Goal: Task Accomplishment & Management: Manage account settings

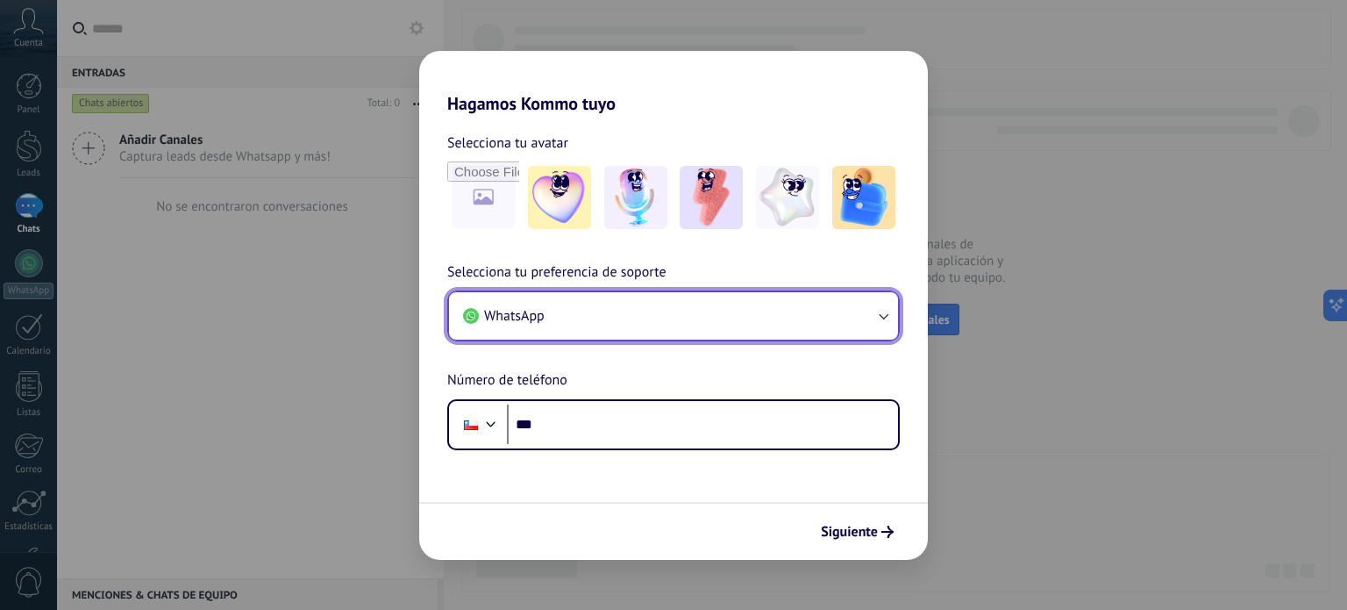
click at [633, 312] on button "WhatsApp" at bounding box center [673, 315] width 449 height 47
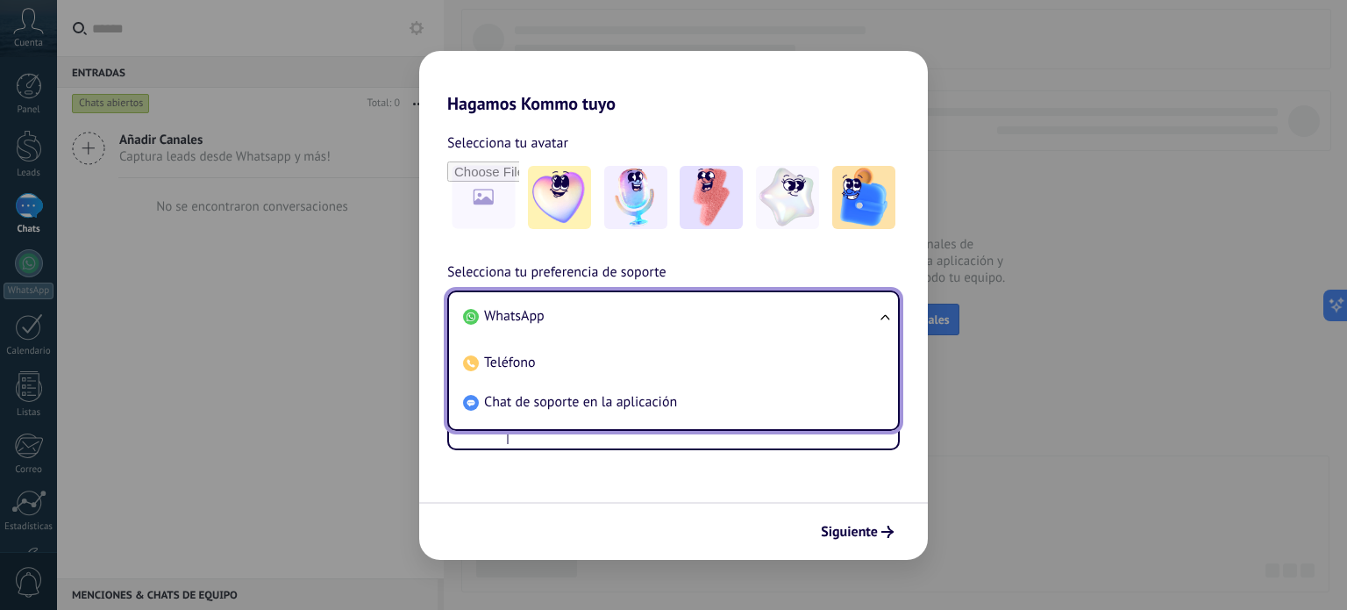
click at [907, 255] on div "Selecciona tu avatar Selecciona tu preferencia de soporte WhatsApp WhatsApp Tel…" at bounding box center [673, 282] width 509 height 336
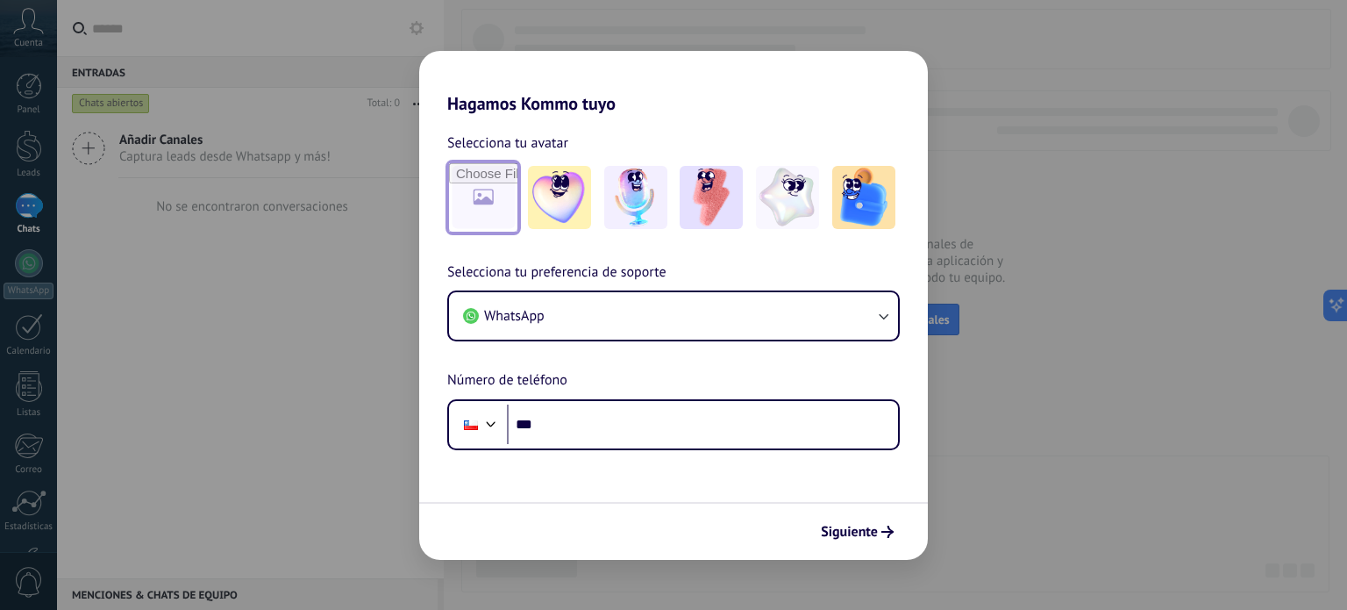
click at [501, 208] on input "file" at bounding box center [483, 197] width 68 height 68
type input "**********"
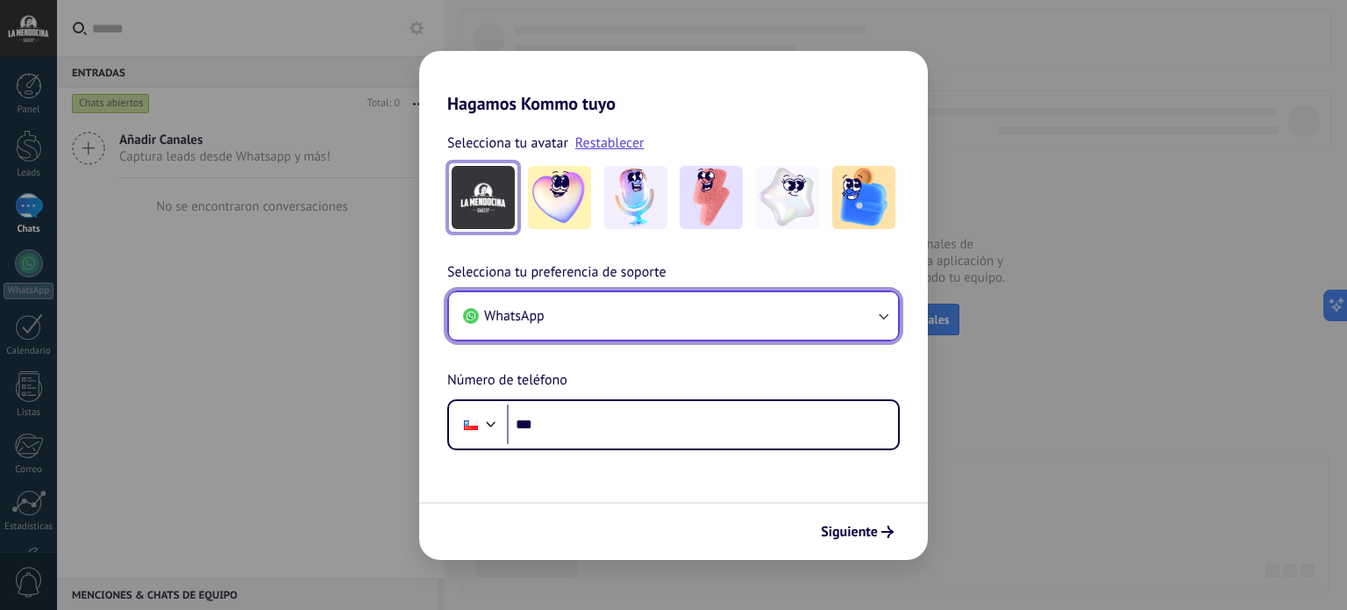
click at [888, 315] on icon "button" at bounding box center [884, 317] width 10 height 6
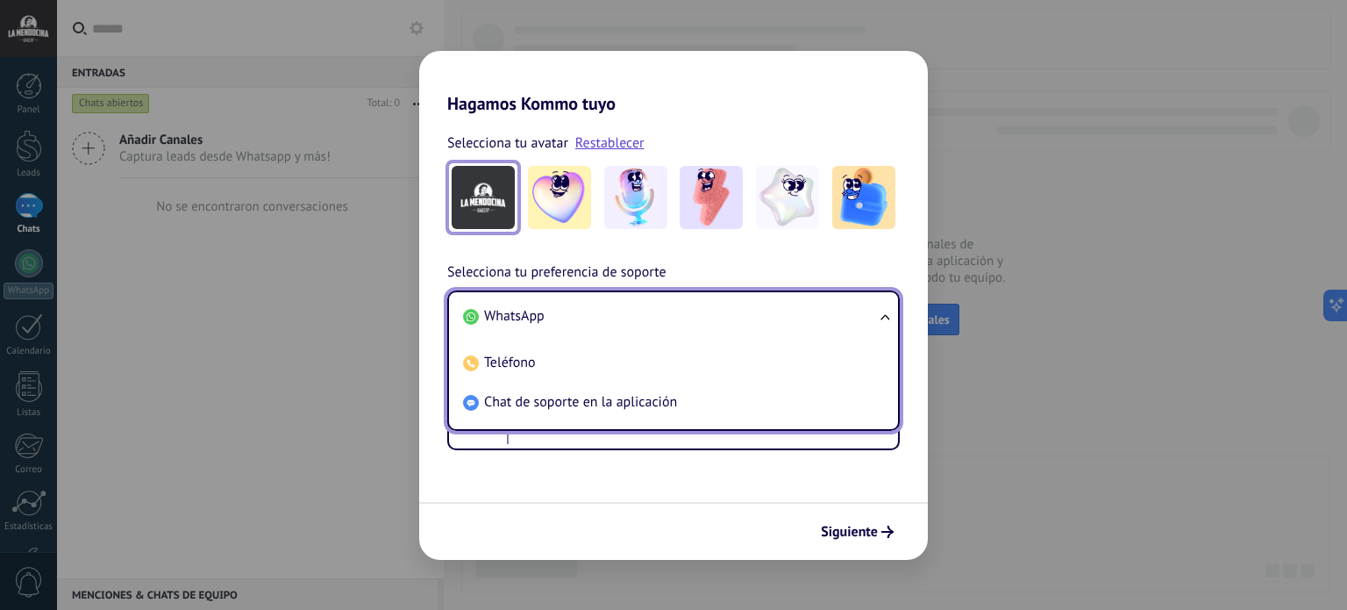
click at [725, 310] on li "WhatsApp" at bounding box center [670, 315] width 428 height 39
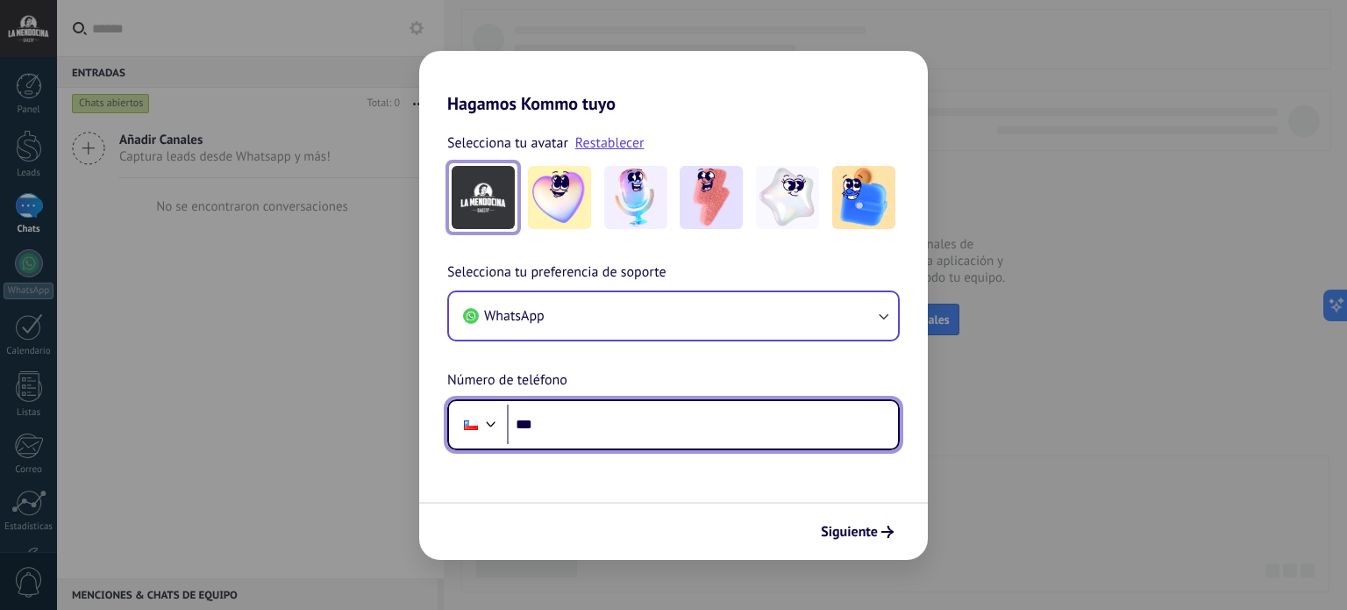
click at [705, 416] on input "***" at bounding box center [702, 424] width 391 height 40
click at [651, 432] on input "***" at bounding box center [702, 424] width 391 height 40
type input "**********"
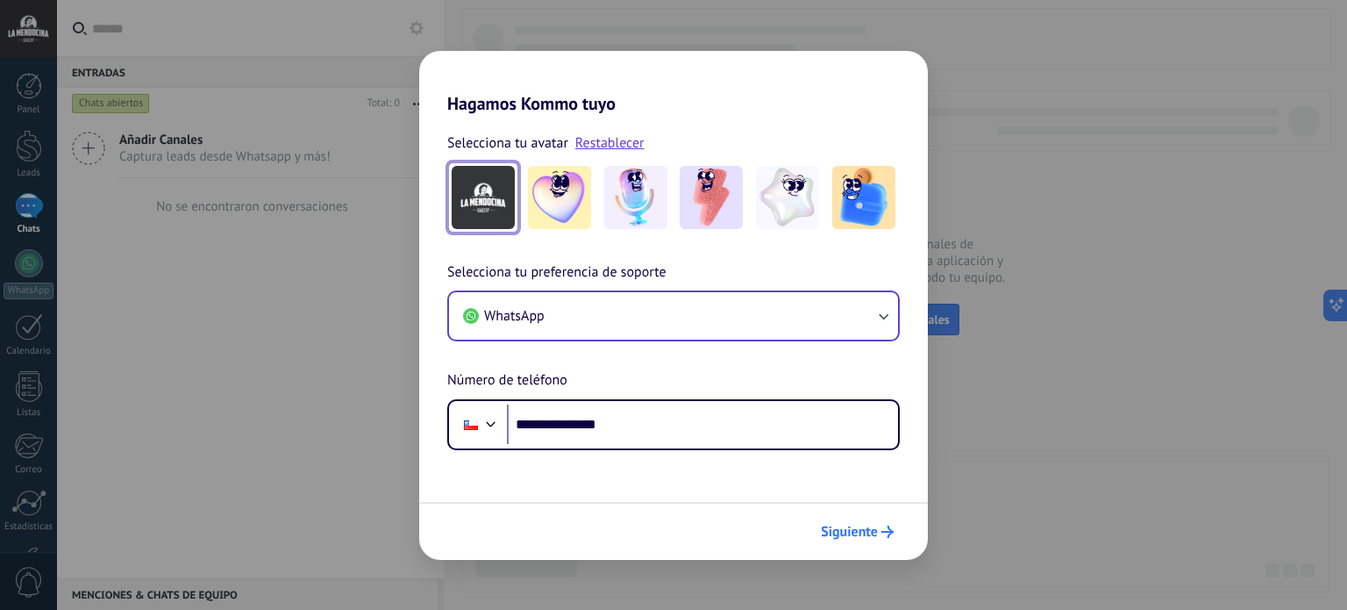
click at [878, 532] on span "Siguiente" at bounding box center [857, 531] width 73 height 12
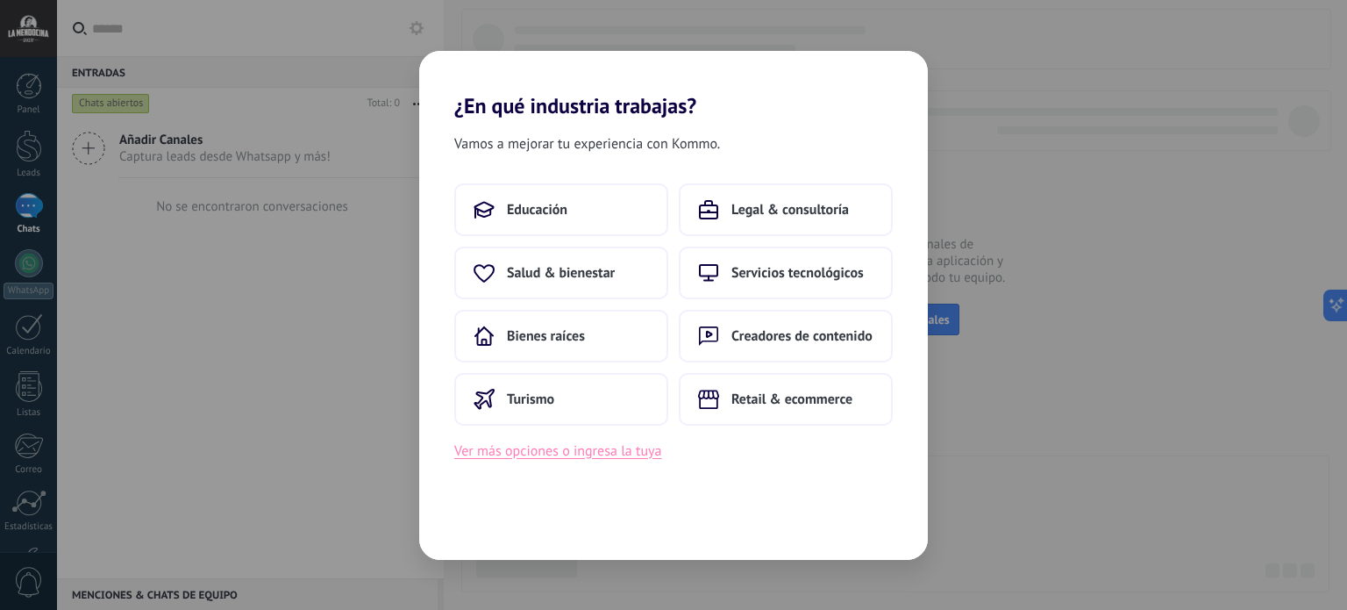
click at [635, 457] on button "Ver más opciones o ingresa la tuya" at bounding box center [557, 450] width 207 height 23
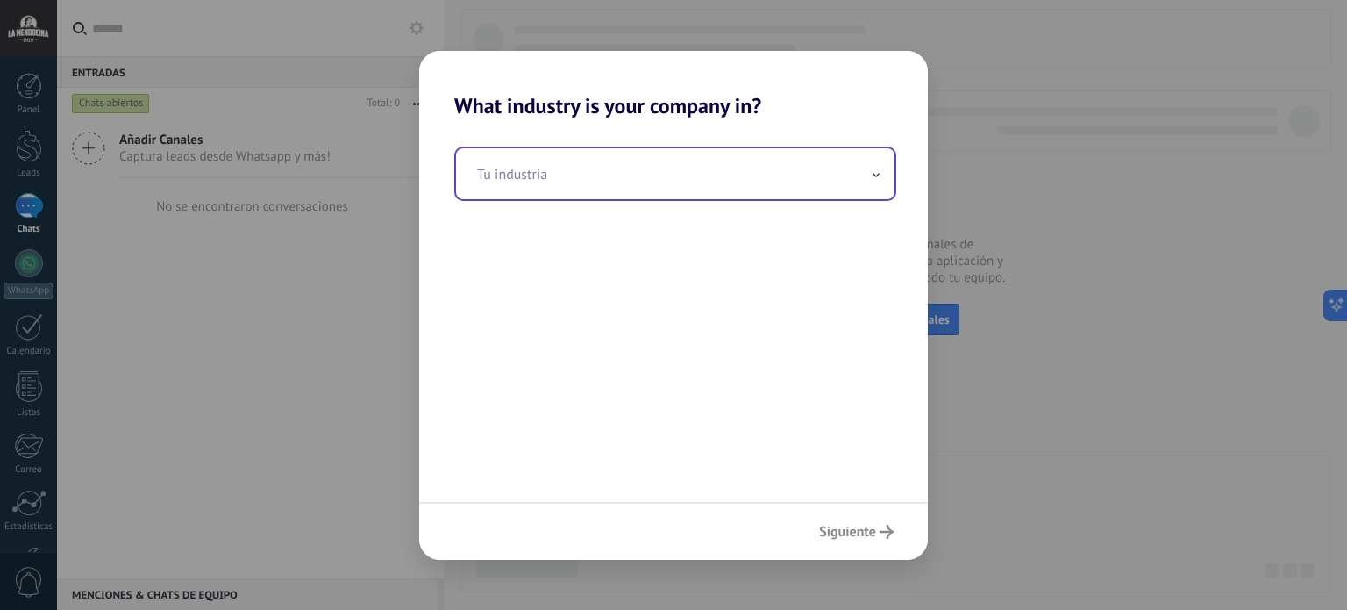
click at [877, 175] on icon at bounding box center [876, 175] width 7 height 4
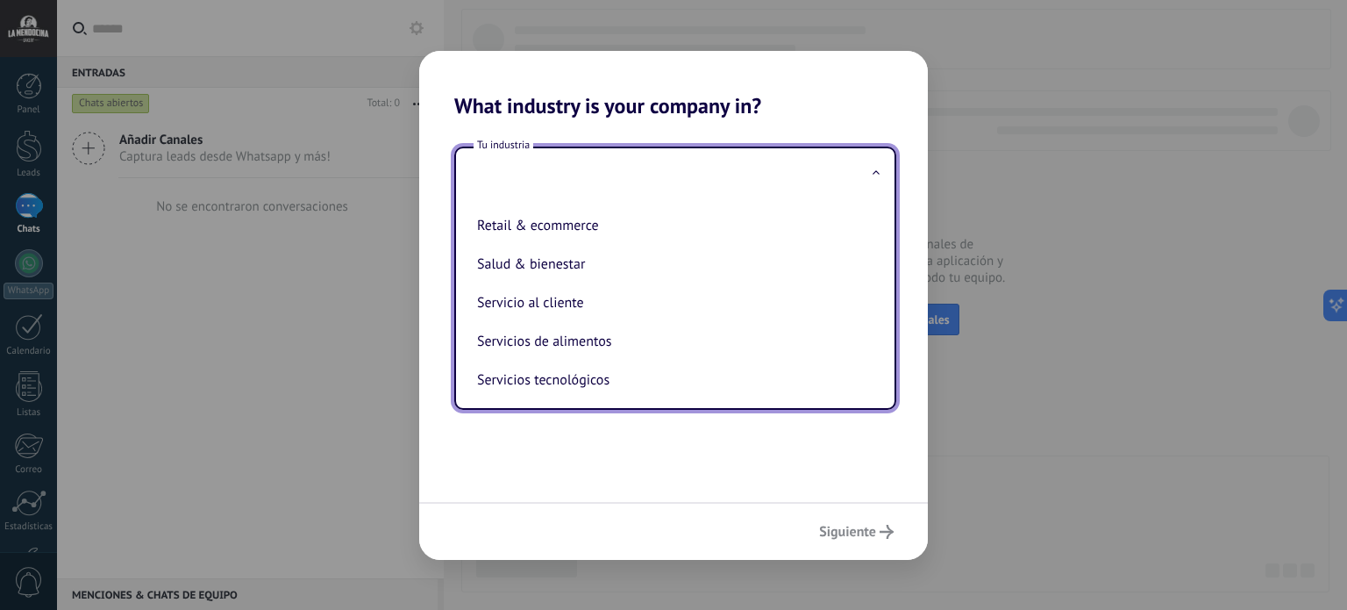
scroll to position [351, 0]
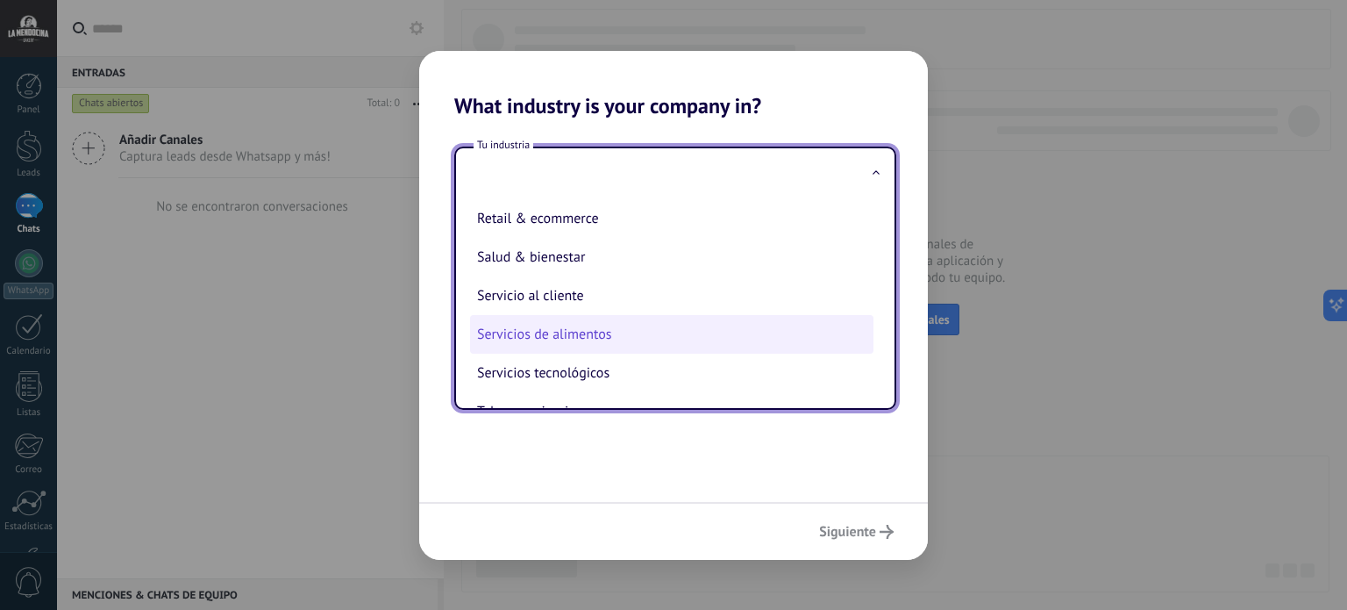
click at [670, 332] on li "Servicios de alimentos" at bounding box center [671, 334] width 403 height 39
type input "**********"
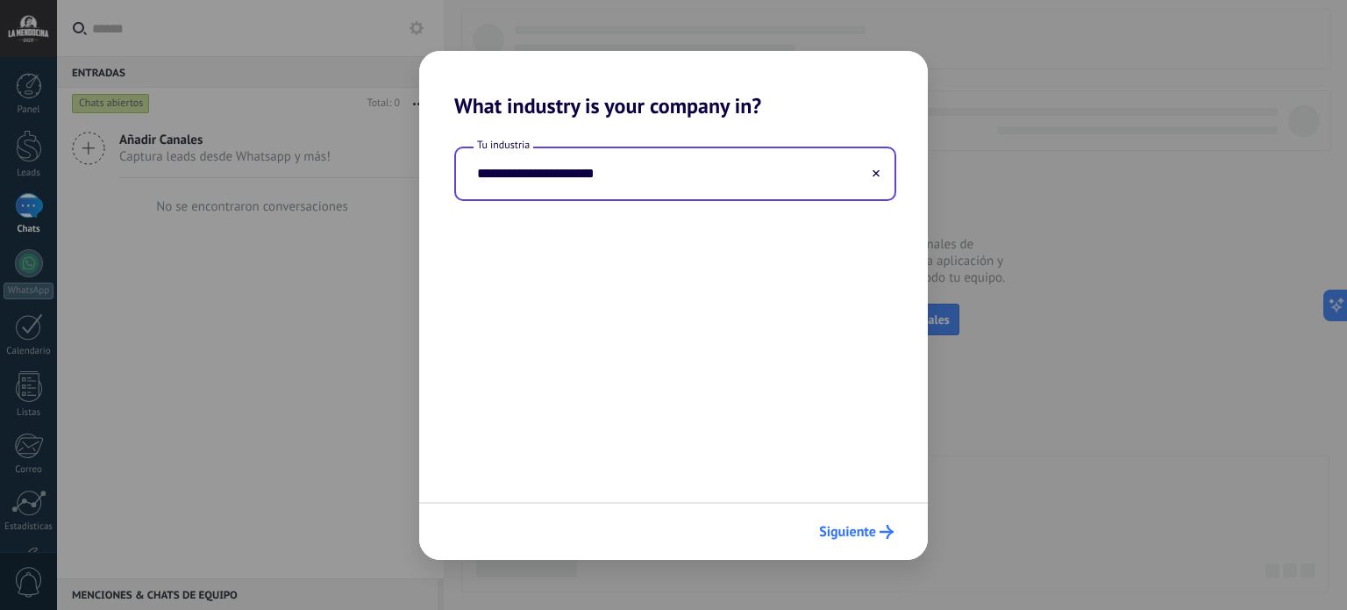
click at [866, 538] on span "Siguiente" at bounding box center [847, 531] width 57 height 12
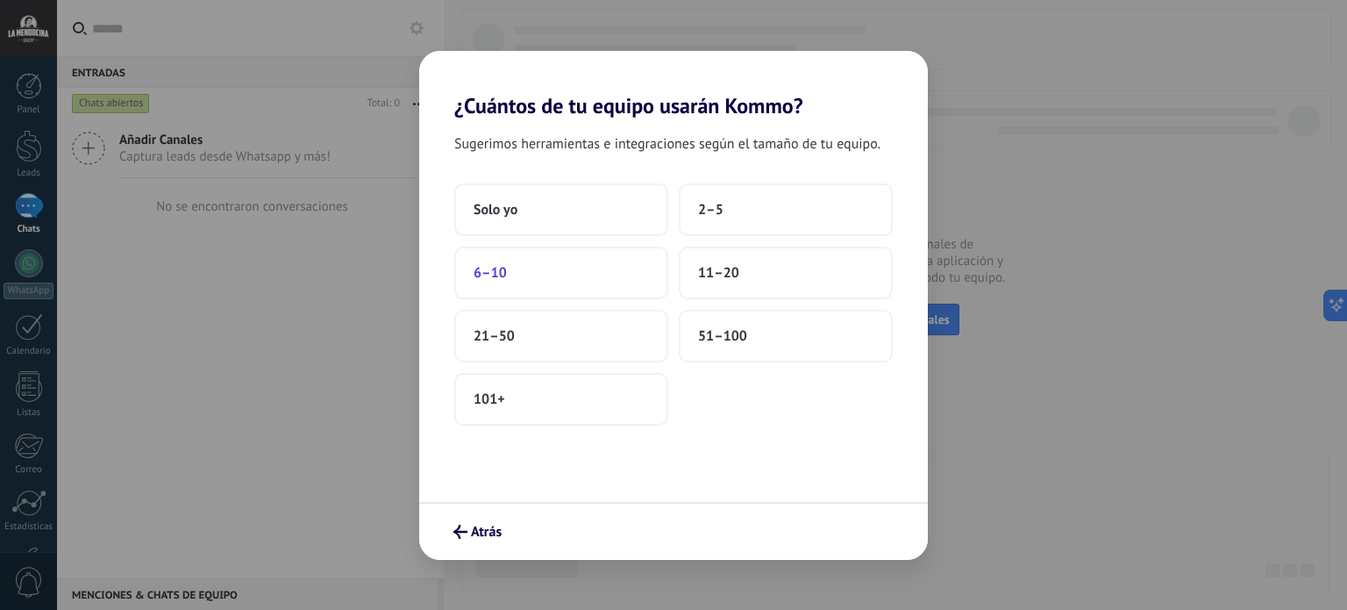
click at [589, 268] on button "6–10" at bounding box center [561, 272] width 214 height 53
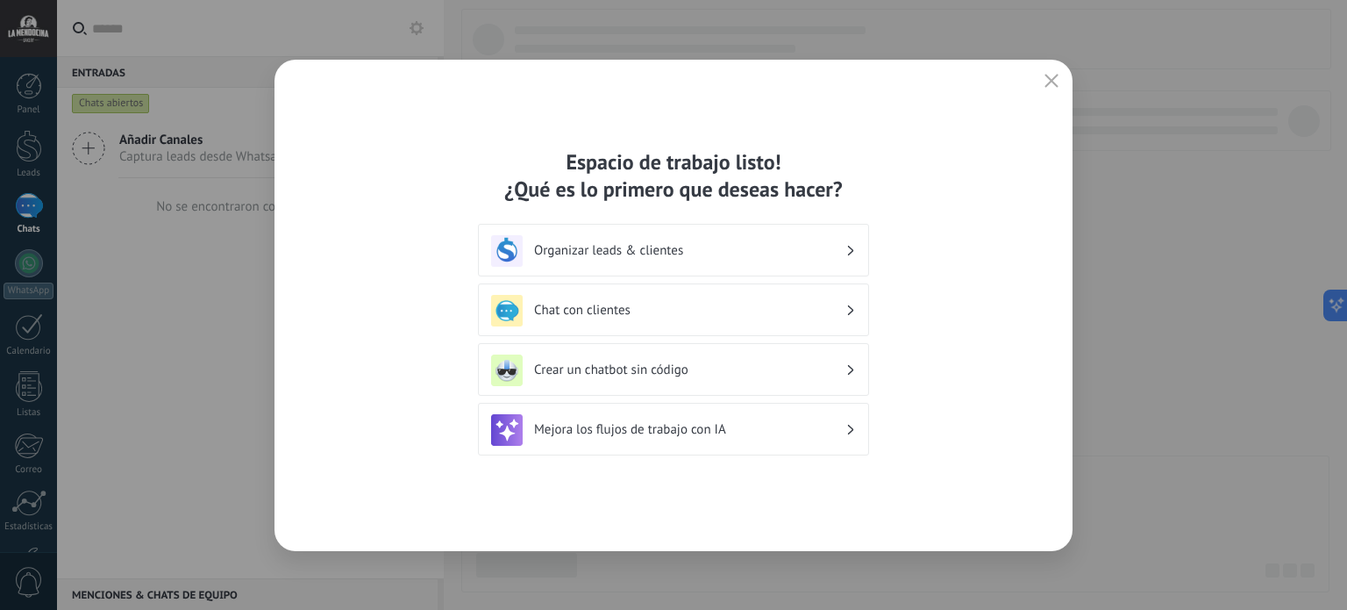
click at [842, 428] on h3 "Mejora los flujos de trabajo con IA" at bounding box center [689, 429] width 311 height 17
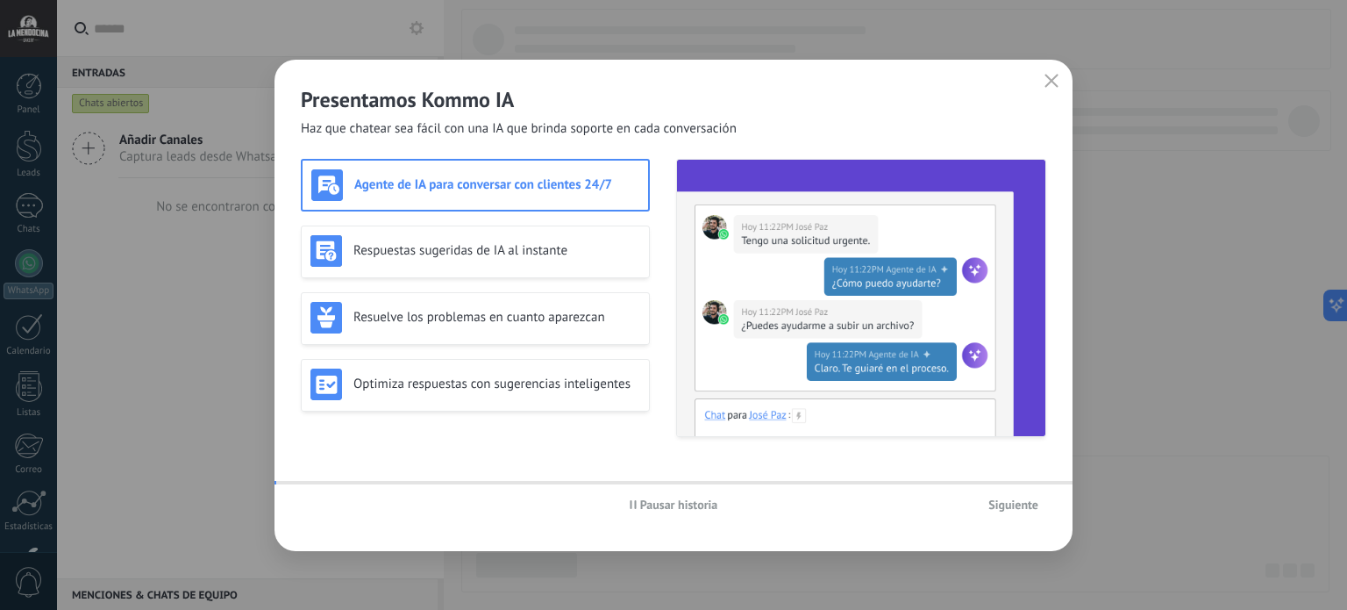
scroll to position [119, 0]
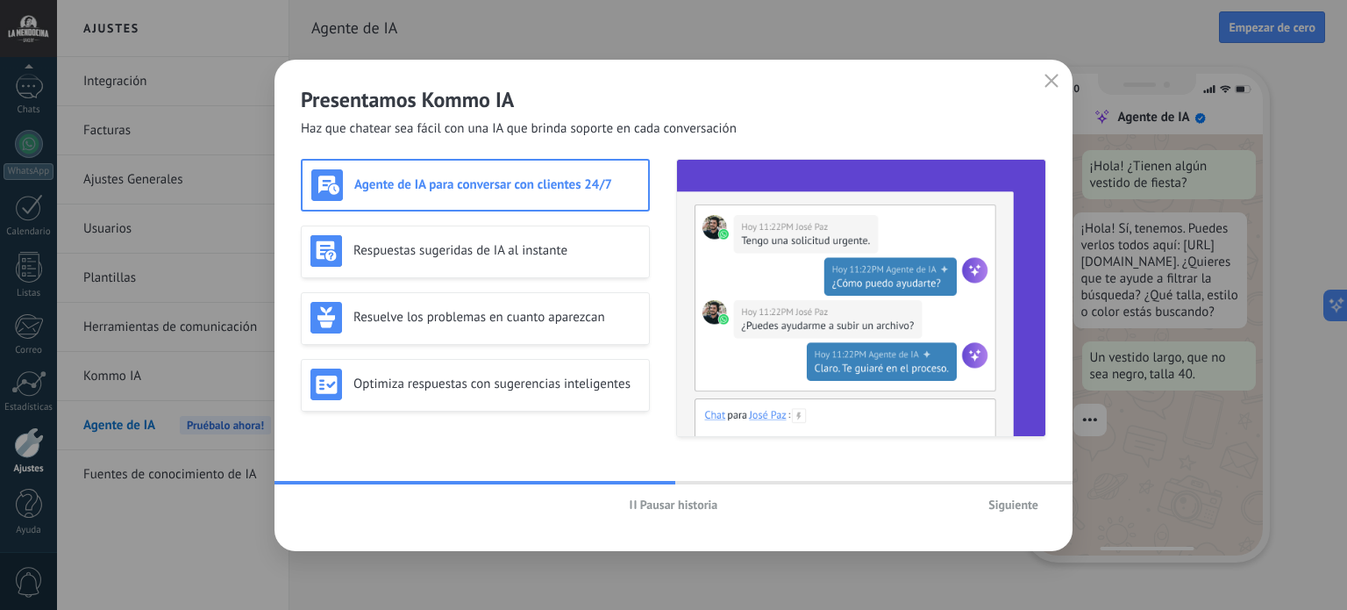
click at [670, 505] on span "Pausar historia" at bounding box center [679, 504] width 78 height 12
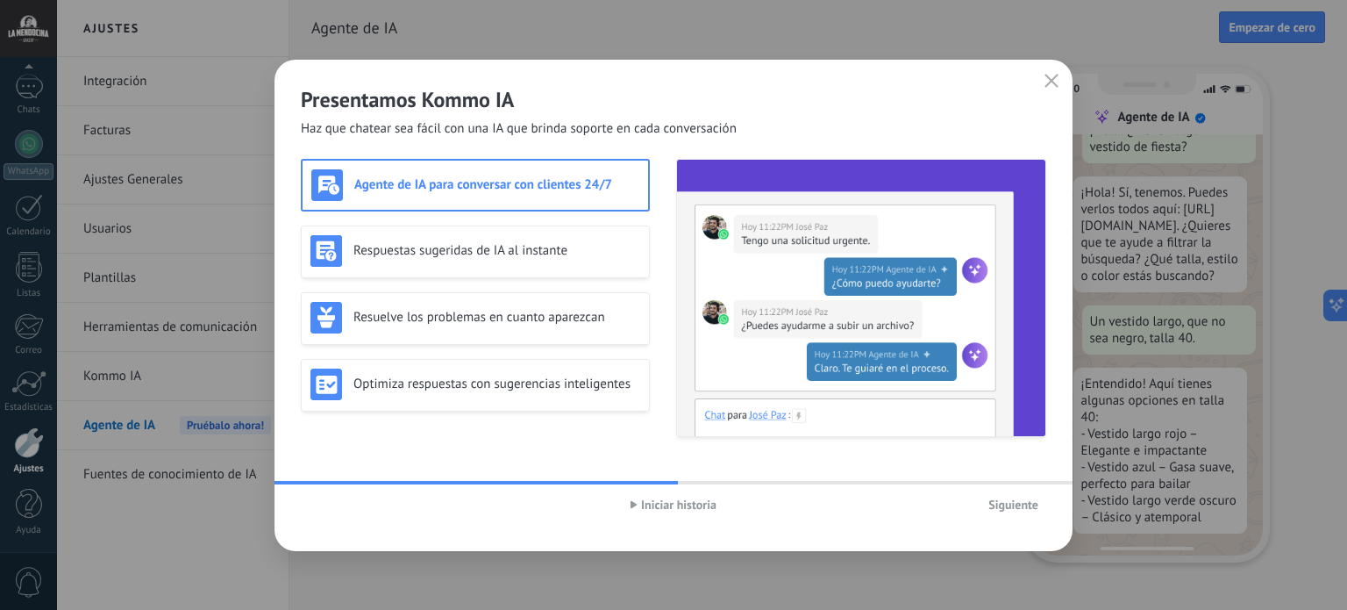
scroll to position [56, 0]
click at [1053, 76] on icon "button" at bounding box center [1052, 81] width 14 height 14
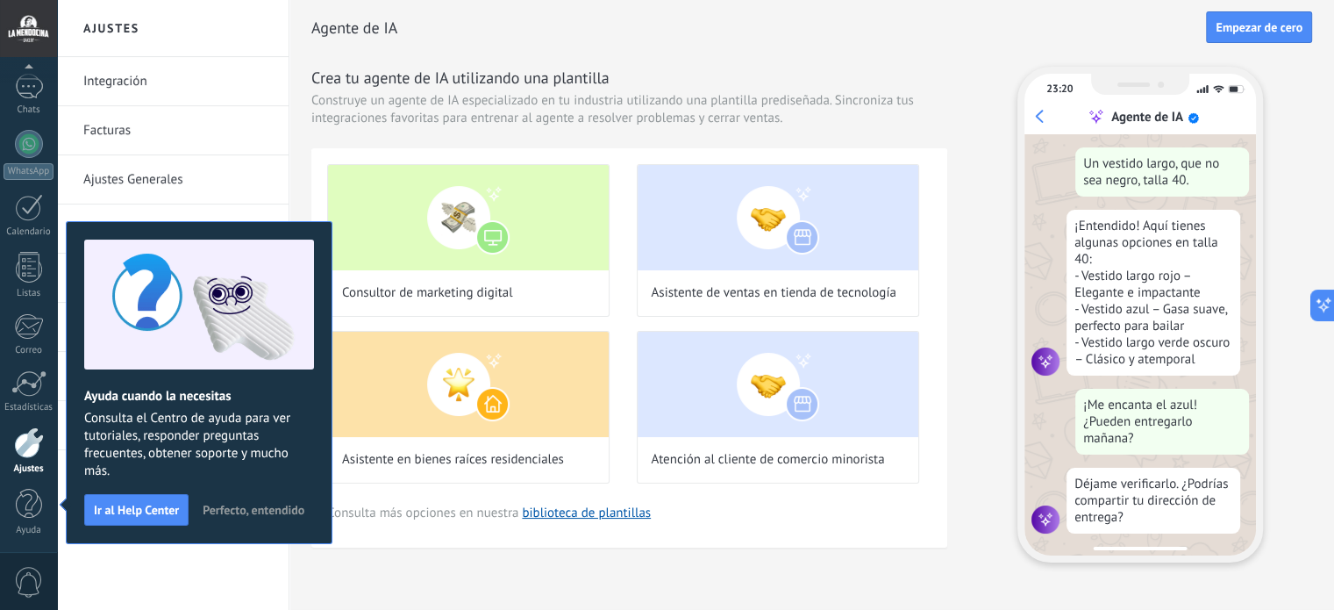
scroll to position [215, 0]
click at [238, 509] on span "Perfecto, entendido" at bounding box center [254, 509] width 102 height 12
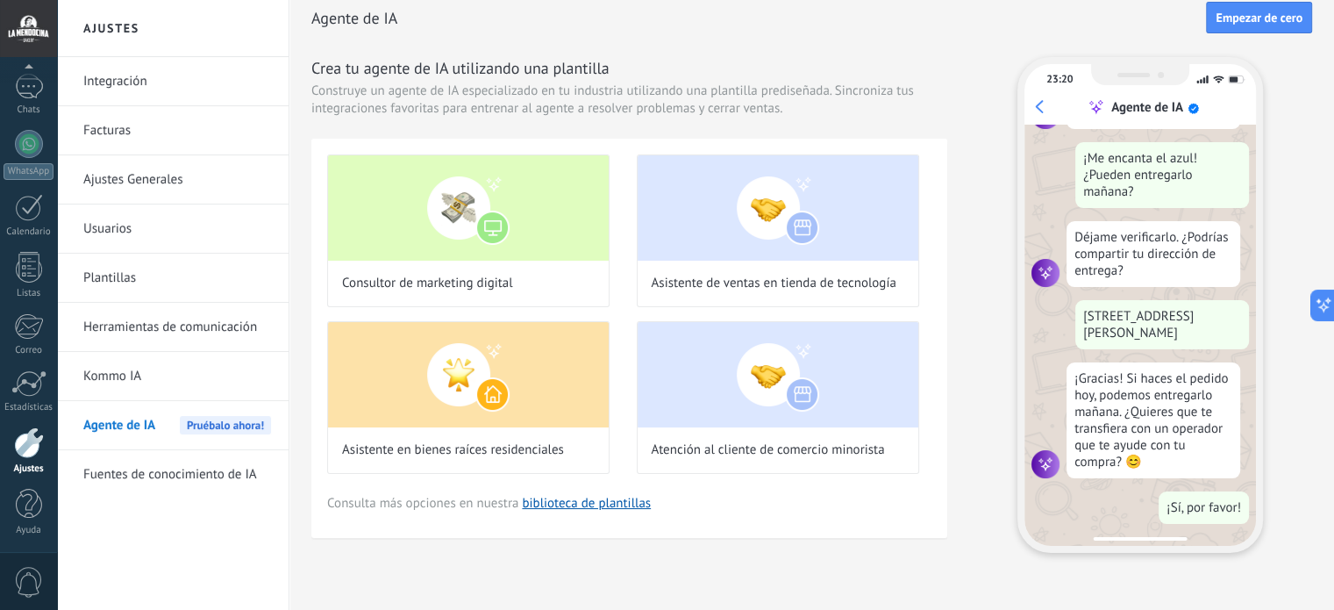
scroll to position [0, 0]
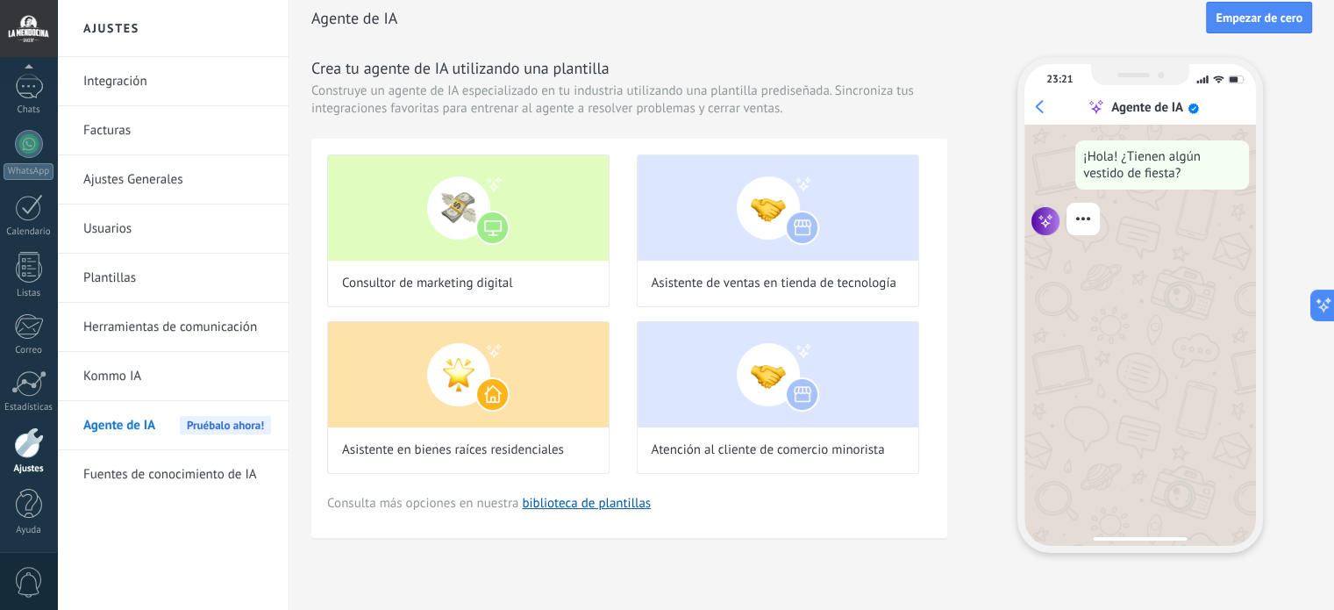
click at [116, 80] on link "Integración" at bounding box center [177, 81] width 188 height 49
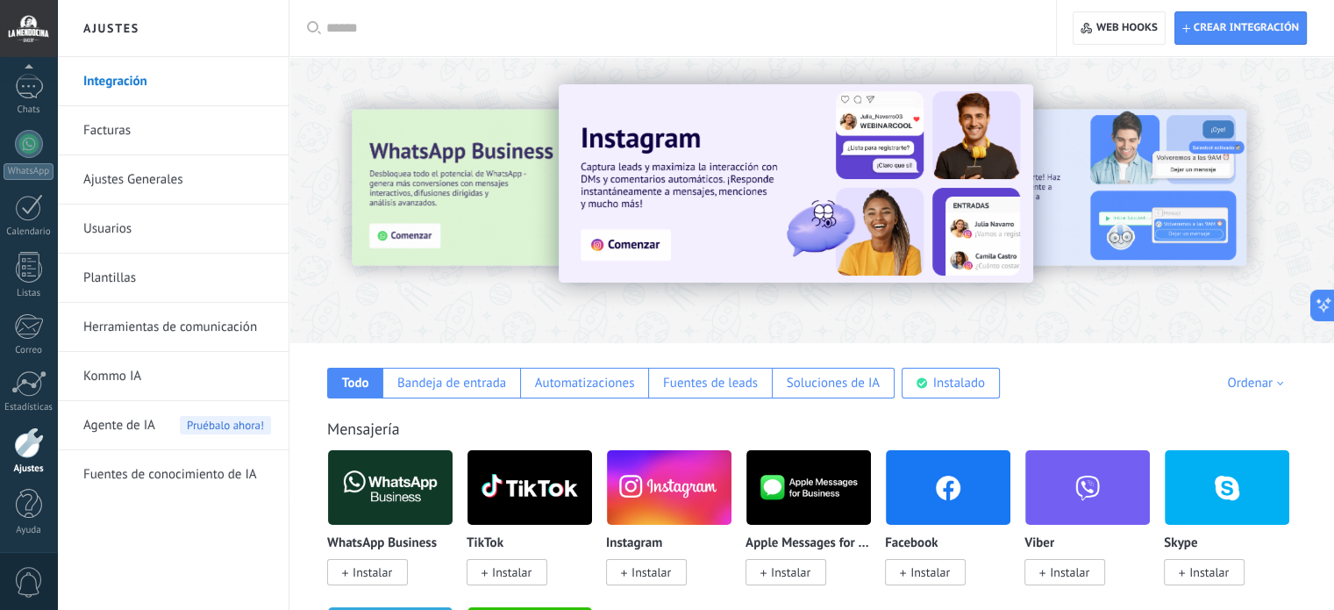
click at [389, 568] on span "Instalar" at bounding box center [372, 572] width 39 height 16
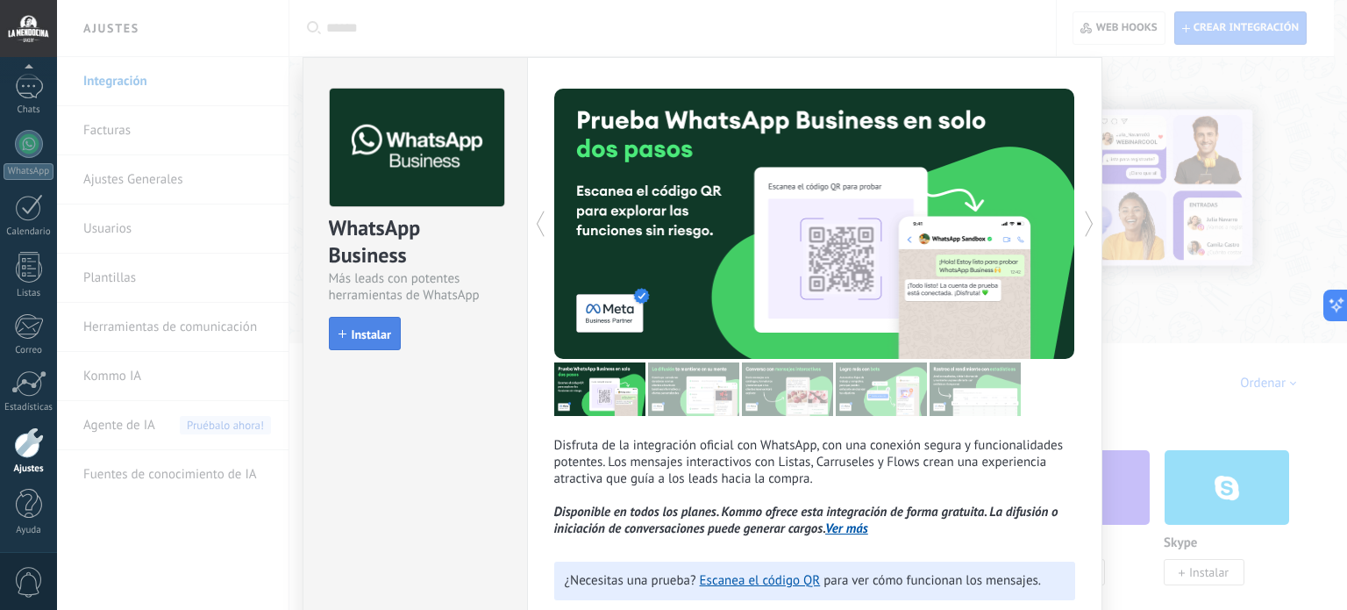
click at [361, 332] on span "Instalar" at bounding box center [371, 334] width 39 height 12
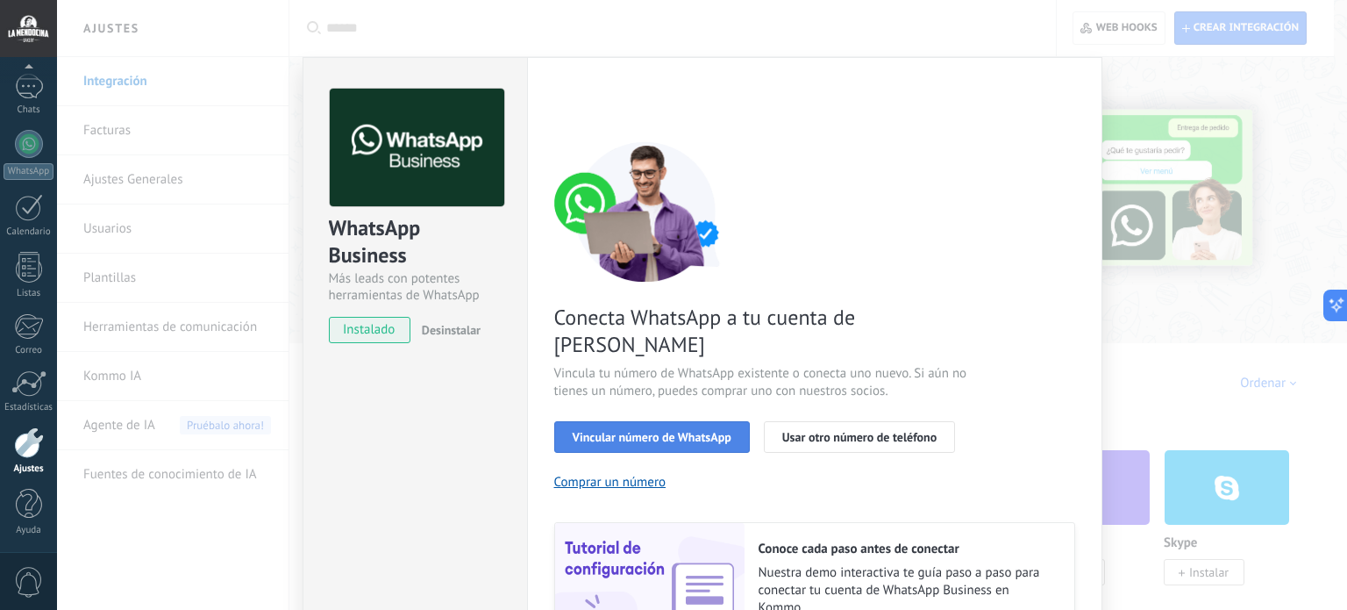
click at [634, 431] on span "Vincular número de WhatsApp" at bounding box center [652, 437] width 159 height 12
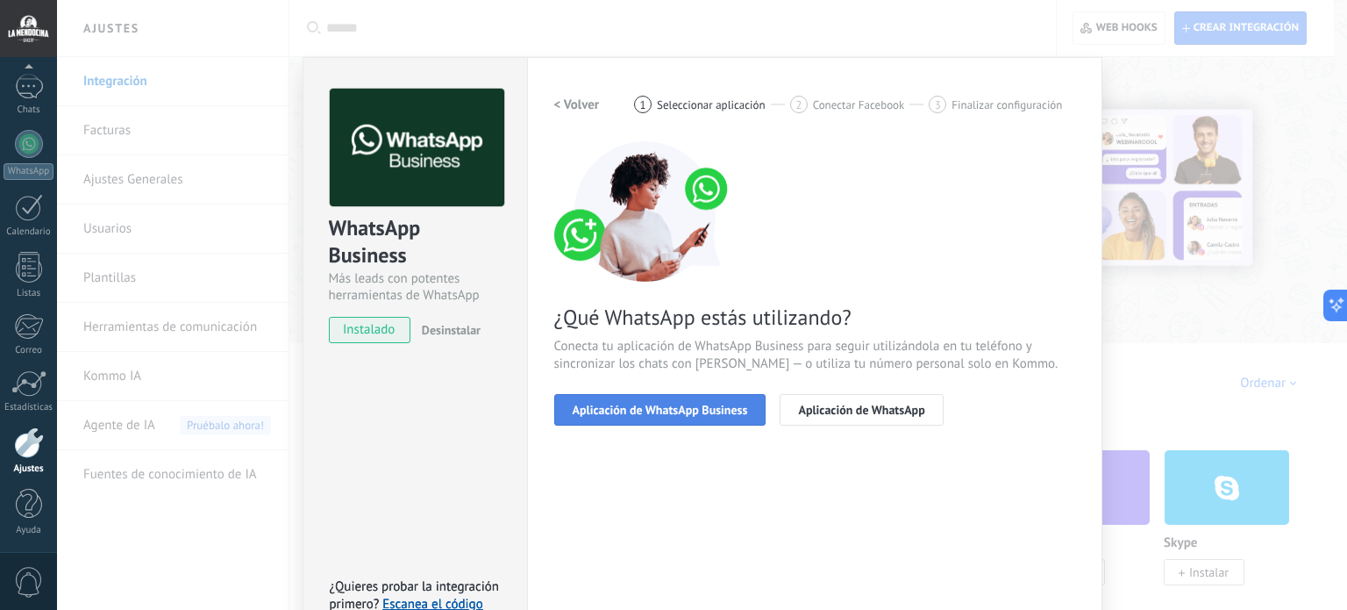
click at [703, 409] on span "Aplicación de WhatsApp Business" at bounding box center [660, 409] width 175 height 12
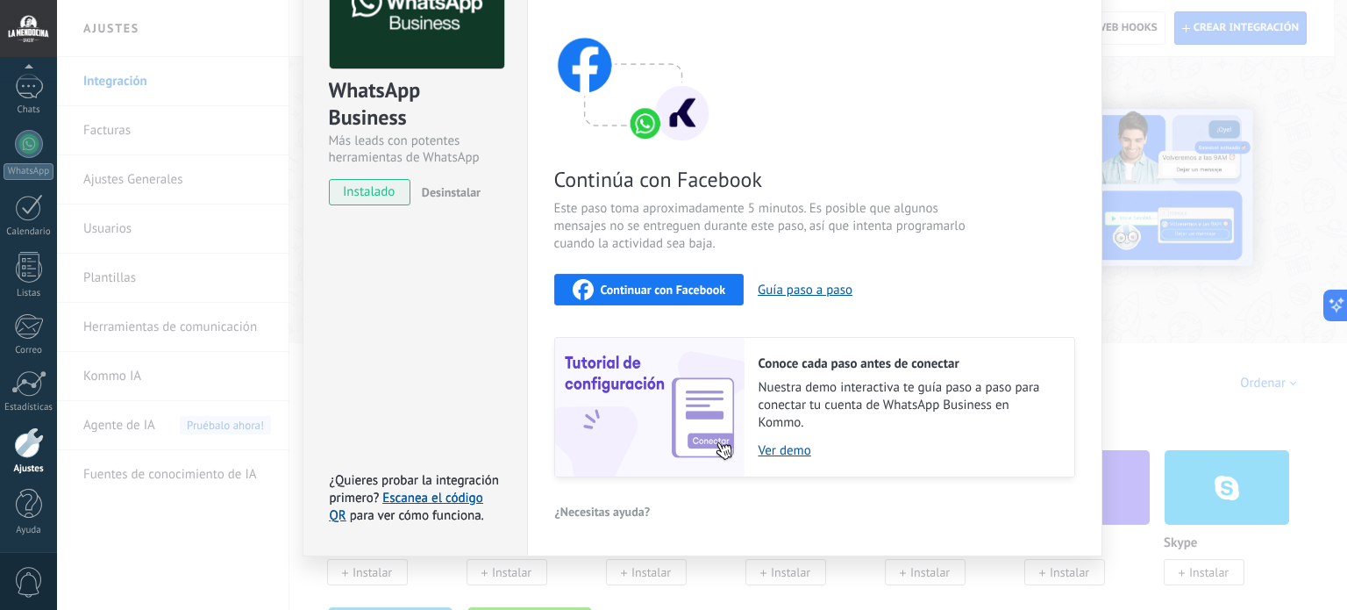
scroll to position [148, 0]
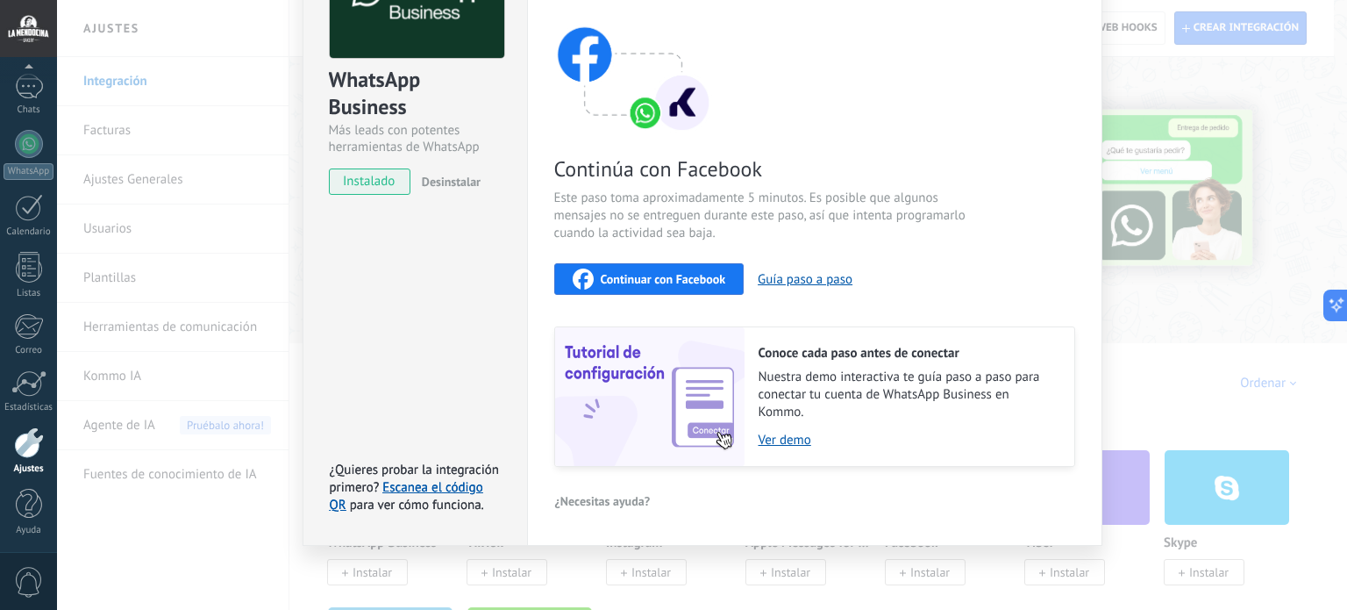
click at [593, 503] on span "¿Necesitas ayuda?" at bounding box center [603, 501] width 96 height 12
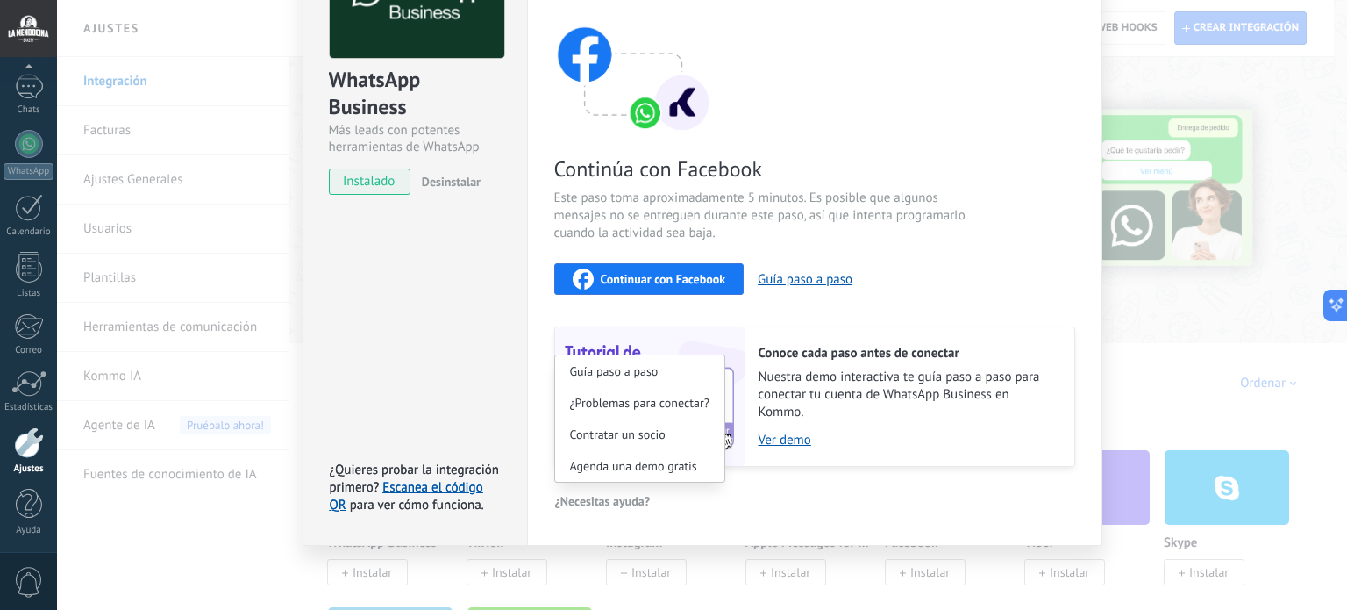
click at [893, 259] on div "Continúa con Facebook Este paso toma aproximadamente 5 minutos. Es posible que …" at bounding box center [814, 230] width 521 height 474
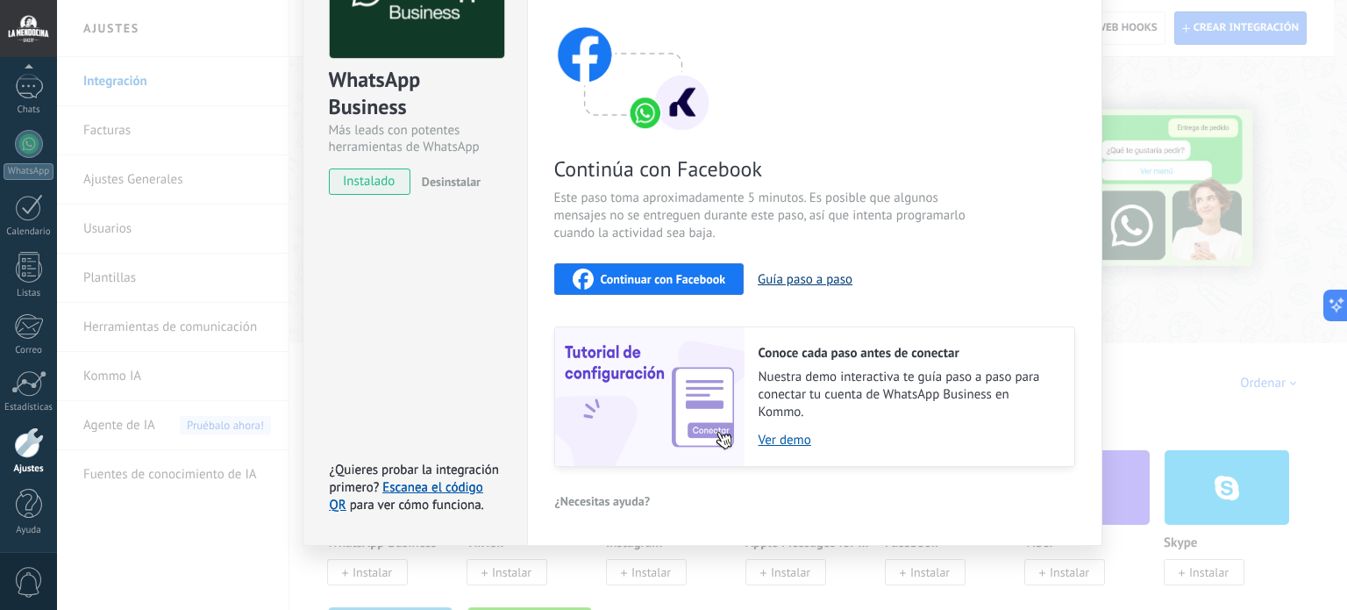
click at [823, 280] on button "Guía paso a paso" at bounding box center [805, 279] width 95 height 17
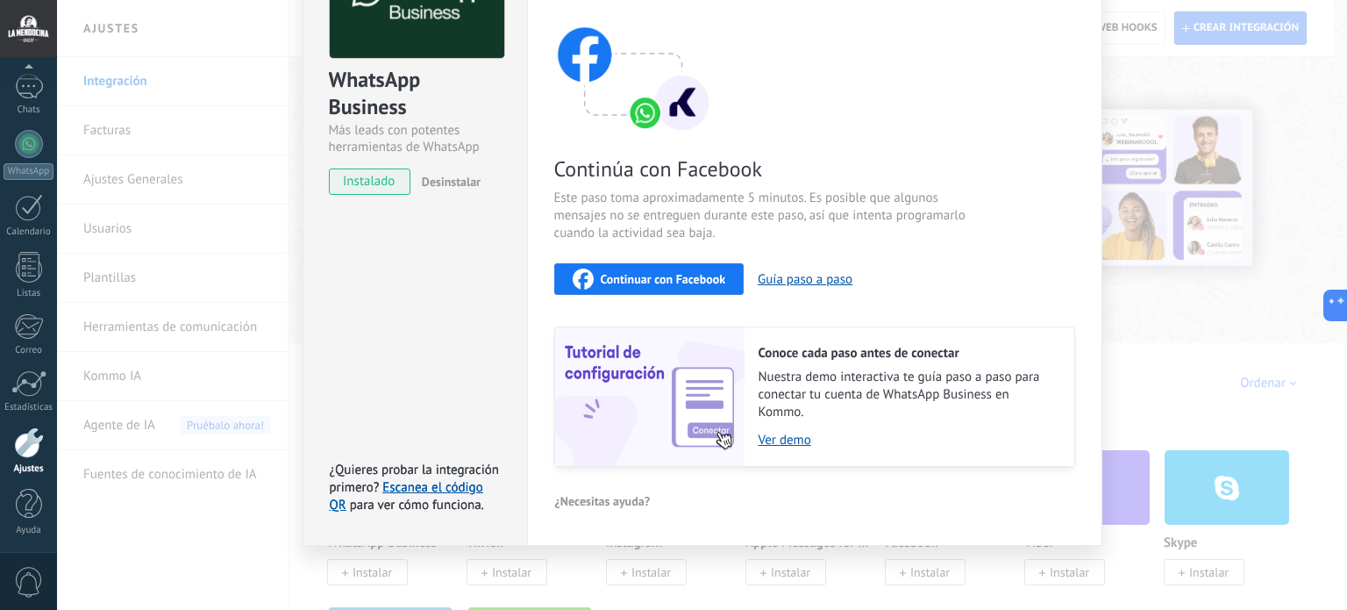
click at [361, 180] on span "instalado" at bounding box center [370, 181] width 80 height 26
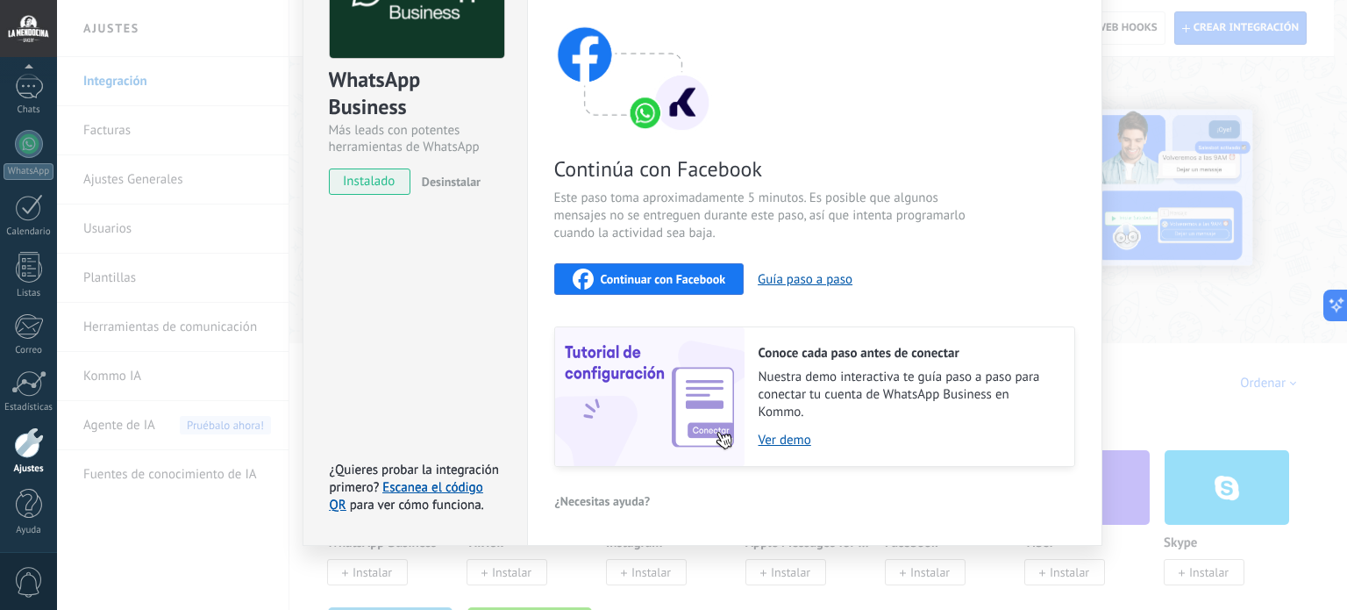
click at [623, 280] on span "Continuar con Facebook" at bounding box center [663, 279] width 125 height 12
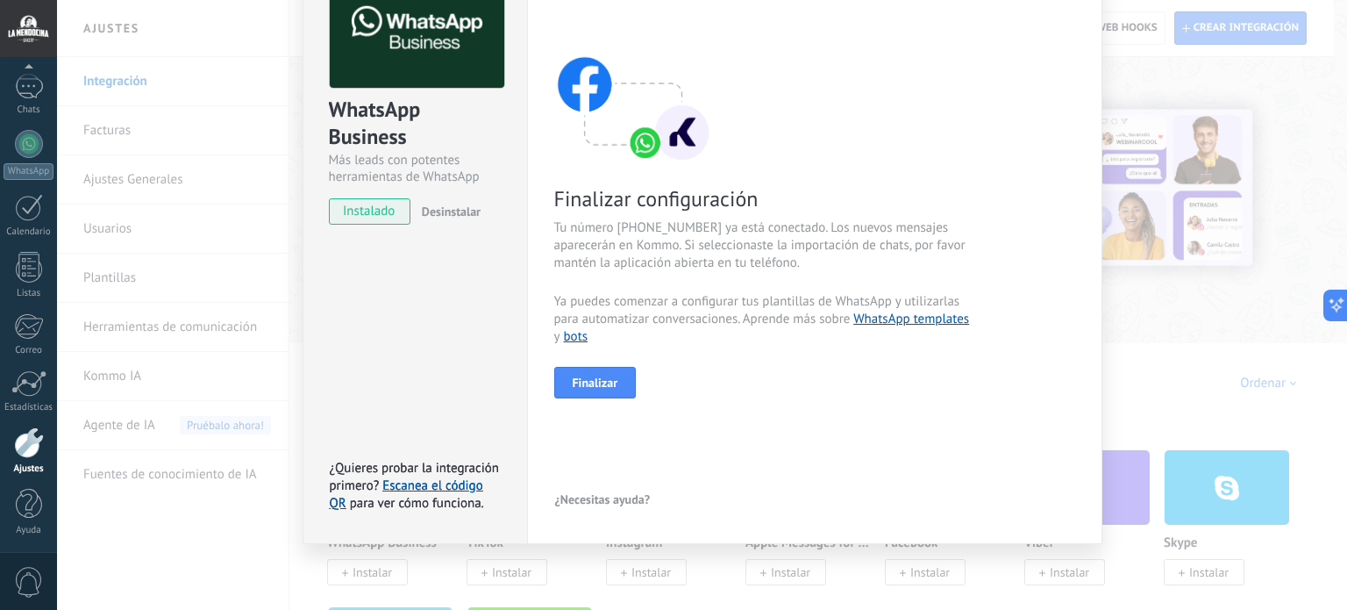
scroll to position [118, 0]
click at [603, 386] on span "Finalizar" at bounding box center [596, 383] width 46 height 12
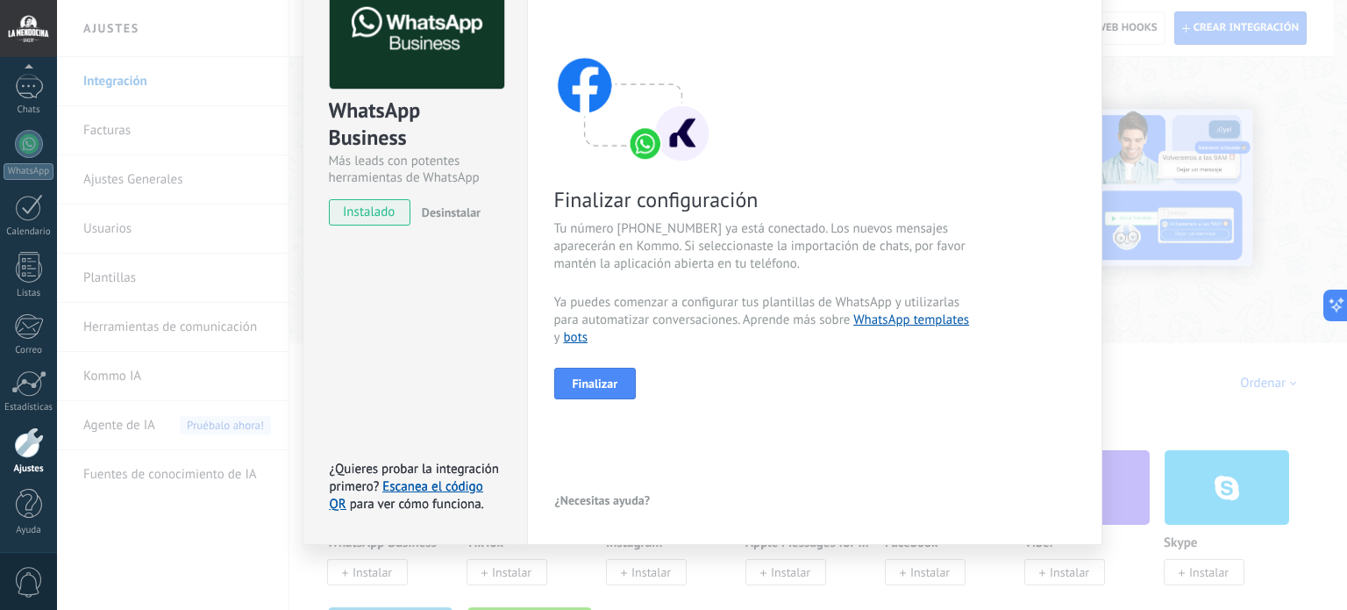
scroll to position [35, 0]
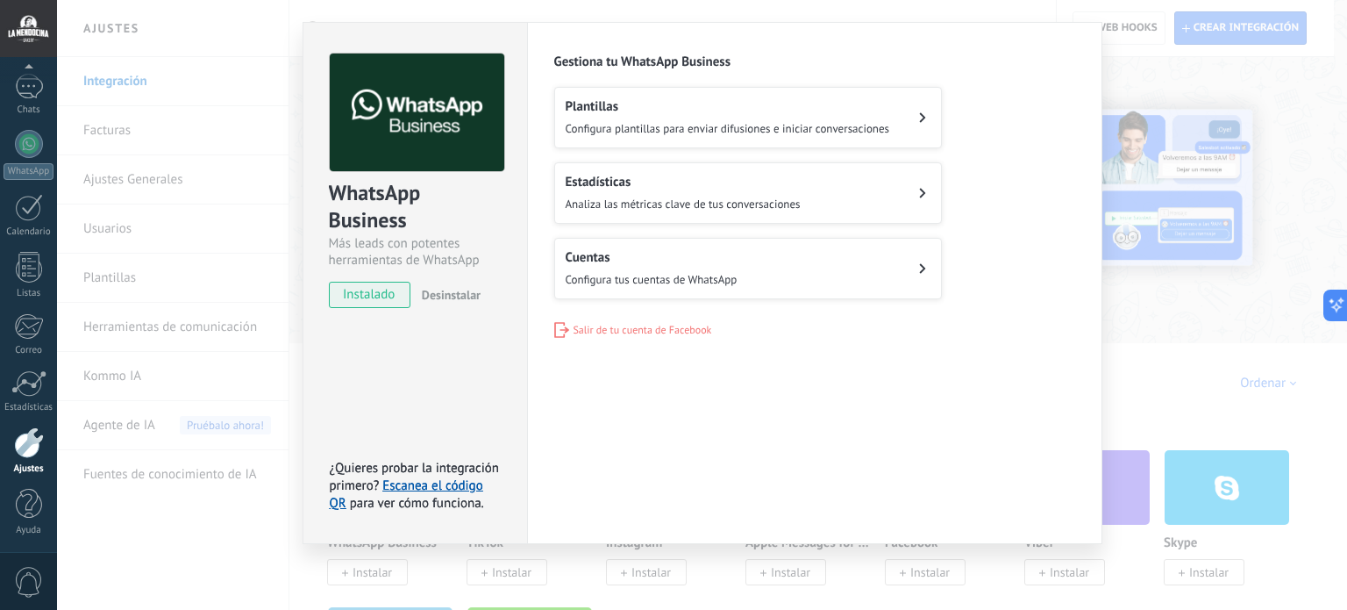
click at [634, 273] on span "Configura tus cuentas de WhatsApp" at bounding box center [652, 279] width 172 height 15
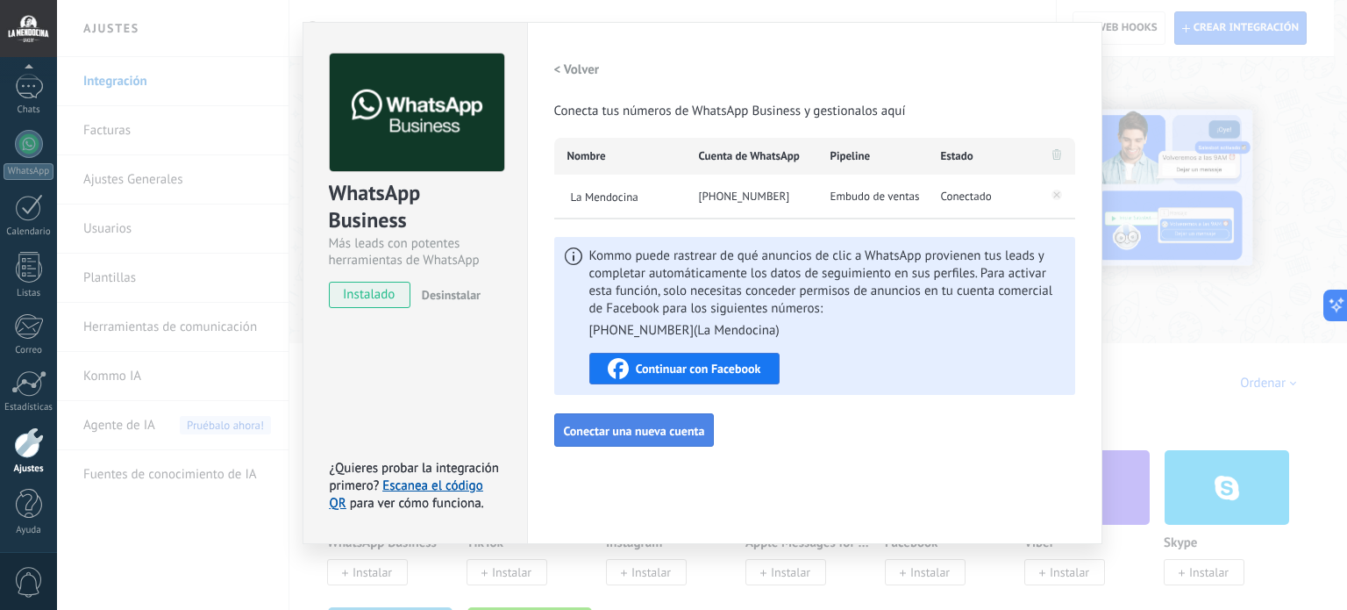
click at [631, 436] on span "Conectar una nueva cuenta" at bounding box center [634, 431] width 141 height 12
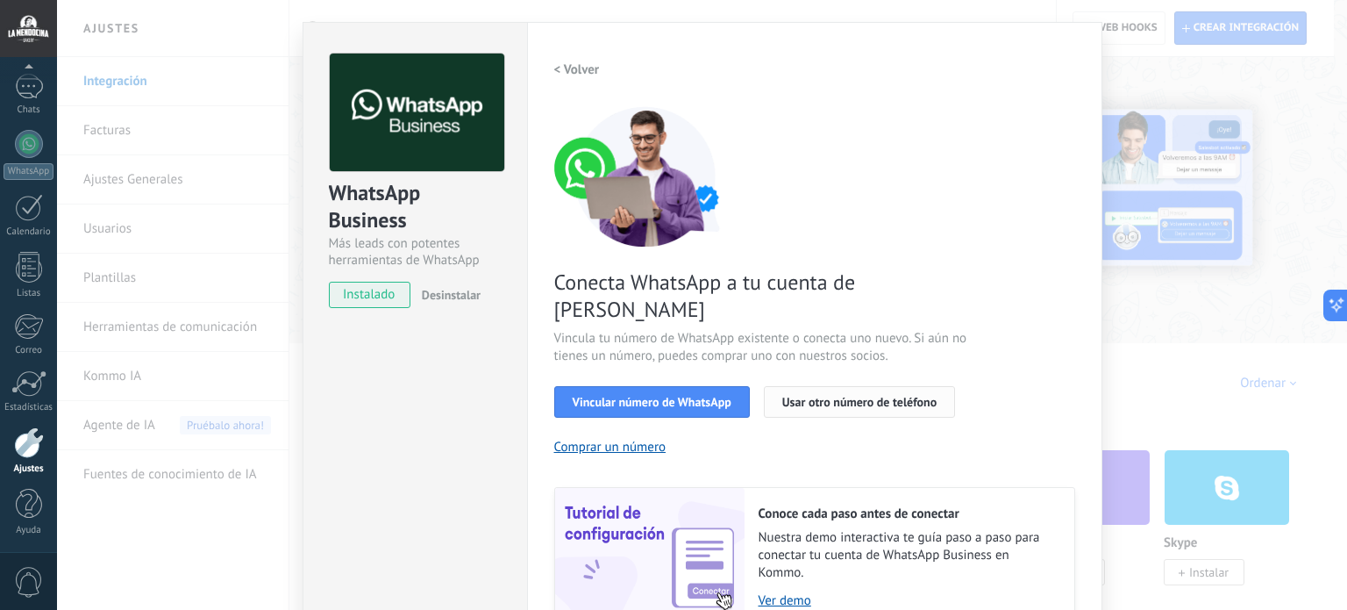
click at [824, 396] on span "Usar otro número de teléfono" at bounding box center [859, 402] width 154 height 12
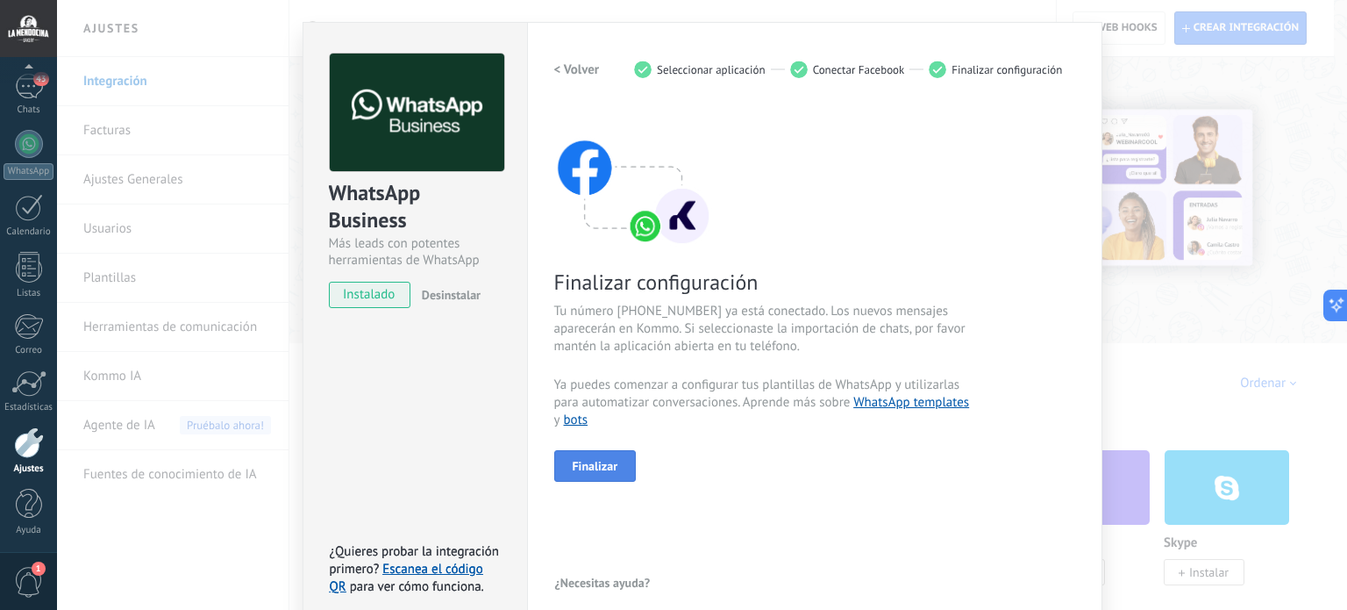
click at [593, 466] on span "Finalizar" at bounding box center [596, 466] width 46 height 12
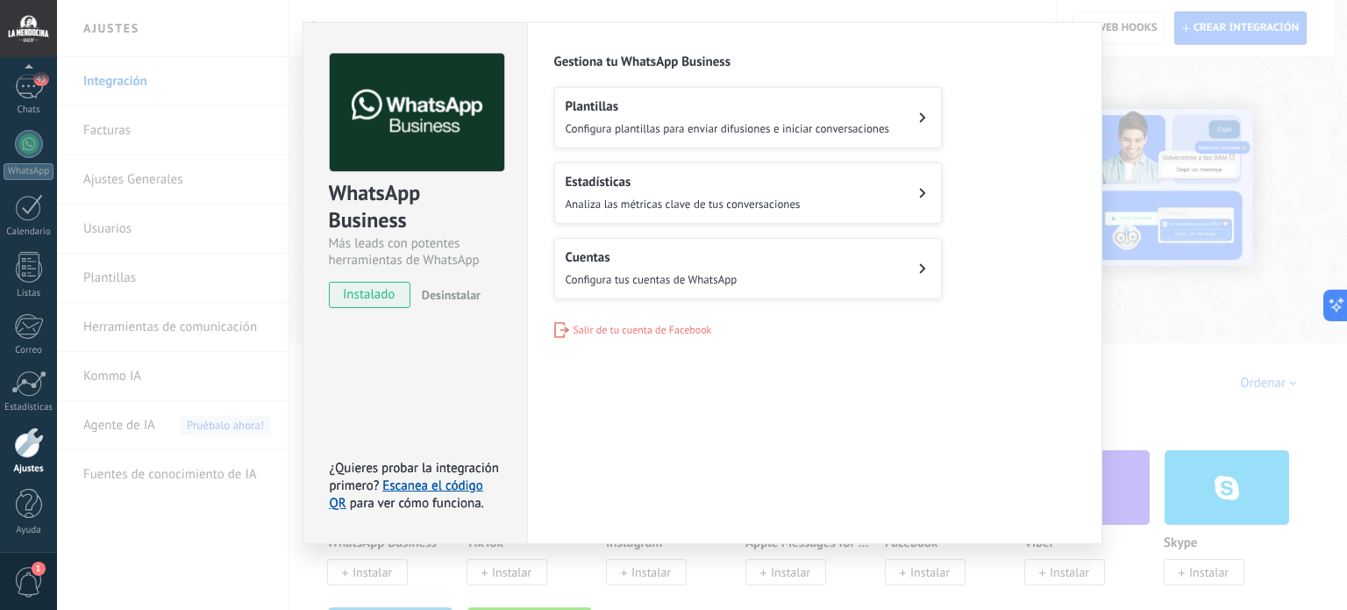
click at [624, 255] on h2 "Cuentas" at bounding box center [652, 257] width 172 height 17
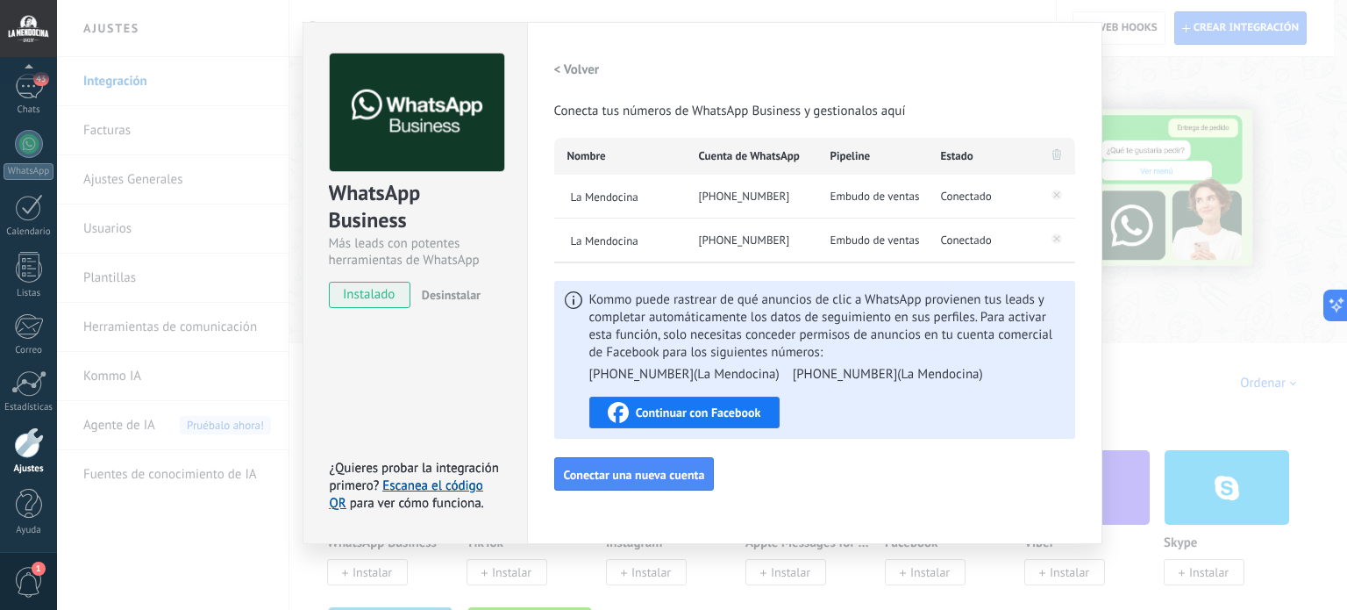
click at [247, 71] on div "WhatsApp Business Más leads con potentes herramientas de WhatsApp instalado Des…" at bounding box center [702, 305] width 1290 height 610
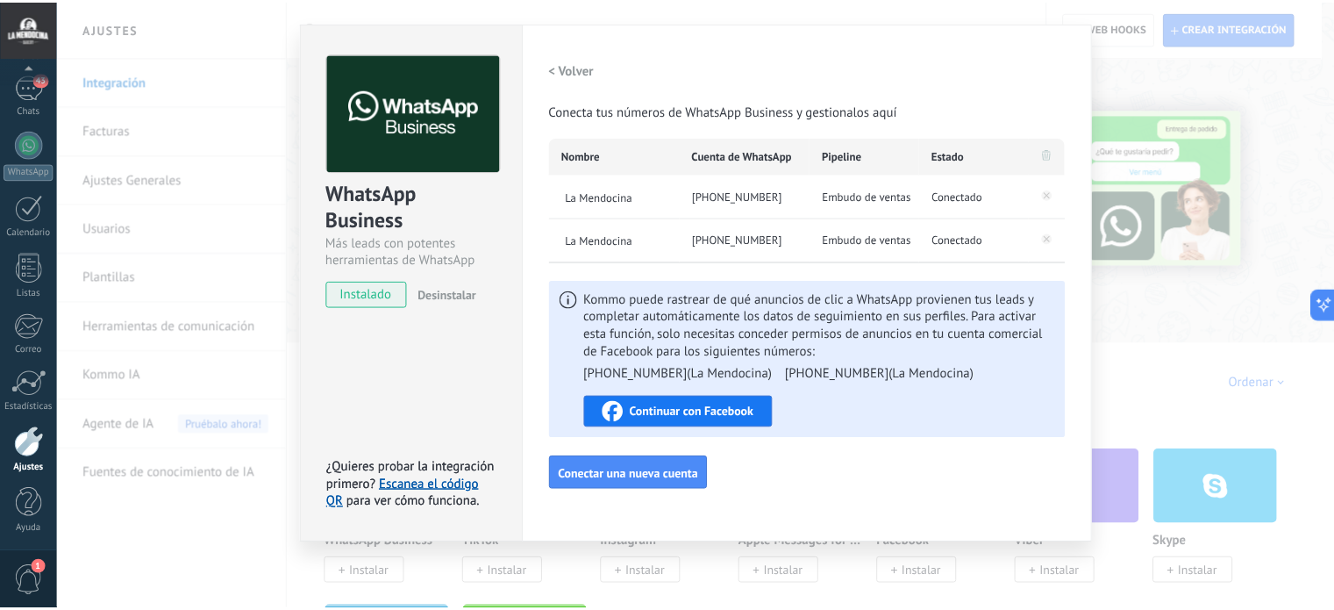
scroll to position [0, 0]
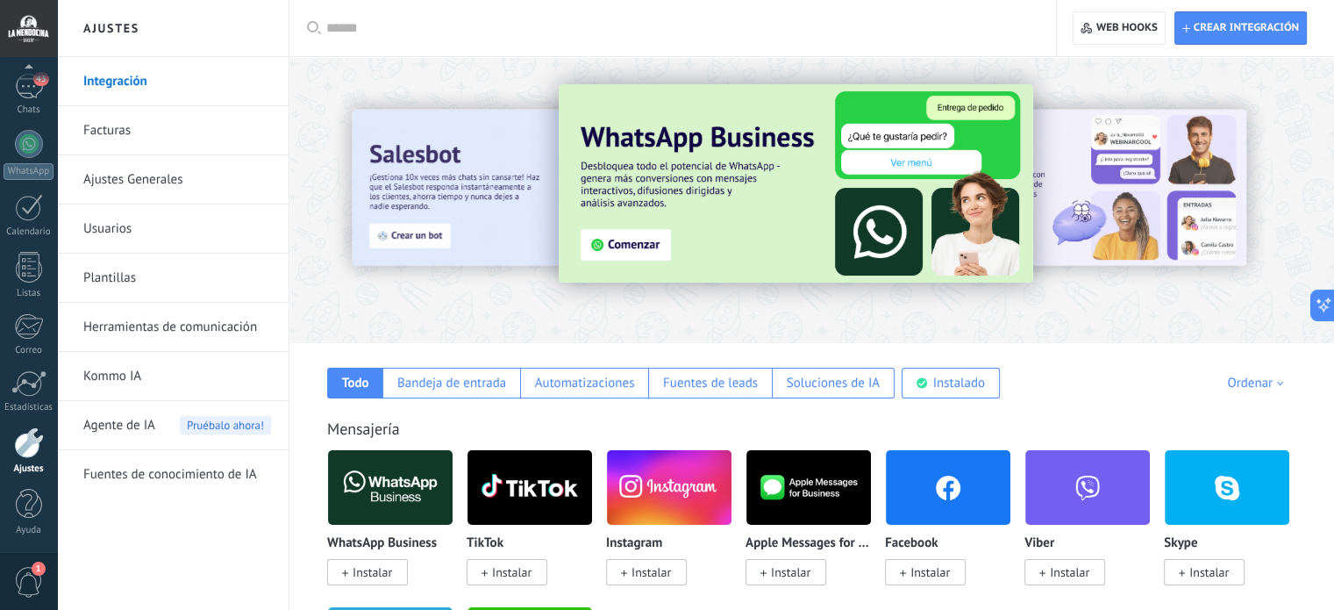
click at [99, 126] on link "Facturas" at bounding box center [177, 130] width 188 height 49
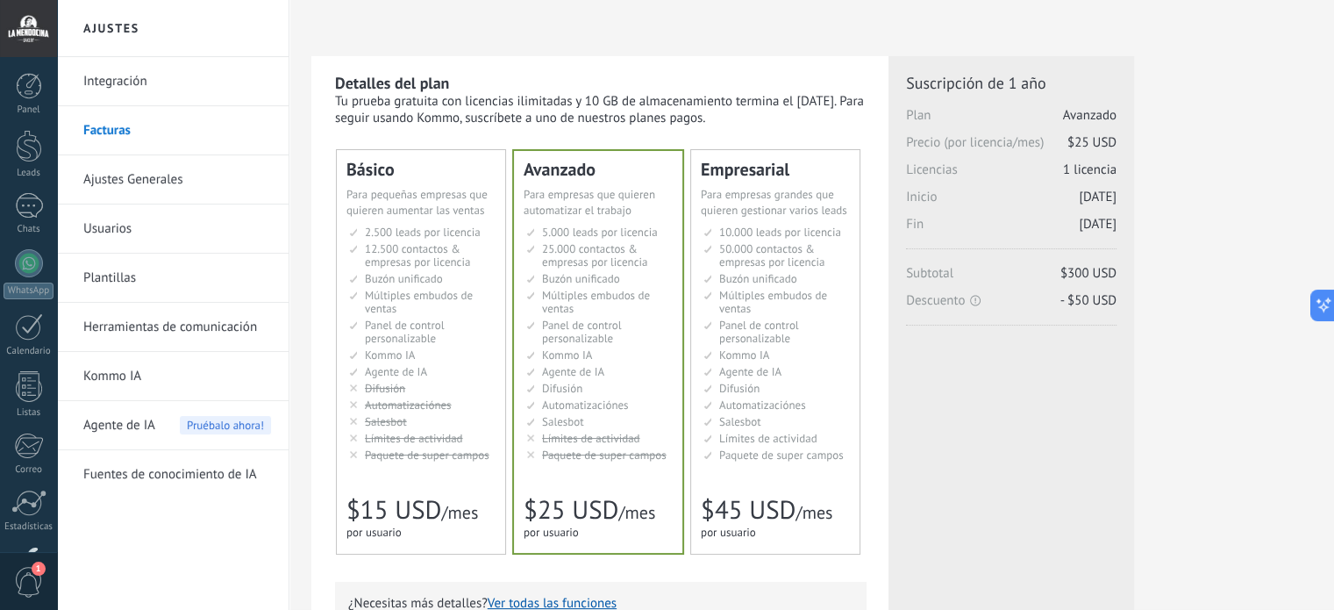
click at [170, 183] on link "Ajustes Generales" at bounding box center [177, 179] width 188 height 49
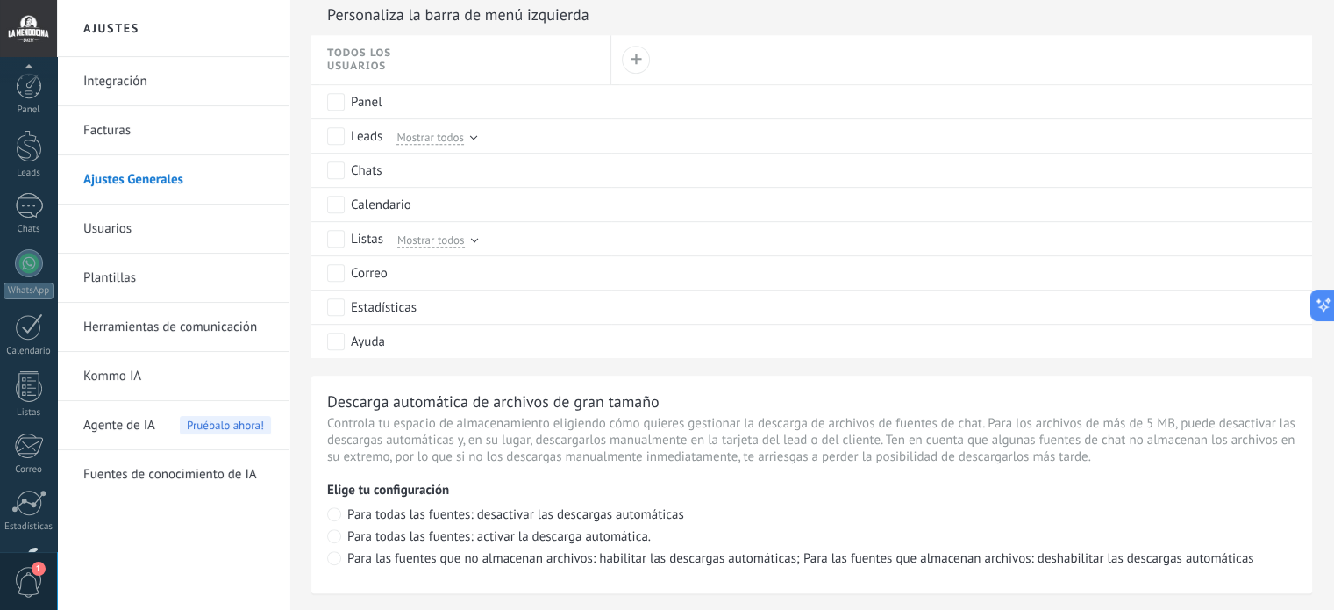
scroll to position [119, 0]
click at [28, 145] on div at bounding box center [29, 144] width 28 height 28
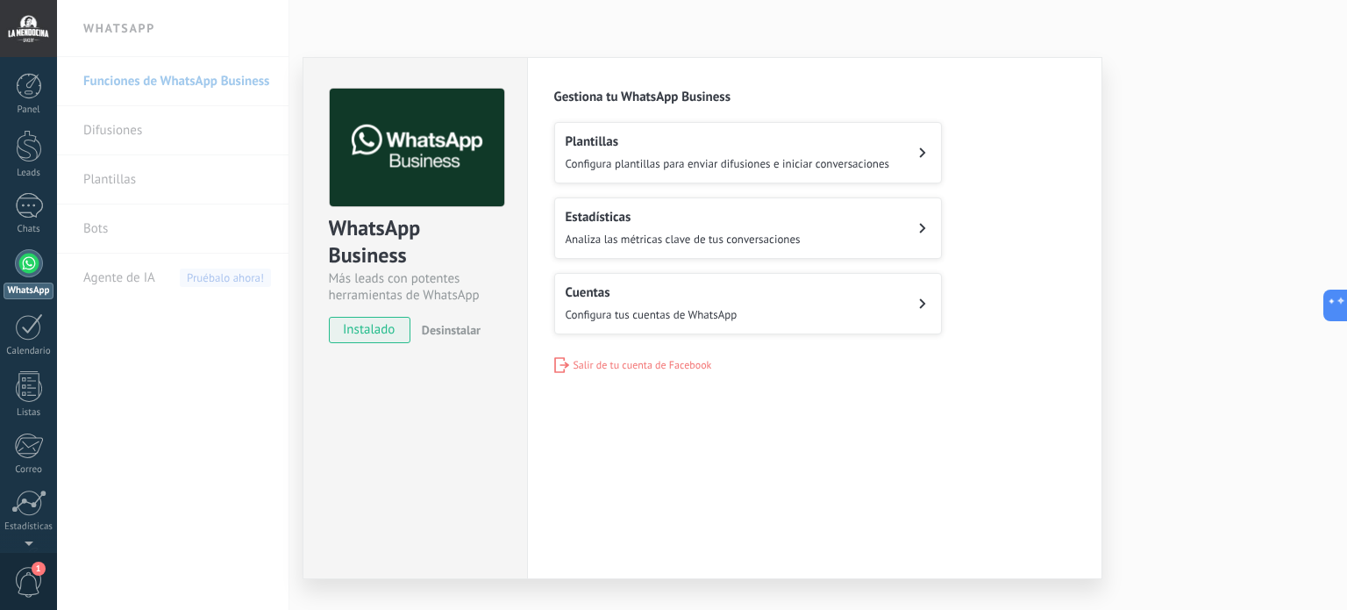
click at [206, 359] on div "WhatsApp Business Más leads con potentes herramientas de WhatsApp instalado Des…" at bounding box center [702, 305] width 1290 height 610
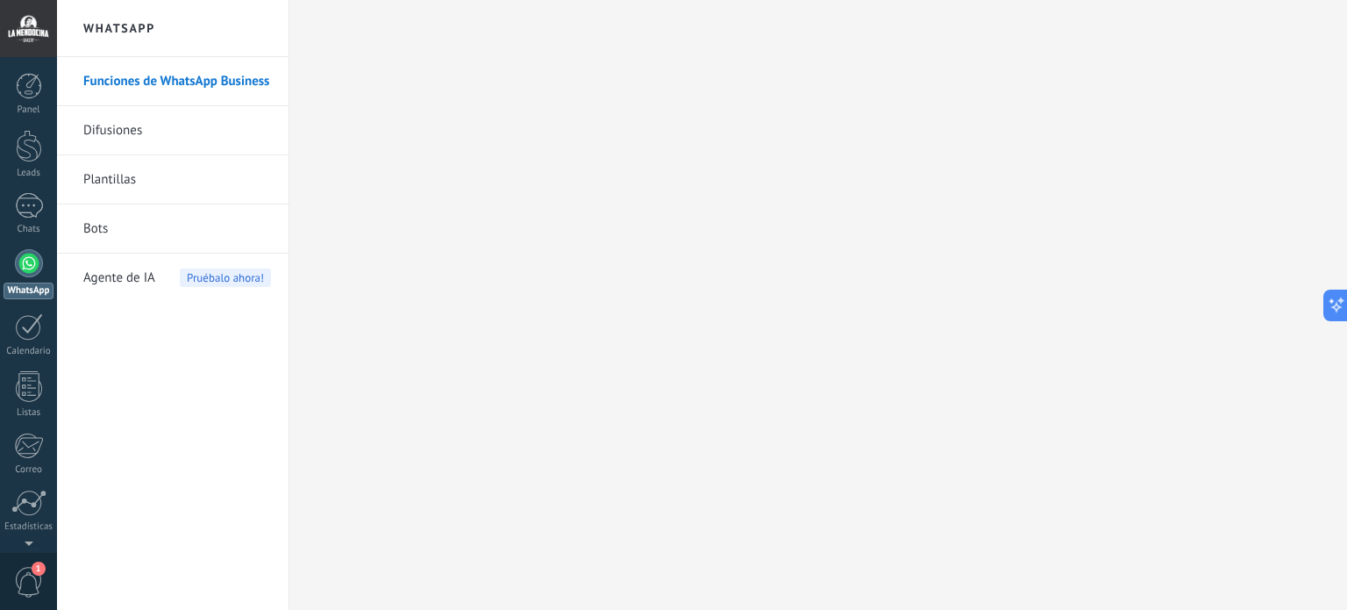
click at [136, 130] on link "Difusiones" at bounding box center [177, 130] width 188 height 49
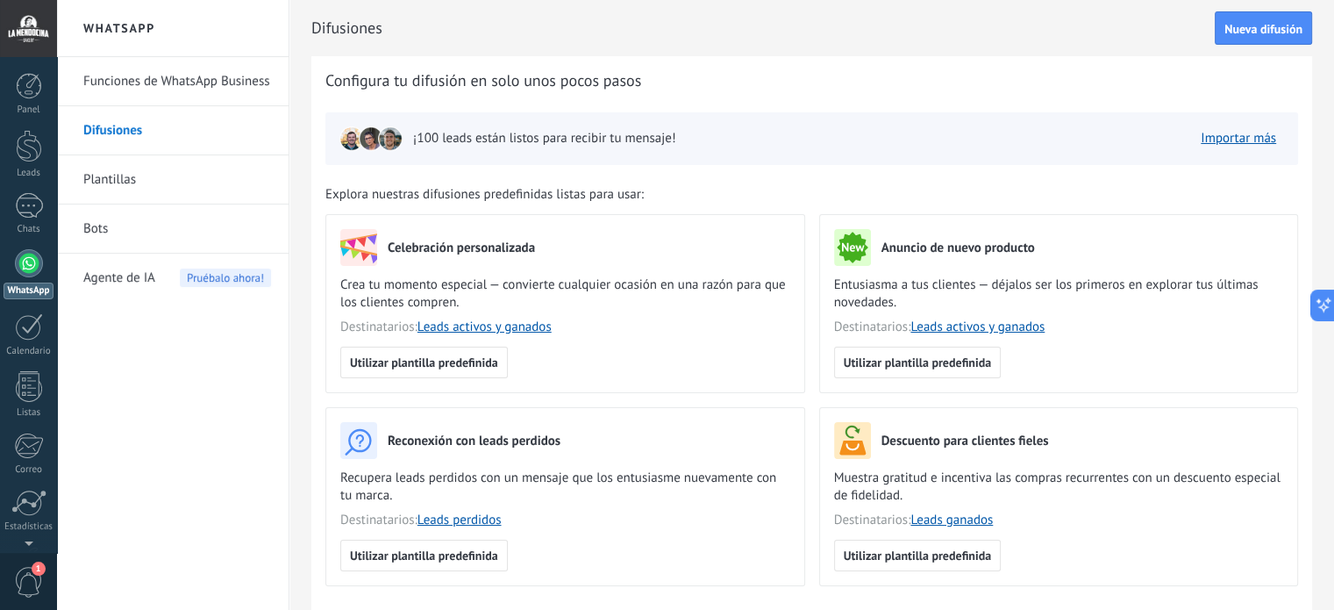
click at [129, 178] on link "Plantillas" at bounding box center [177, 179] width 188 height 49
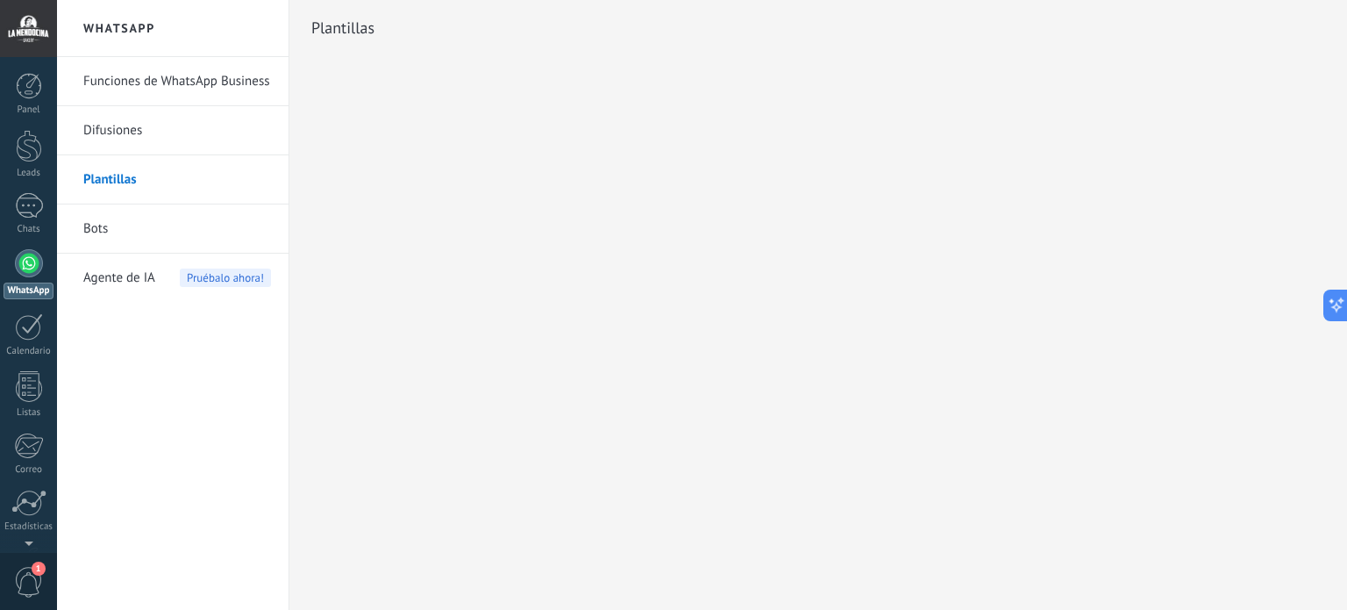
click at [98, 227] on link "Bots" at bounding box center [177, 228] width 188 height 49
click at [32, 269] on div at bounding box center [29, 263] width 28 height 28
click at [180, 80] on link "Funciones de WhatsApp Business" at bounding box center [177, 81] width 188 height 49
click at [154, 80] on link "Funciones de WhatsApp Business" at bounding box center [177, 81] width 188 height 49
click at [101, 79] on link "Funciones de WhatsApp Business" at bounding box center [177, 81] width 188 height 49
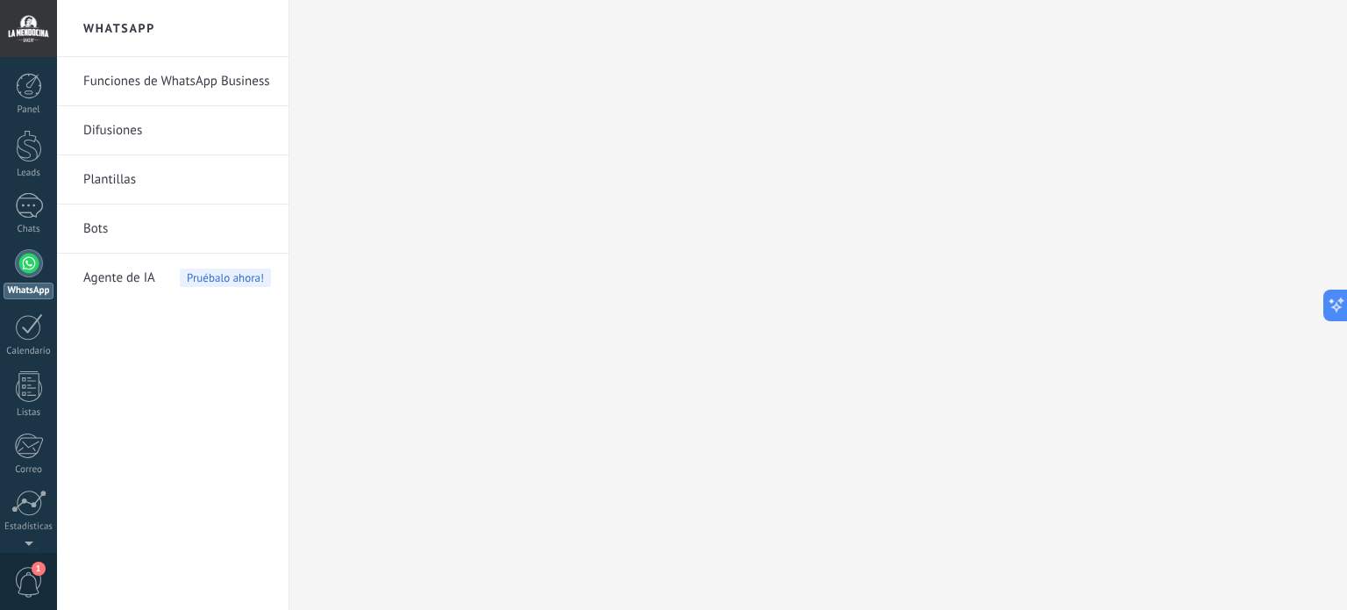
click at [136, 77] on link "Funciones de WhatsApp Business" at bounding box center [177, 81] width 188 height 49
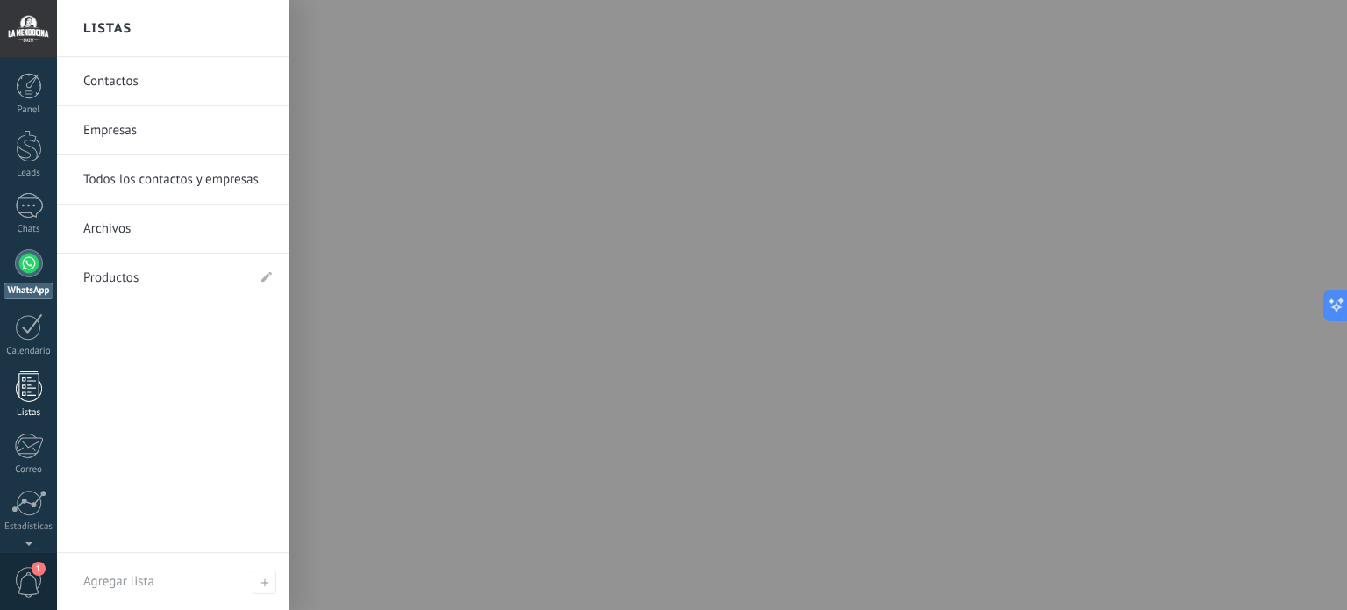
click at [35, 385] on div at bounding box center [29, 386] width 26 height 31
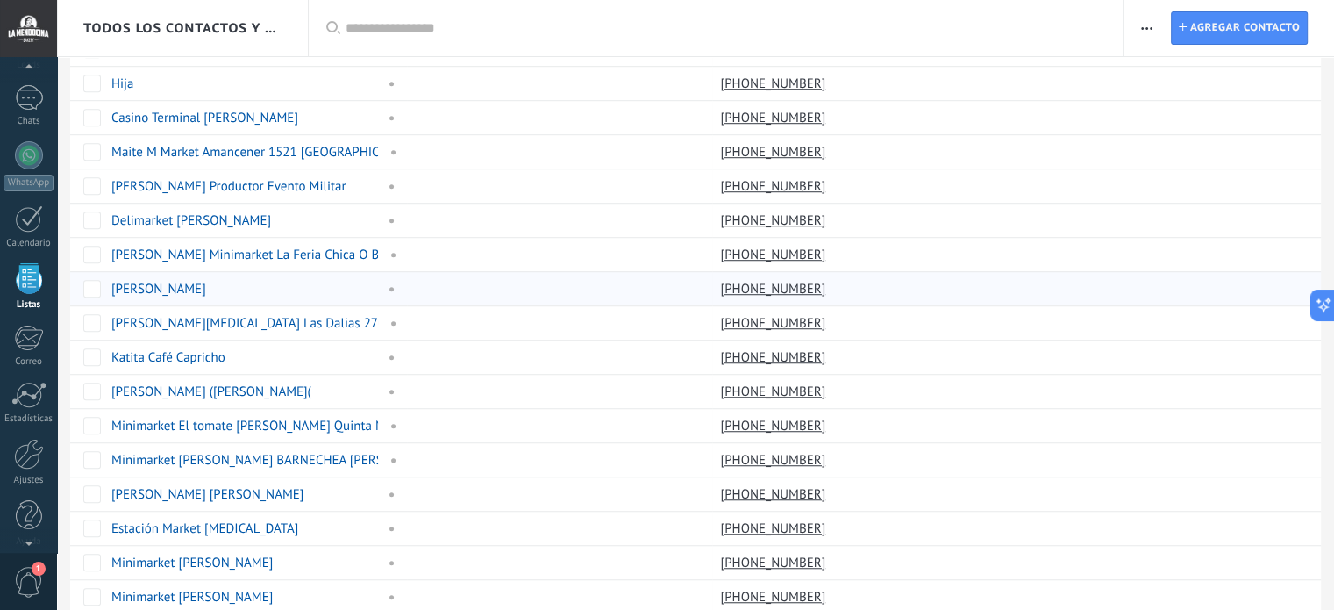
scroll to position [1168, 0]
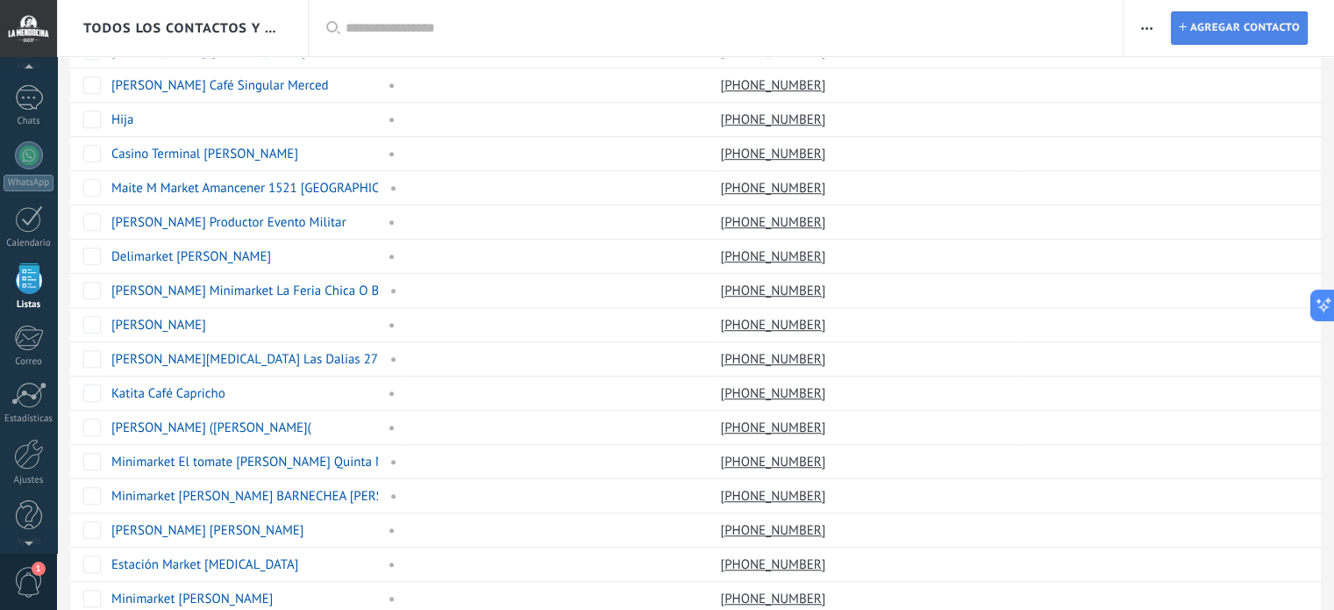
click at [1218, 34] on span "Agregar contacto" at bounding box center [1245, 28] width 110 height 32
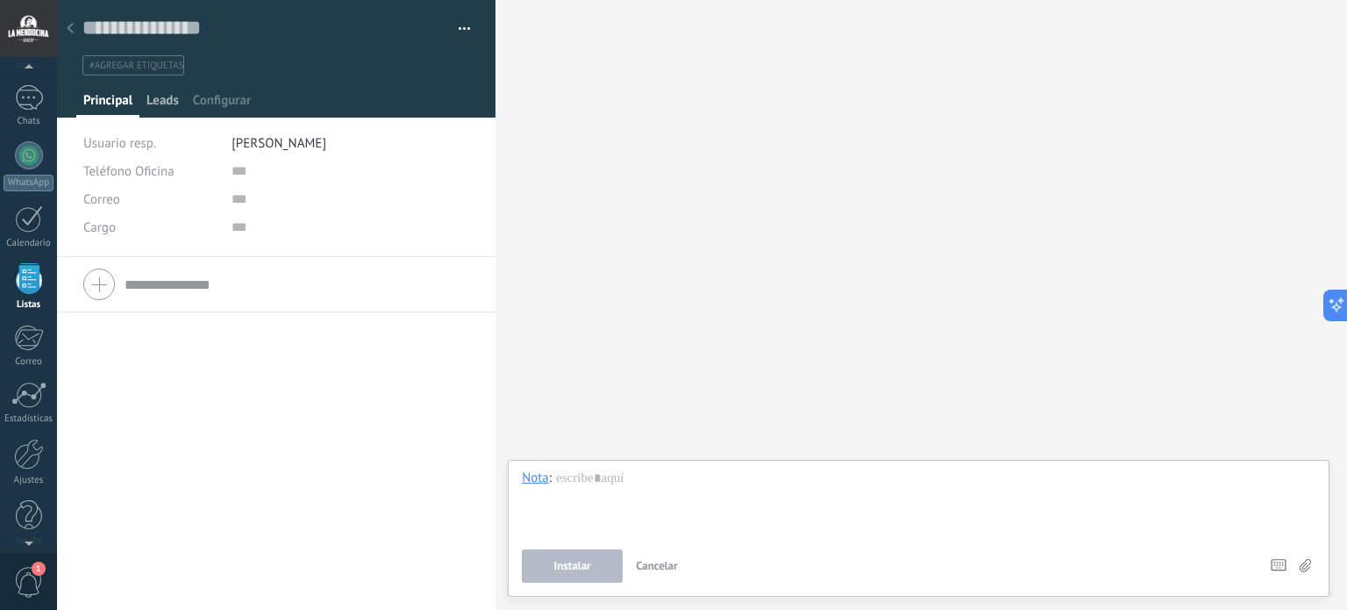
click at [161, 96] on span "Leads" at bounding box center [162, 104] width 32 height 25
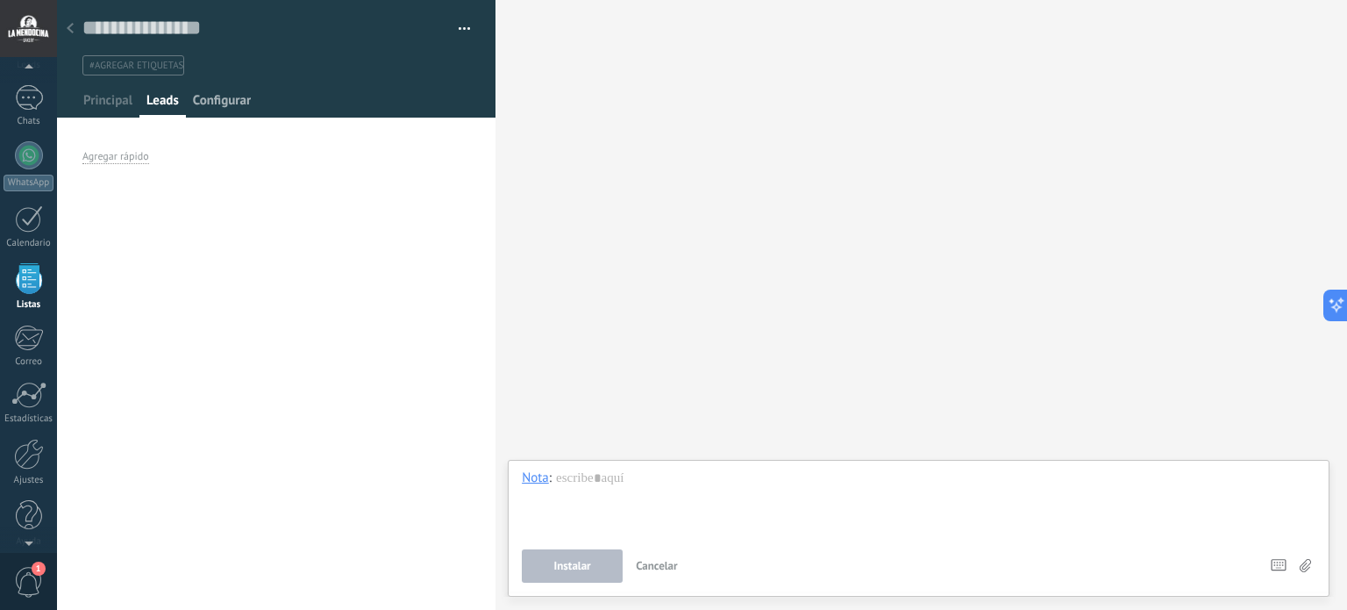
click at [208, 96] on span "Configurar" at bounding box center [222, 104] width 58 height 25
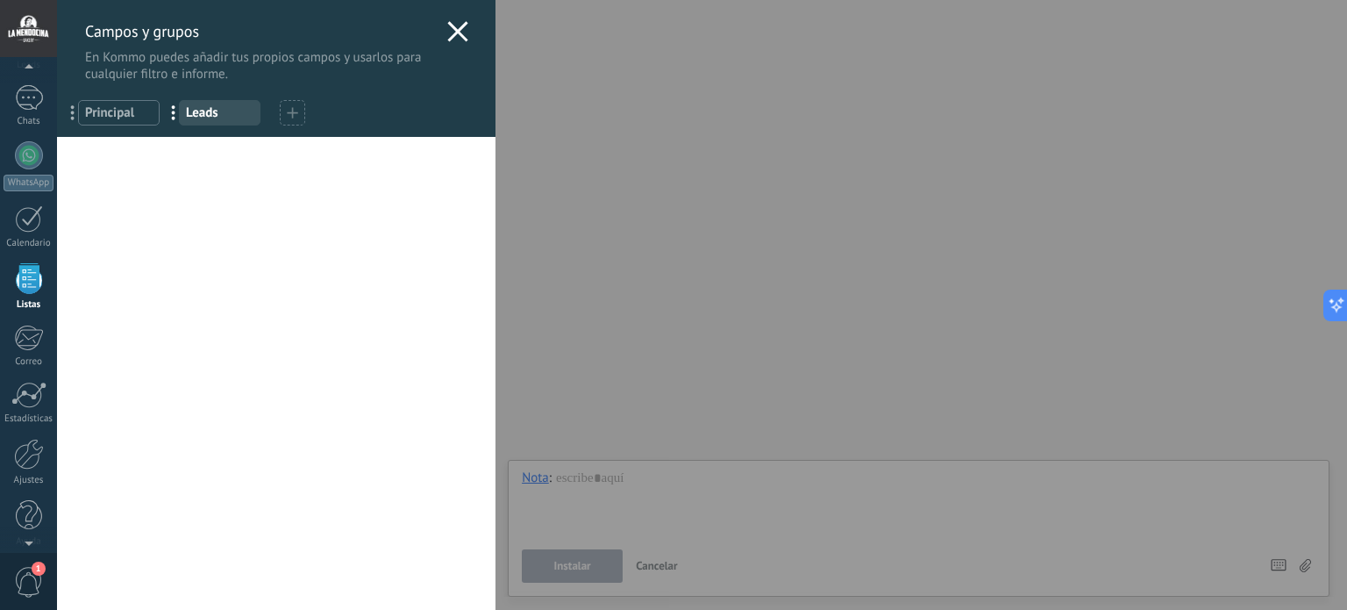
click at [460, 34] on icon at bounding box center [457, 31] width 21 height 21
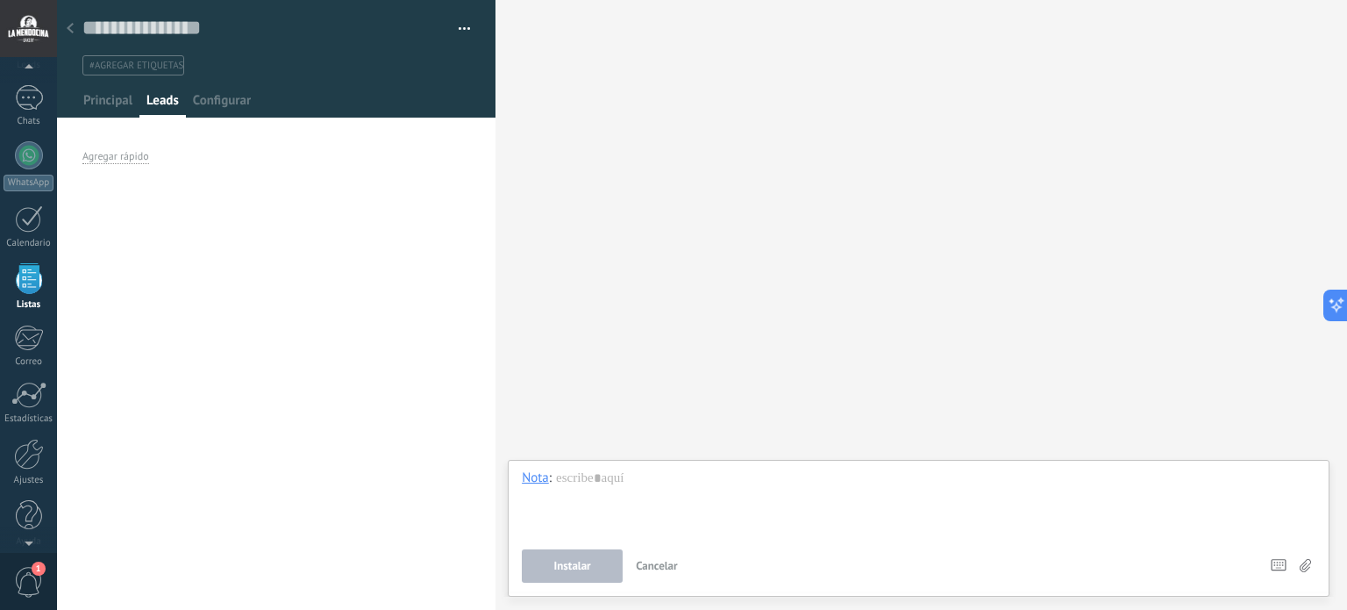
click at [1304, 565] on use at bounding box center [1305, 565] width 11 height 13
click at [0, 0] on input "file" at bounding box center [0, 0] width 0 height 0
click at [72, 26] on icon at bounding box center [70, 28] width 7 height 11
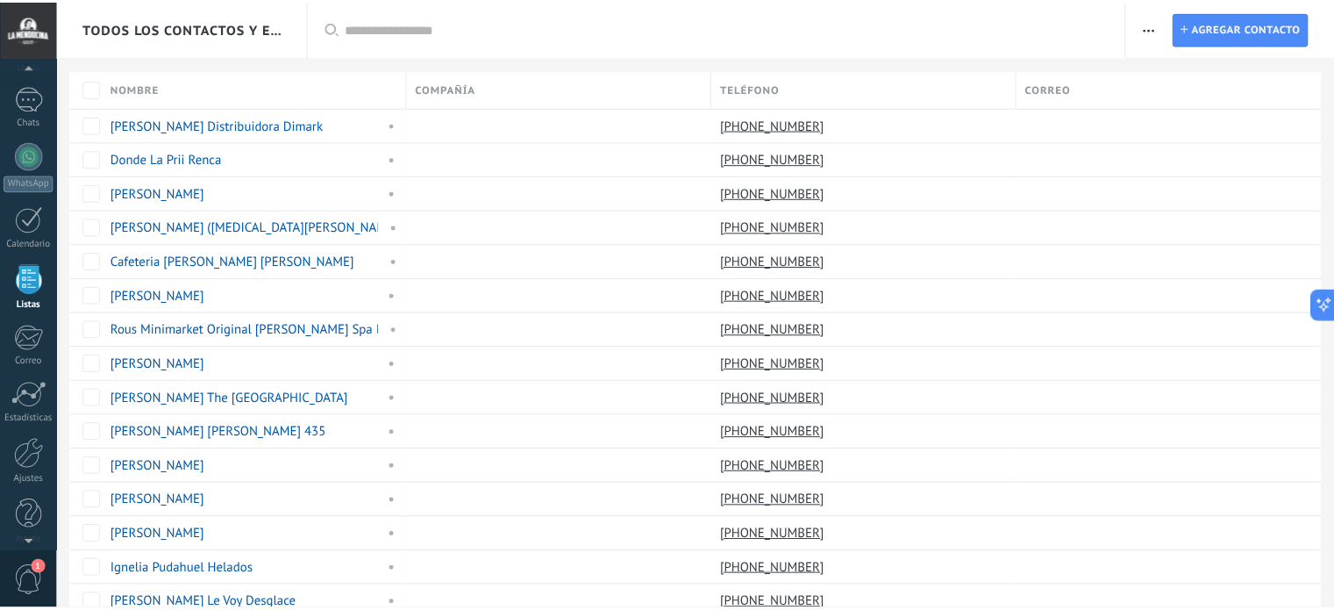
scroll to position [1168, 0]
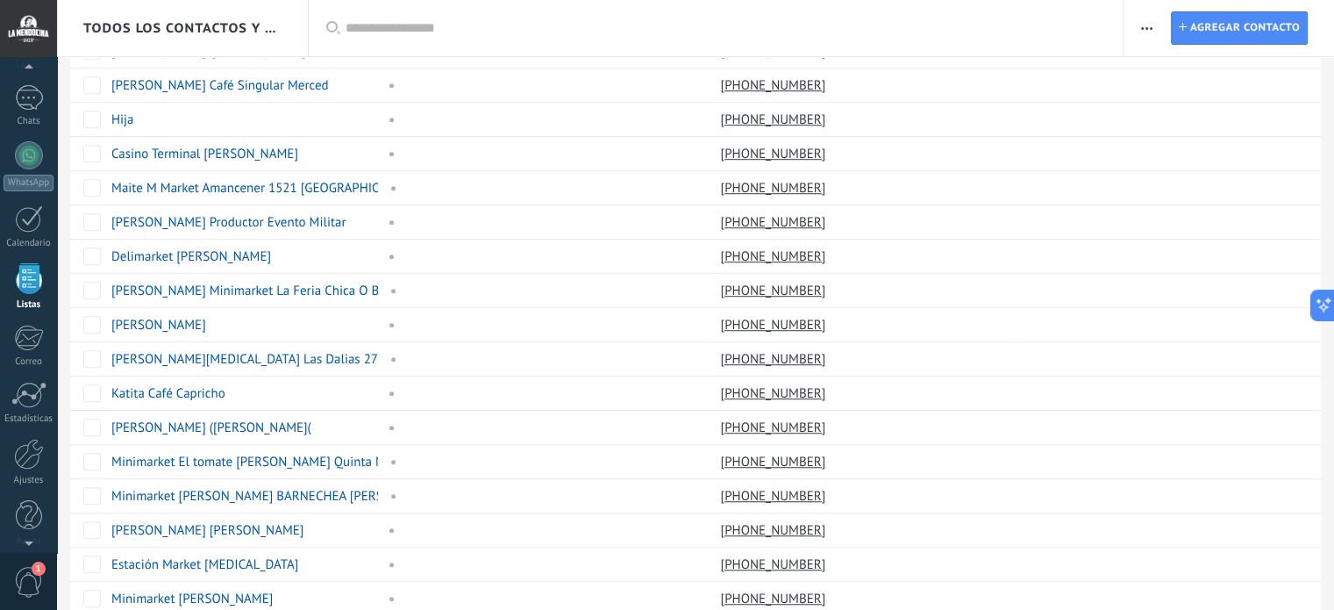
click at [1151, 25] on span "button" at bounding box center [1146, 27] width 11 height 33
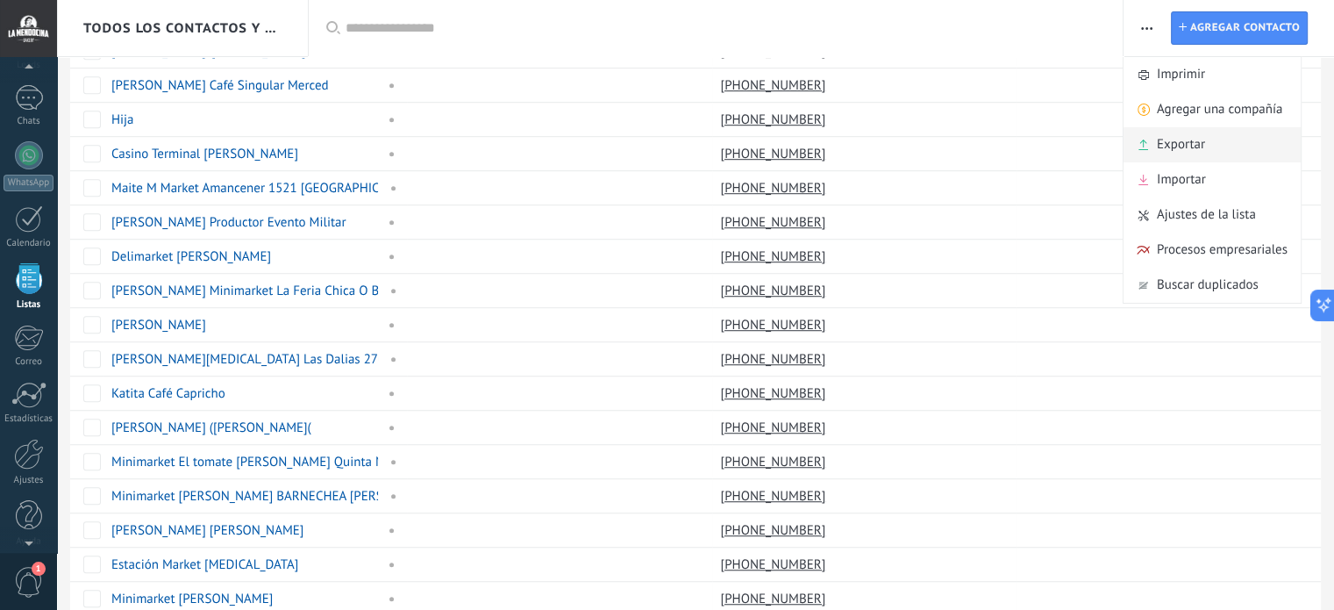
click at [1185, 142] on span "Exportar" at bounding box center [1181, 144] width 48 height 35
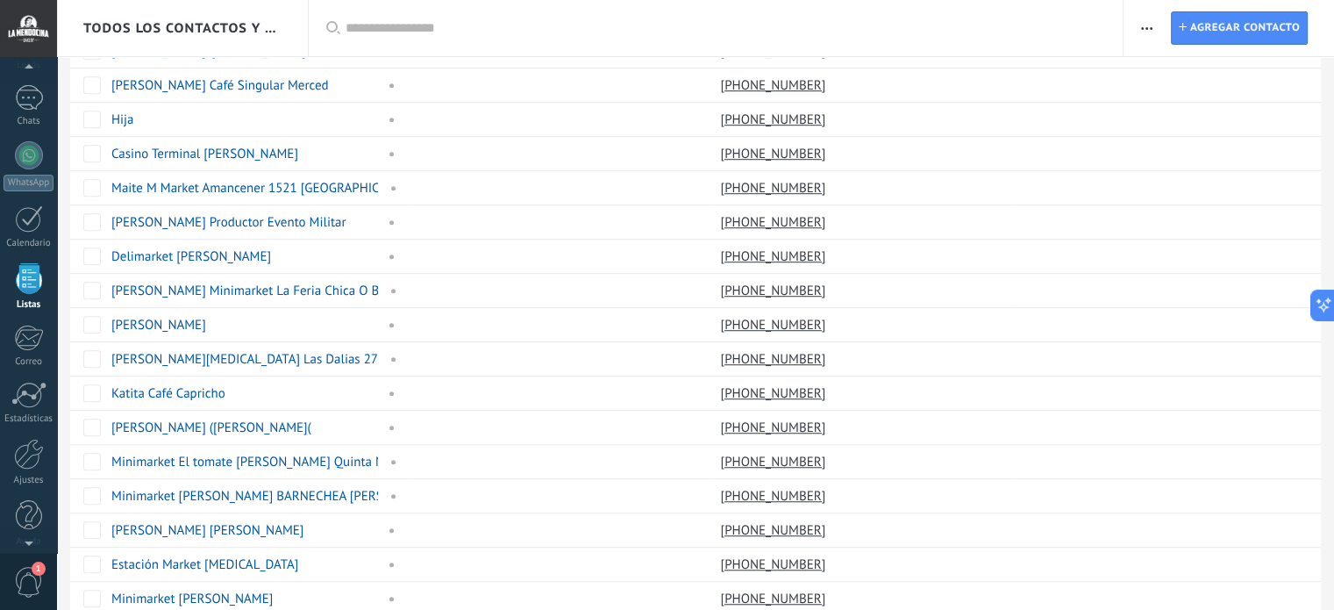
click at [1142, 30] on span "button" at bounding box center [1146, 27] width 11 height 33
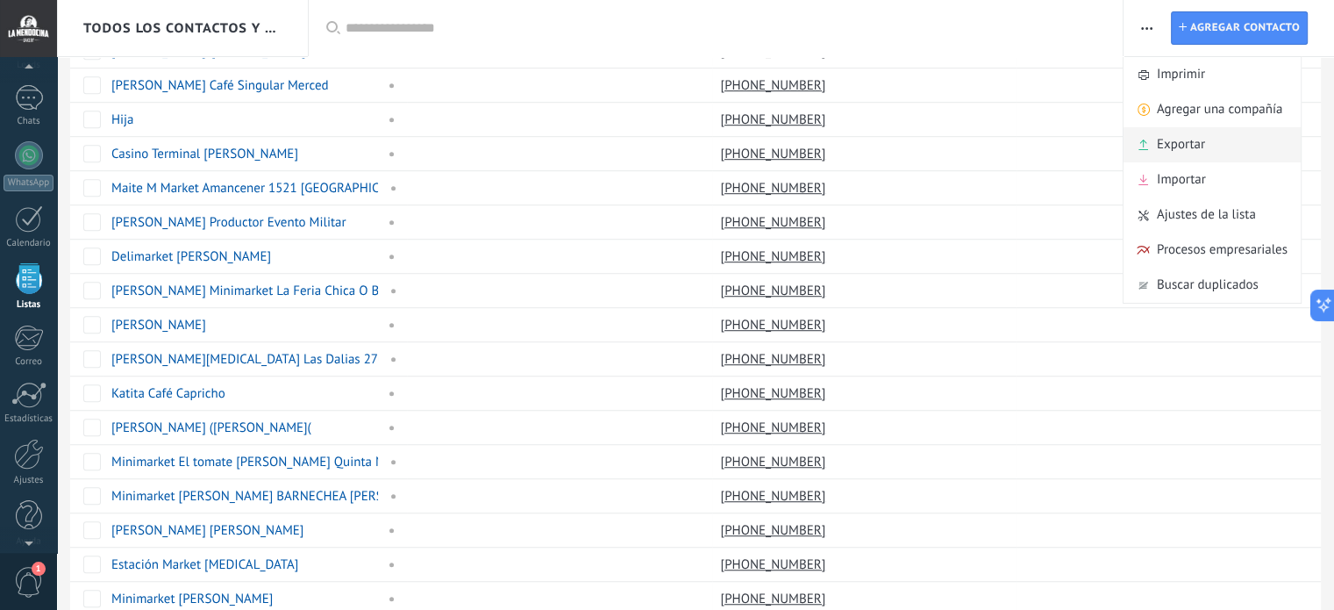
click at [1189, 148] on span "Exportar" at bounding box center [1181, 144] width 48 height 35
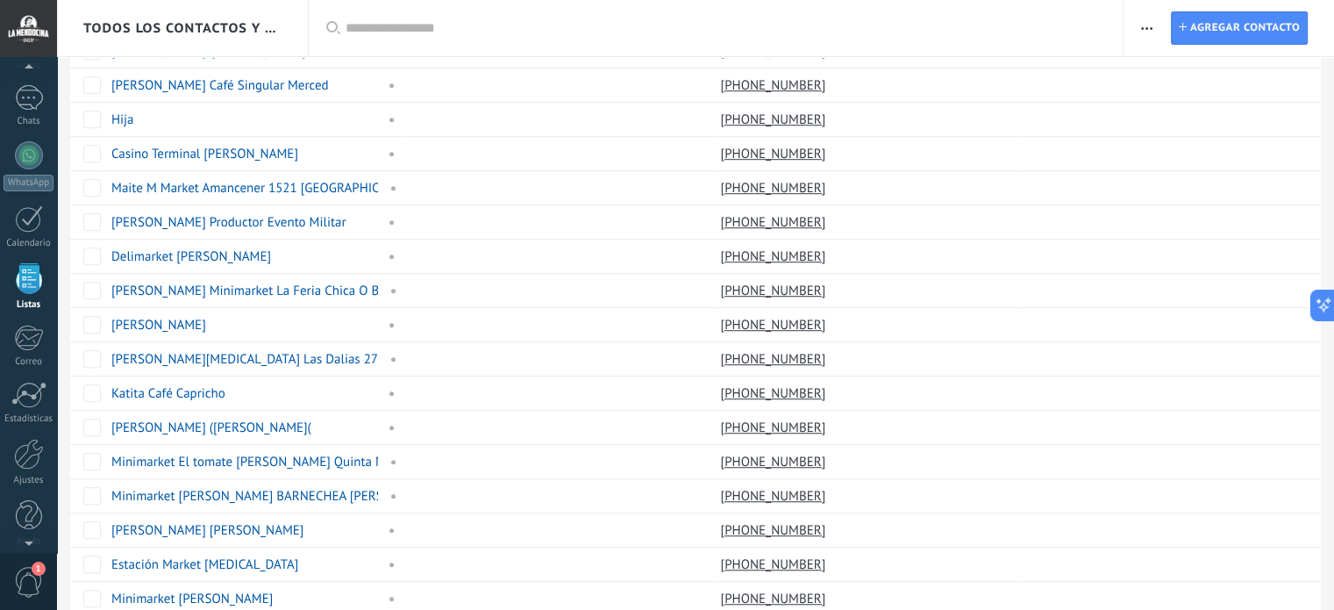
click at [1146, 27] on use "button" at bounding box center [1146, 28] width 11 height 3
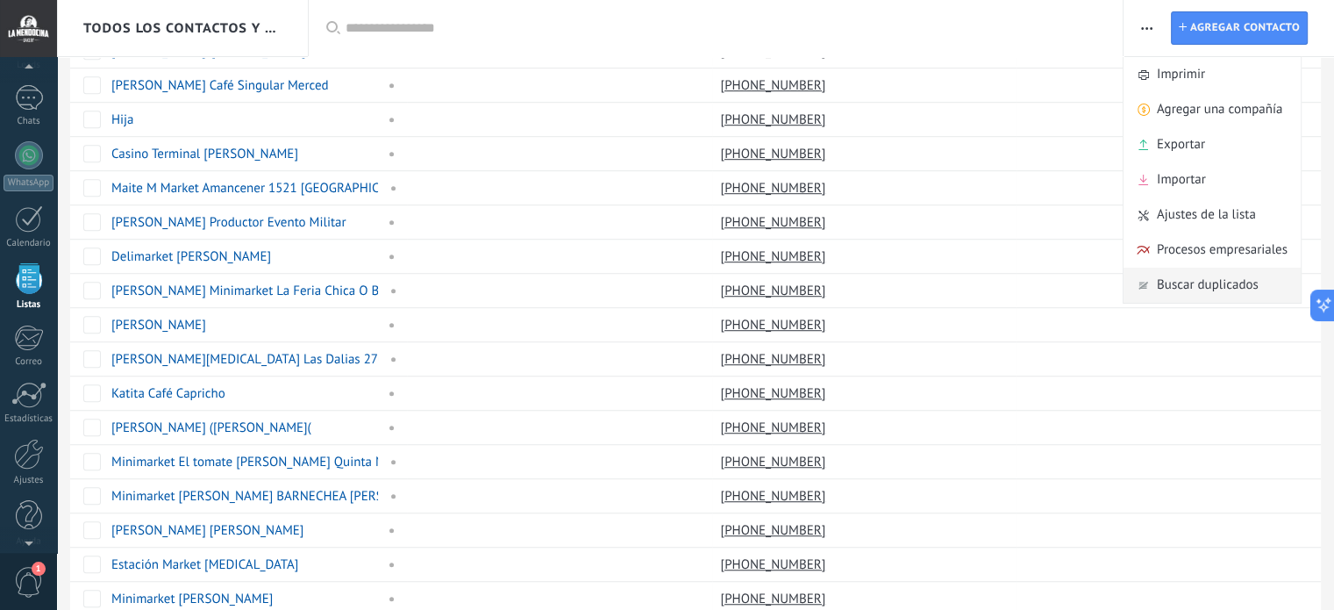
click at [1205, 289] on span "Buscar duplicados" at bounding box center [1208, 285] width 102 height 35
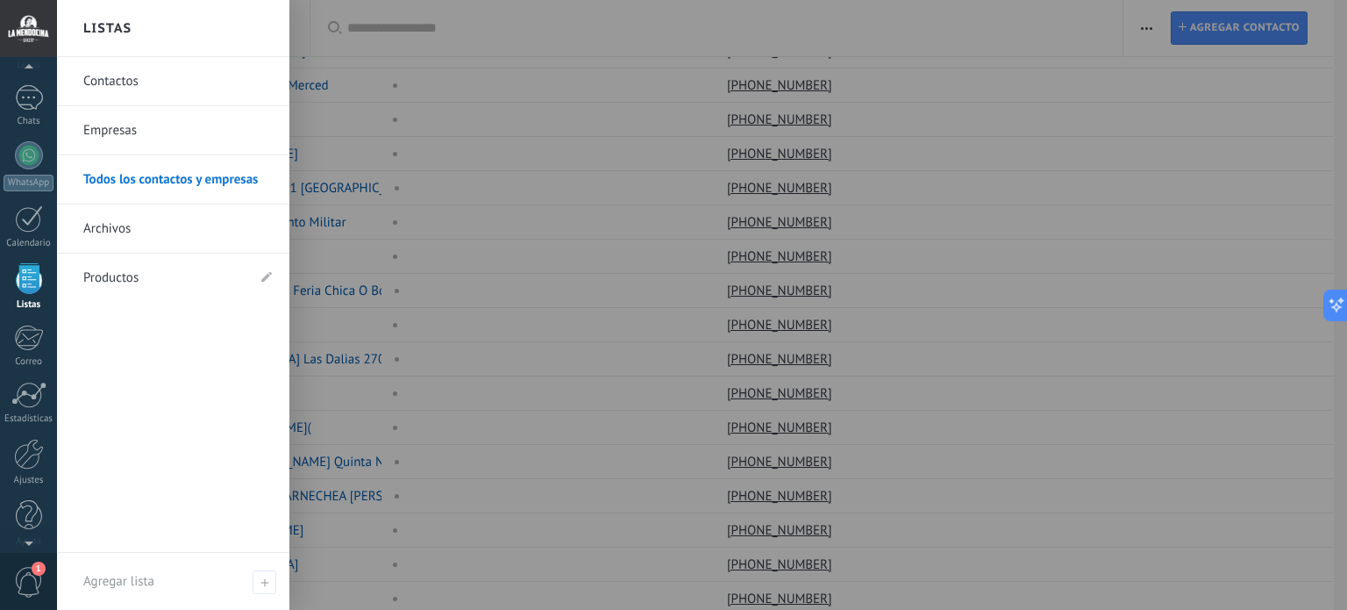
click at [129, 80] on link "Contactos" at bounding box center [177, 81] width 189 height 49
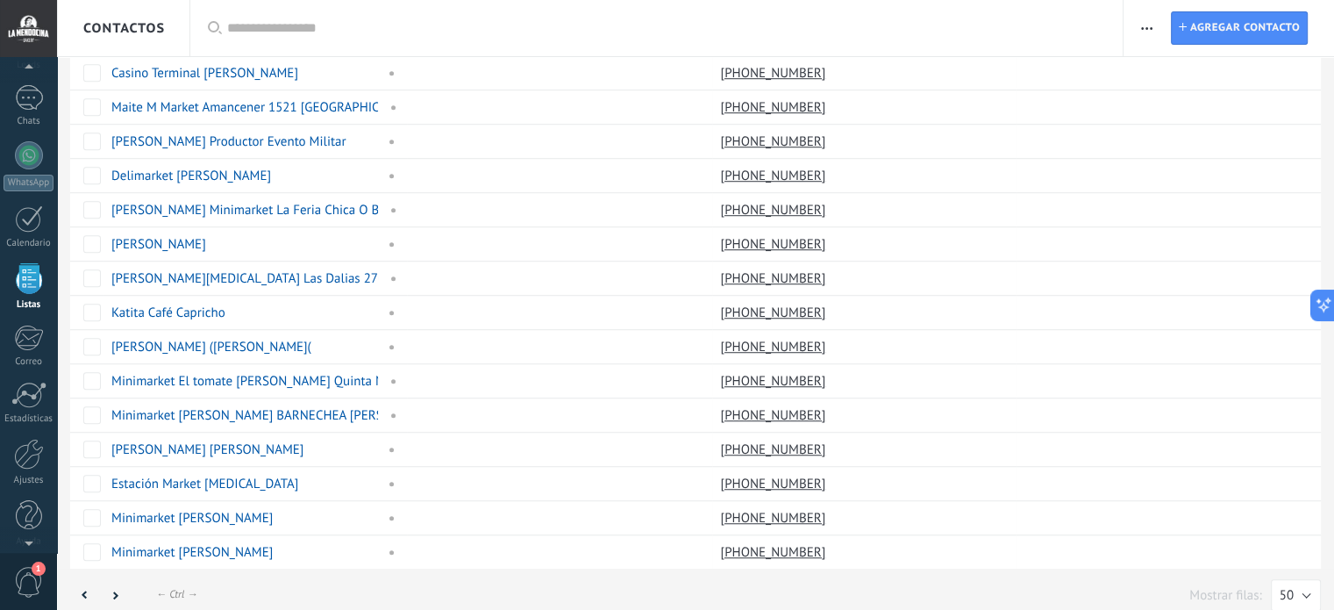
scroll to position [1256, 0]
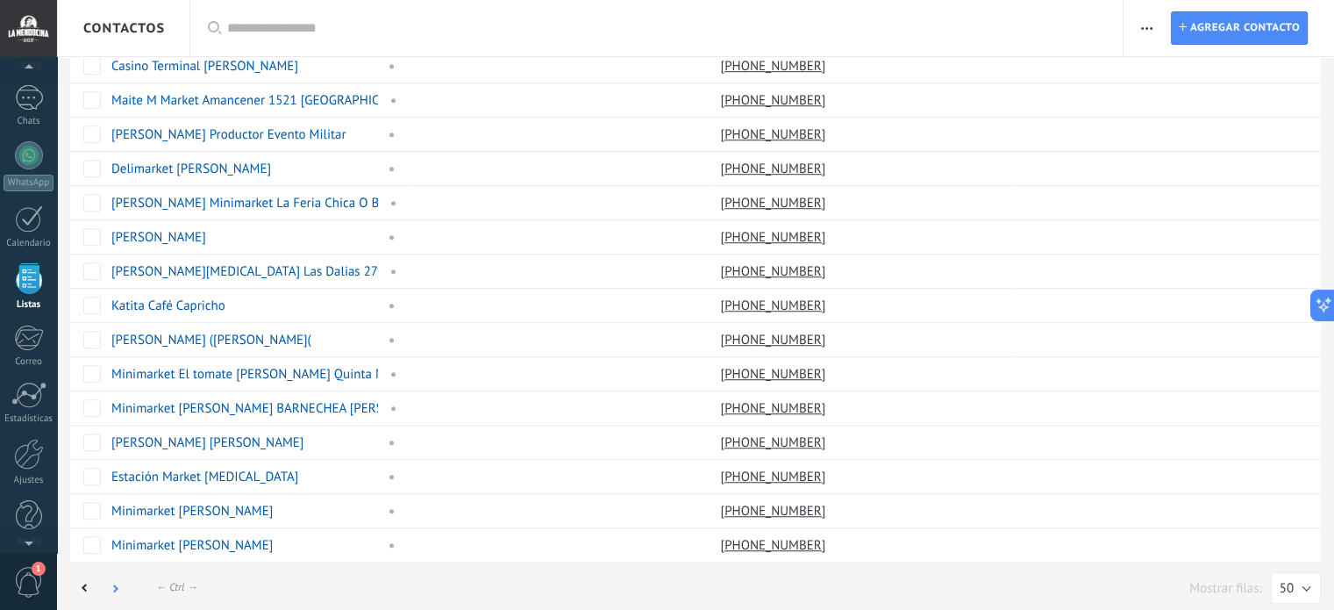
click at [117, 583] on icon at bounding box center [115, 587] width 6 height 9
click at [112, 583] on icon at bounding box center [115, 587] width 6 height 9
click at [1306, 578] on button "50" at bounding box center [1296, 588] width 50 height 32
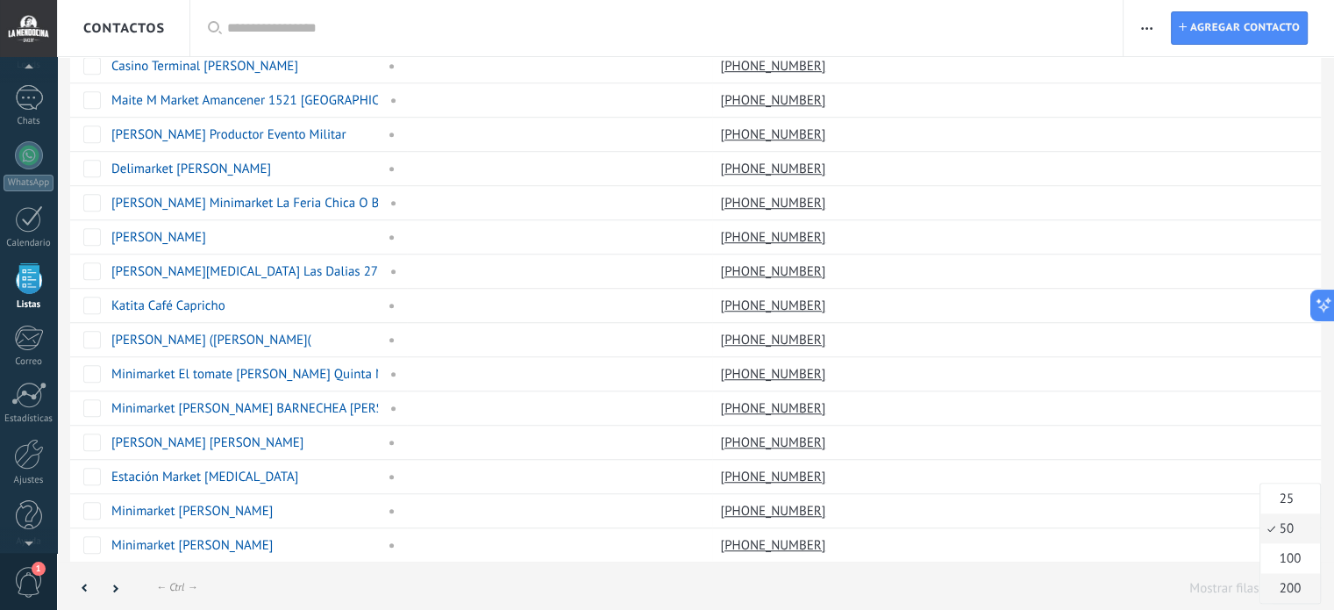
click at [1289, 580] on span "200" at bounding box center [1287, 588] width 54 height 17
click at [147, 23] on span "Contactos" at bounding box center [124, 28] width 82 height 17
click at [147, 27] on span "Contactos" at bounding box center [124, 28] width 82 height 17
click at [21, 157] on div at bounding box center [29, 155] width 28 height 28
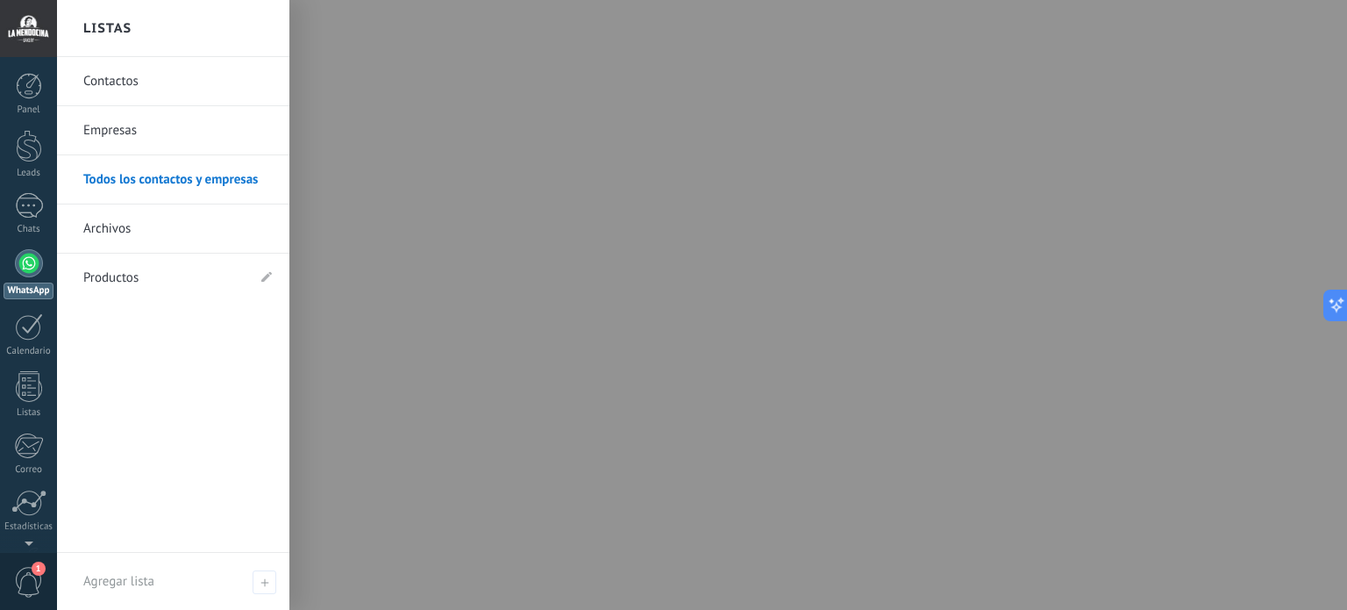
click at [216, 176] on link "Todos los contactos y empresas" at bounding box center [177, 179] width 189 height 49
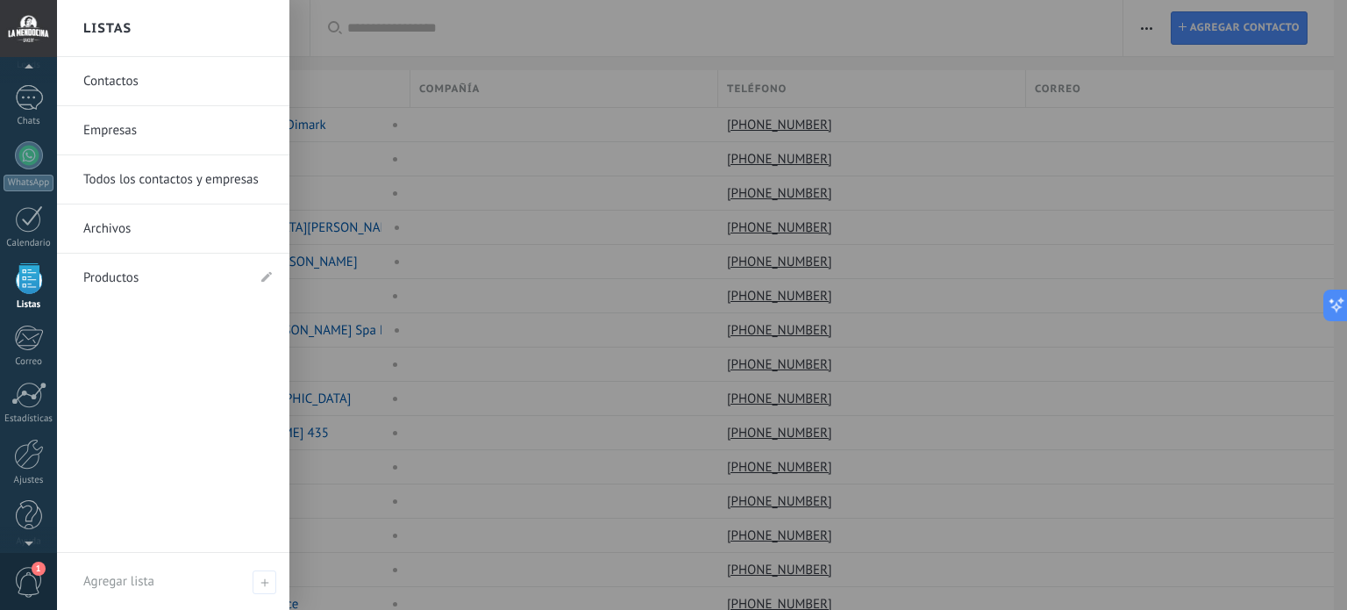
click at [124, 129] on link "Empresas" at bounding box center [177, 130] width 189 height 49
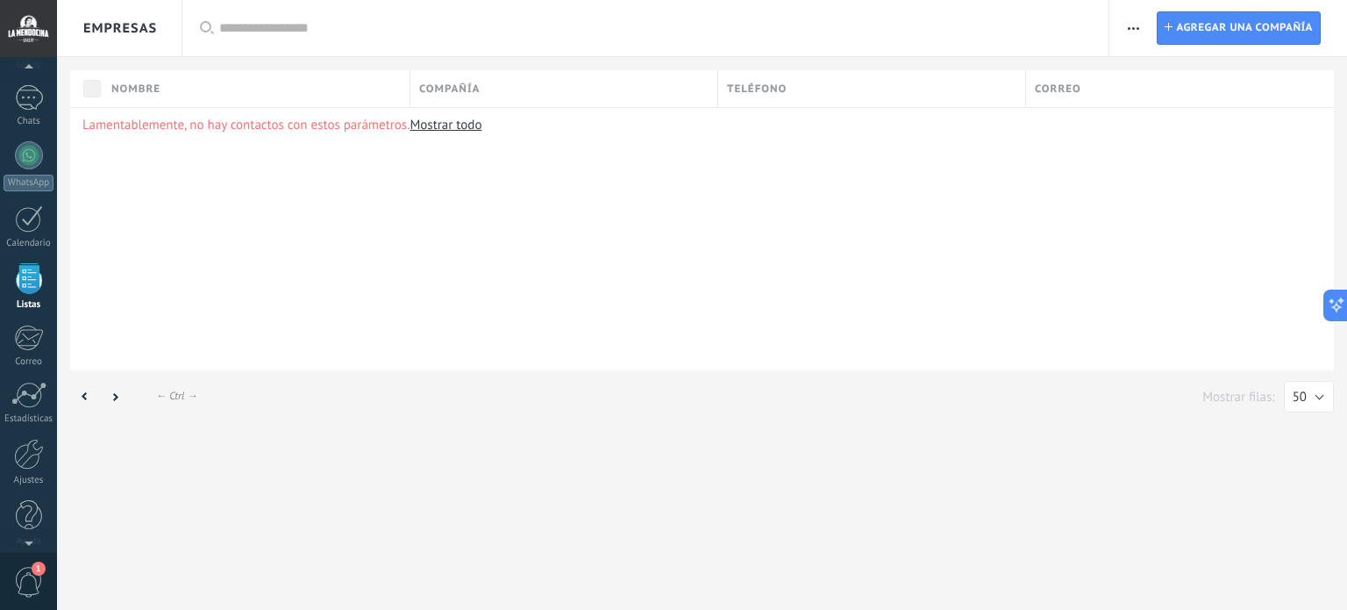
click at [448, 125] on link "Mostrar todo" at bounding box center [446, 125] width 72 height 17
click at [1137, 29] on icon "button" at bounding box center [1133, 28] width 11 height 3
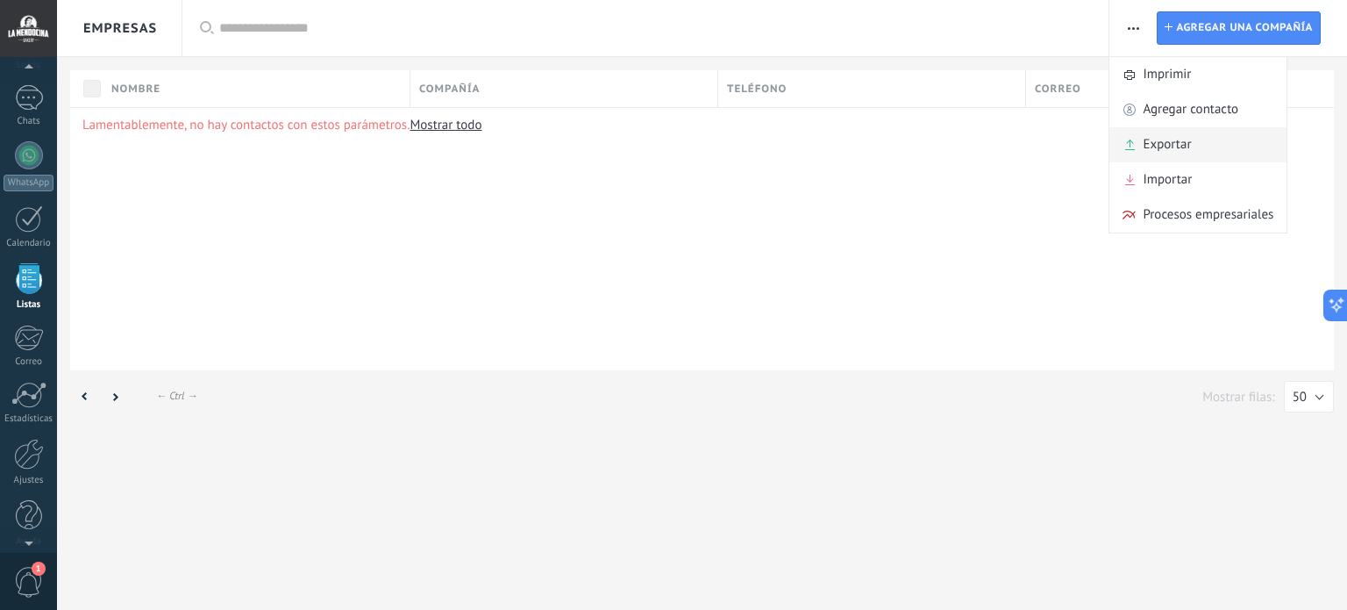
click at [1203, 146] on div "Exportar" at bounding box center [1198, 144] width 177 height 35
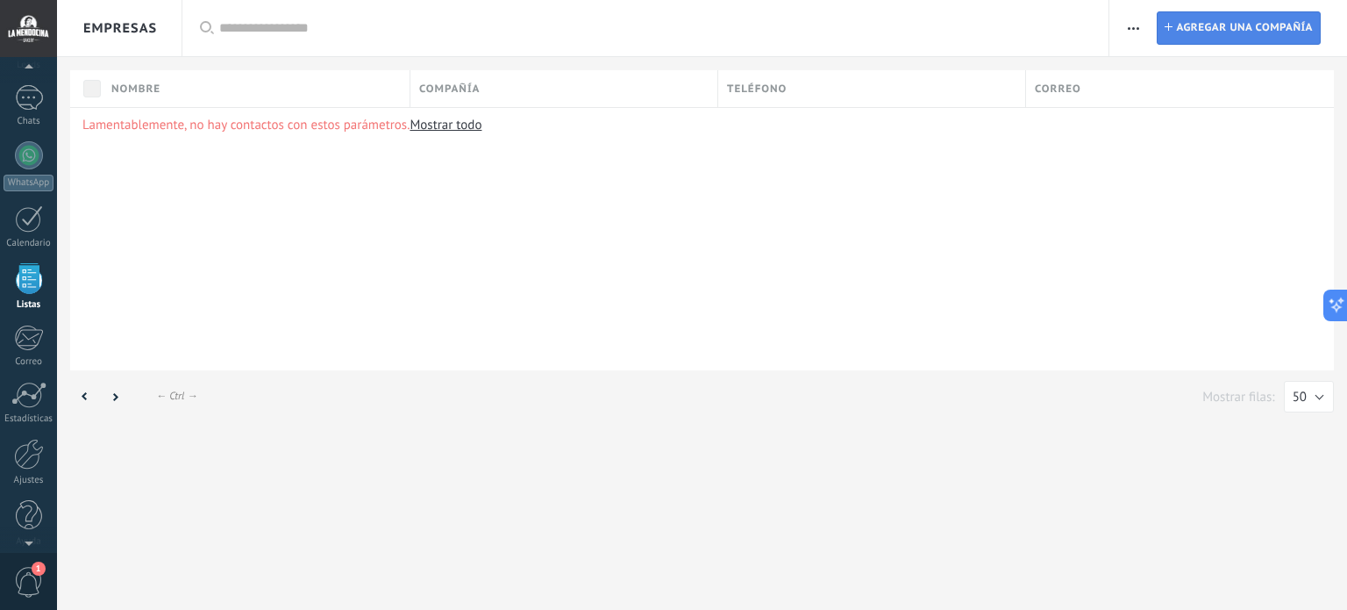
click at [1235, 24] on span "Agregar una compañía" at bounding box center [1244, 28] width 137 height 32
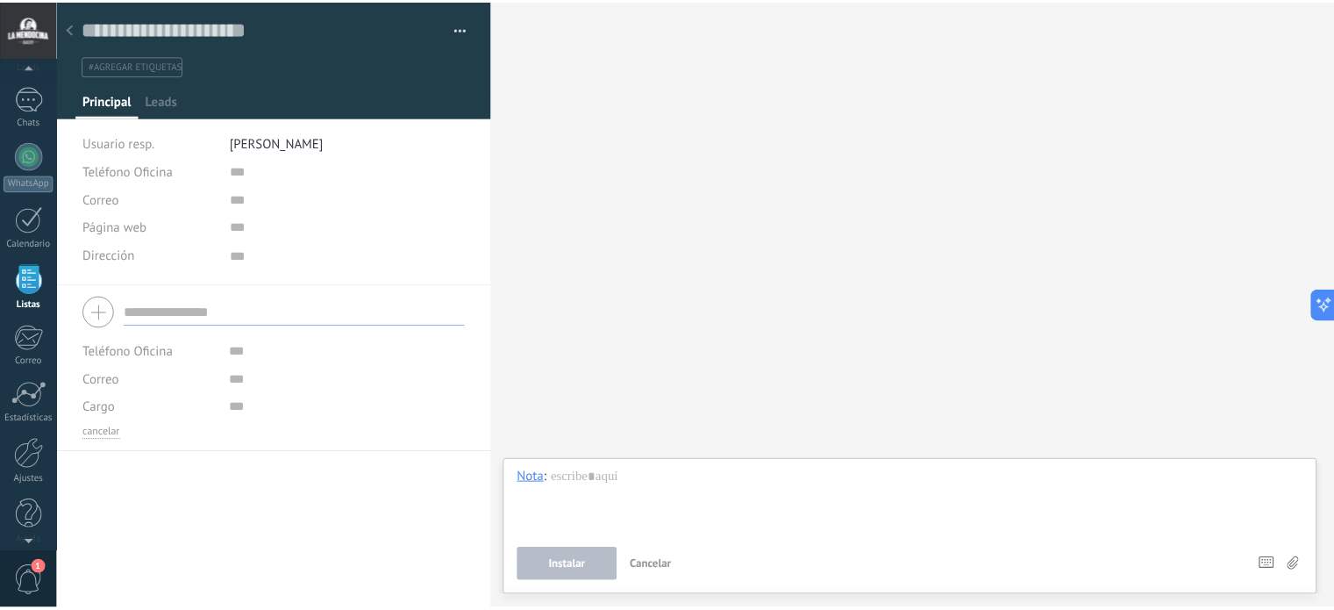
scroll to position [18, 0]
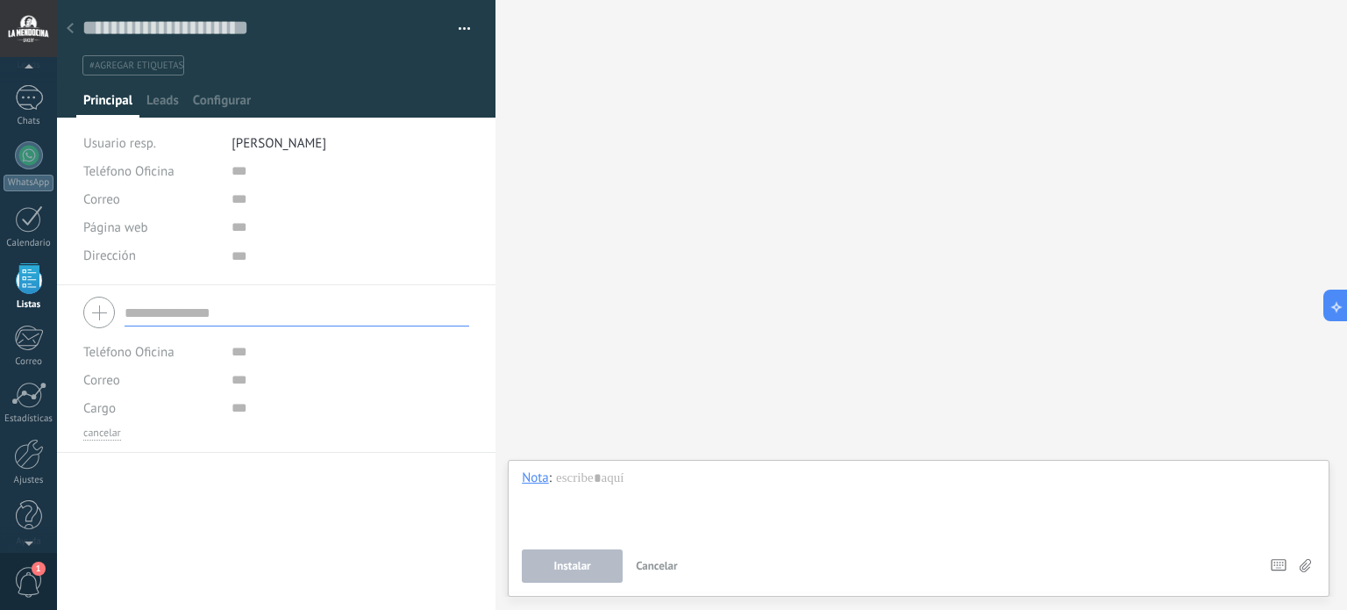
click at [71, 31] on icon at bounding box center [70, 28] width 7 height 11
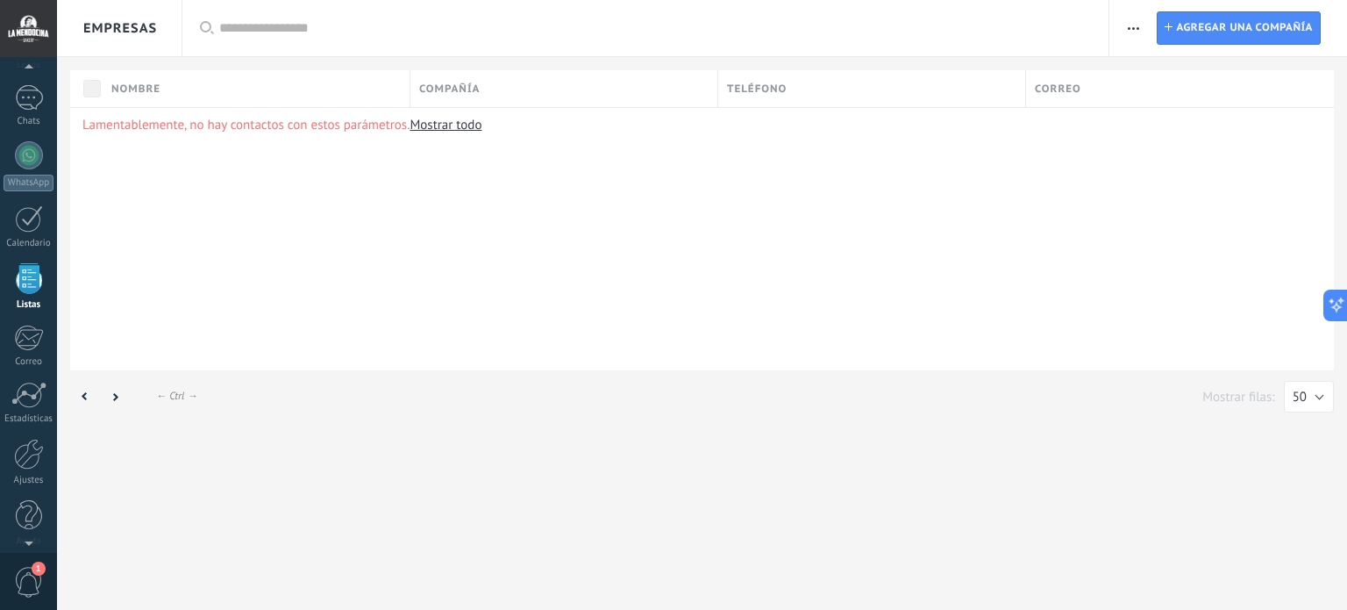
click at [470, 124] on link "Mostrar todo" at bounding box center [446, 125] width 72 height 17
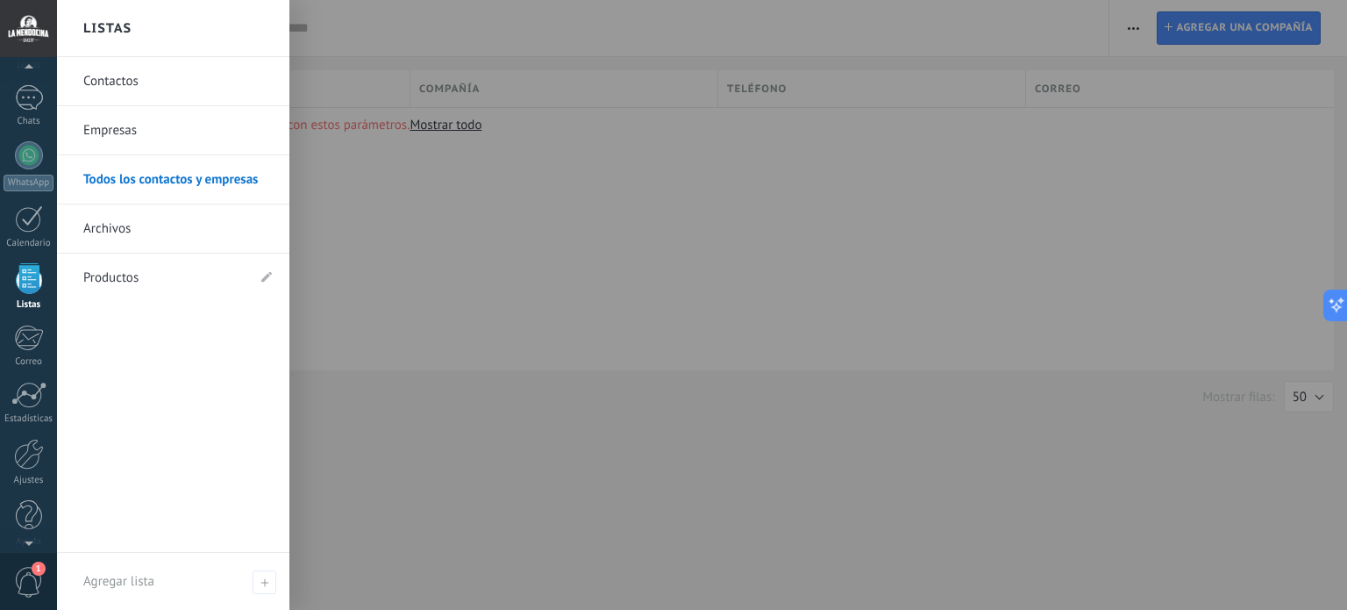
click at [130, 227] on link "Archivos" at bounding box center [177, 228] width 189 height 49
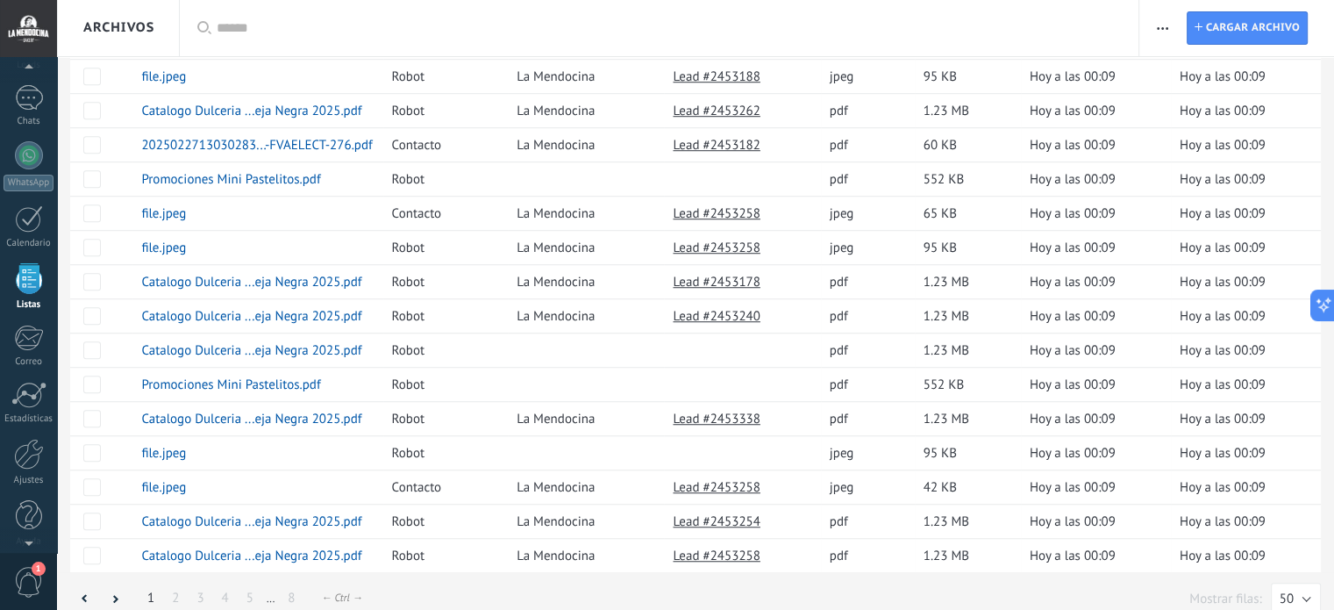
scroll to position [1256, 0]
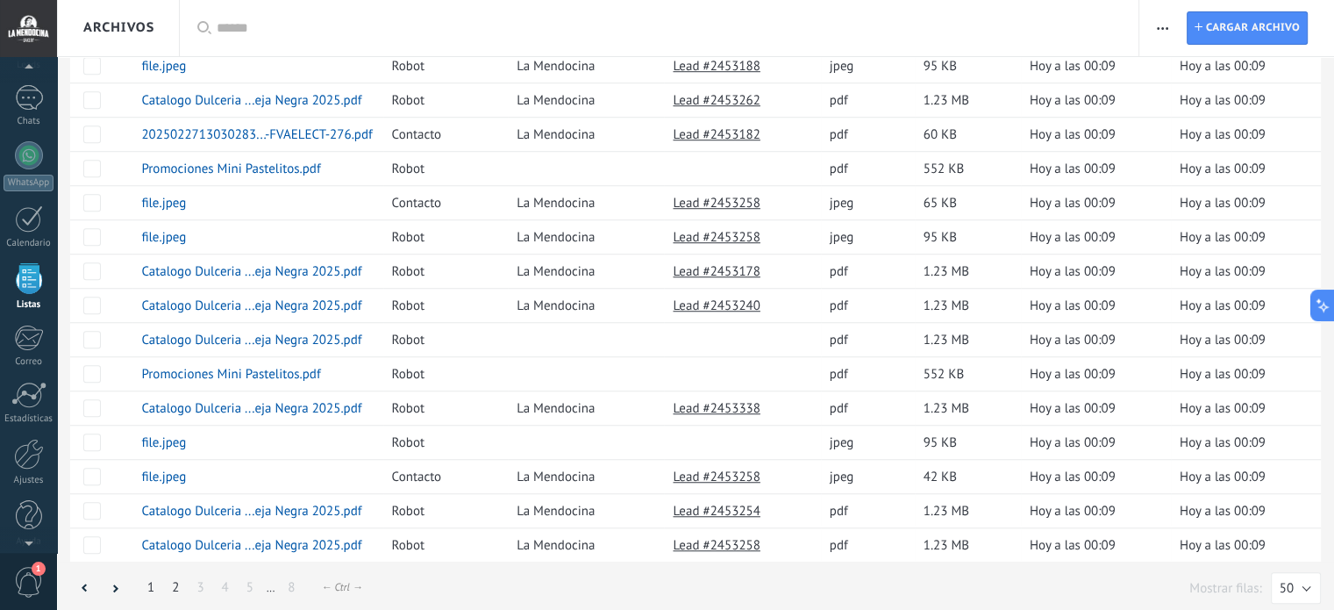
click at [175, 575] on link "2" at bounding box center [175, 587] width 25 height 34
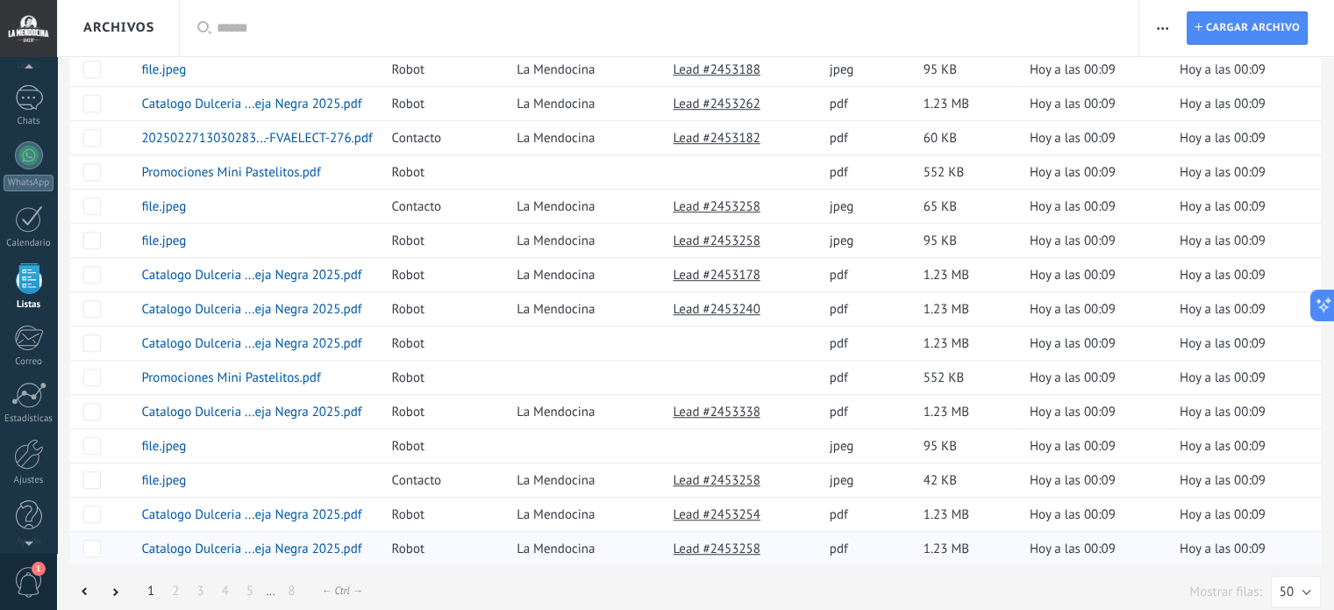
scroll to position [1256, 0]
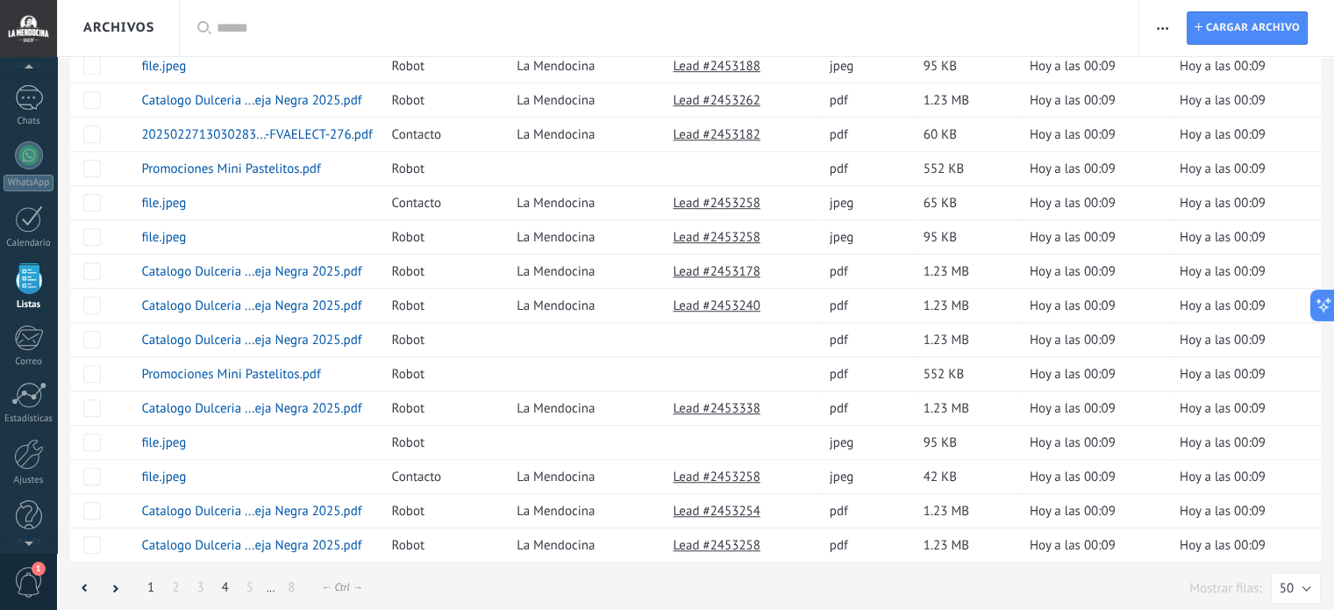
click at [227, 582] on link "4" at bounding box center [225, 587] width 25 height 34
click at [290, 582] on link "8" at bounding box center [291, 587] width 25 height 34
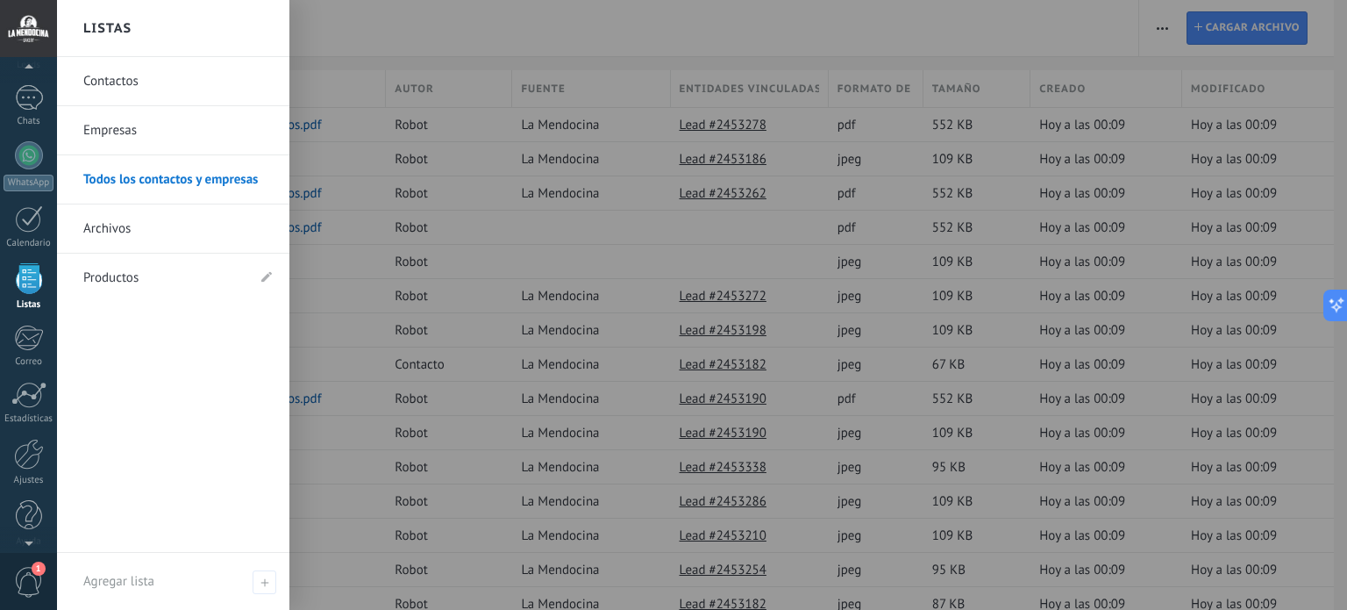
click at [121, 80] on link "Contactos" at bounding box center [177, 81] width 189 height 49
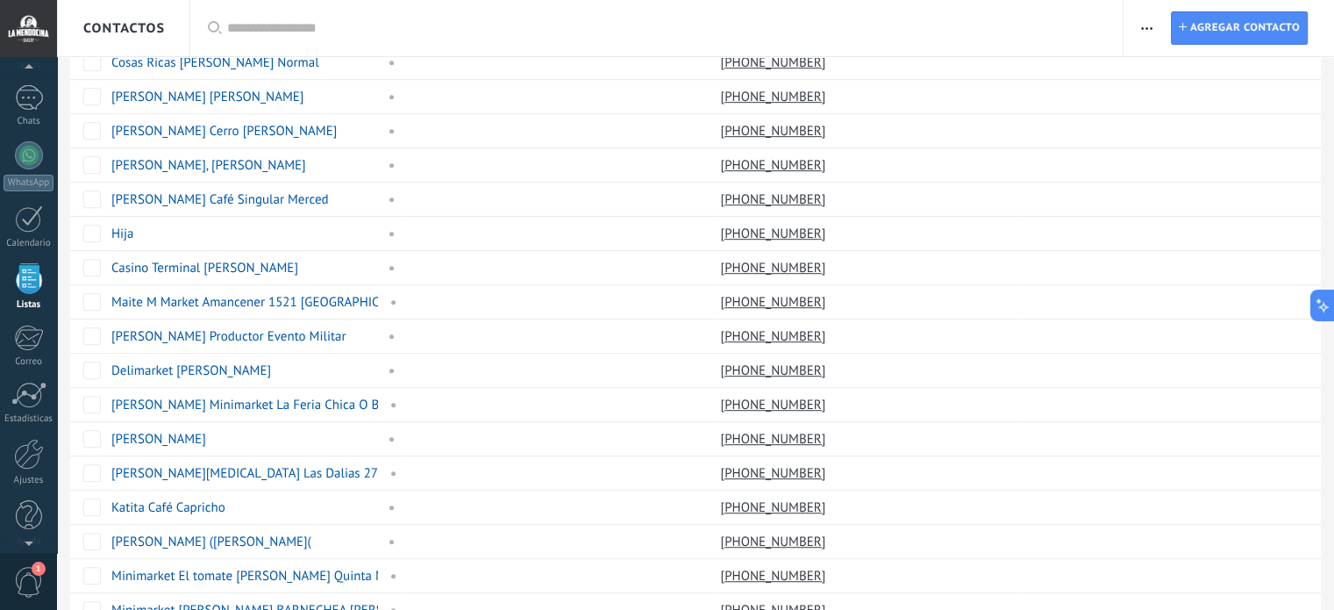
scroll to position [1256, 0]
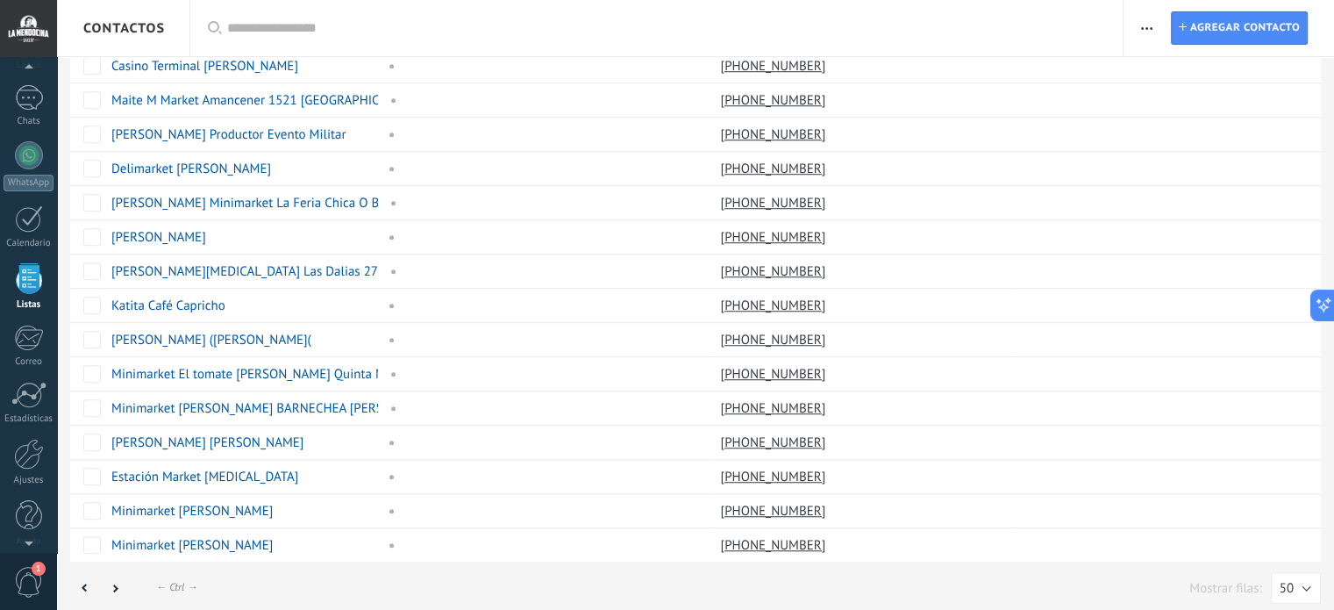
click at [255, 14] on div at bounding box center [666, 28] width 878 height 56
click at [261, 30] on input "text" at bounding box center [666, 28] width 878 height 18
click at [1145, 27] on icon "button" at bounding box center [1146, 28] width 11 height 3
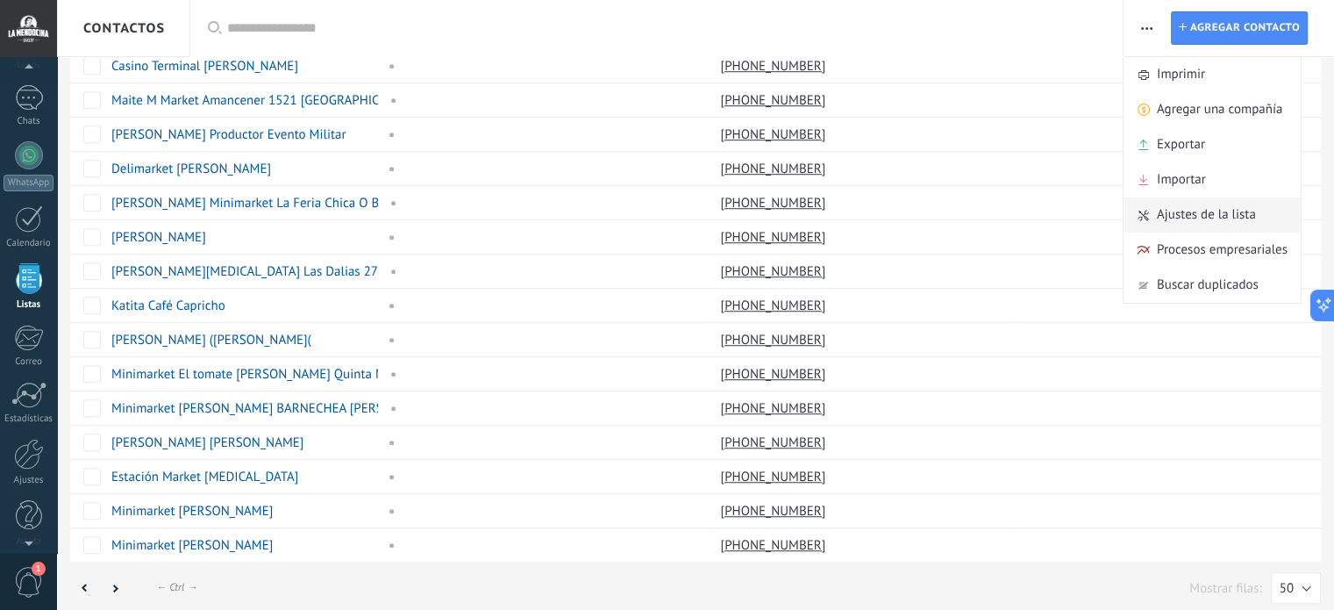
click at [1219, 220] on span "Ajustes de la lista" at bounding box center [1206, 214] width 99 height 35
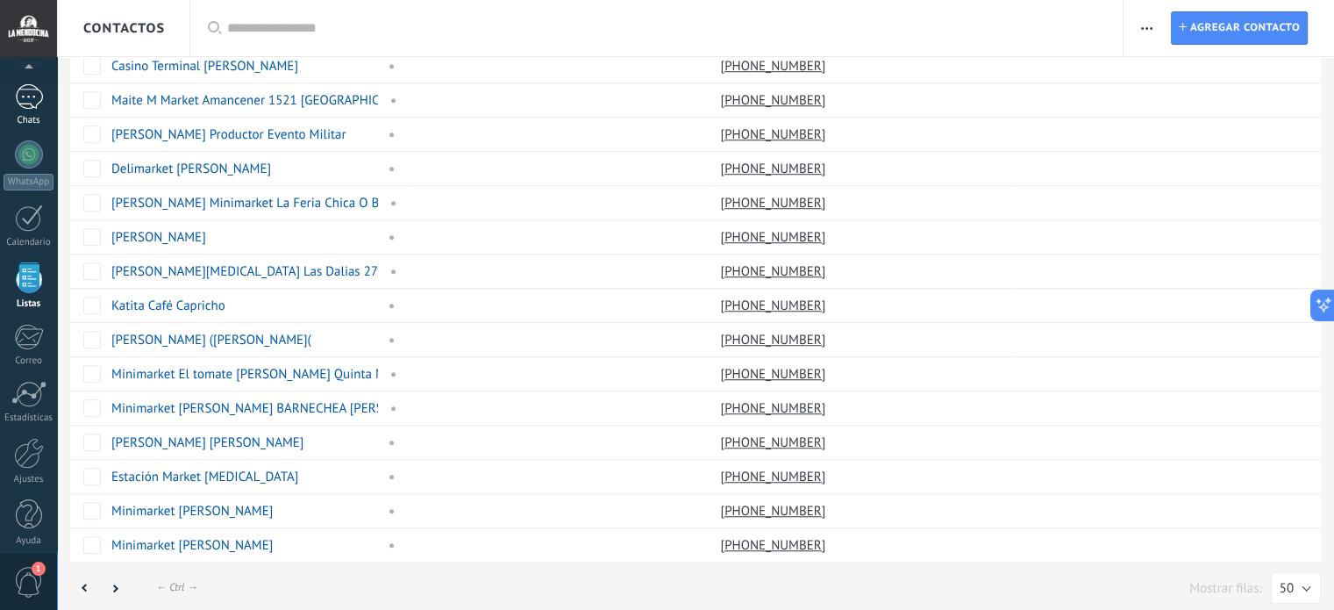
scroll to position [108, 0]
click at [32, 89] on div at bounding box center [29, 97] width 28 height 25
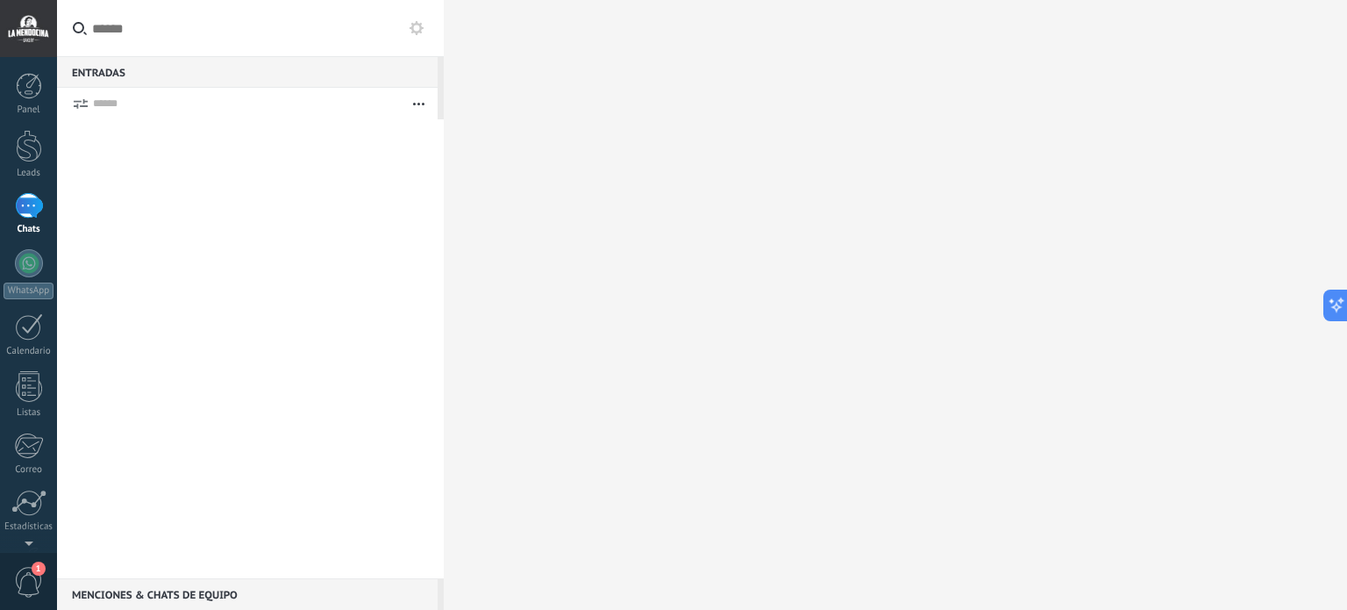
click at [96, 66] on div "Entradas 0" at bounding box center [247, 72] width 381 height 32
click at [417, 105] on button "button" at bounding box center [419, 104] width 38 height 32
click at [38, 212] on div at bounding box center [29, 205] width 28 height 25
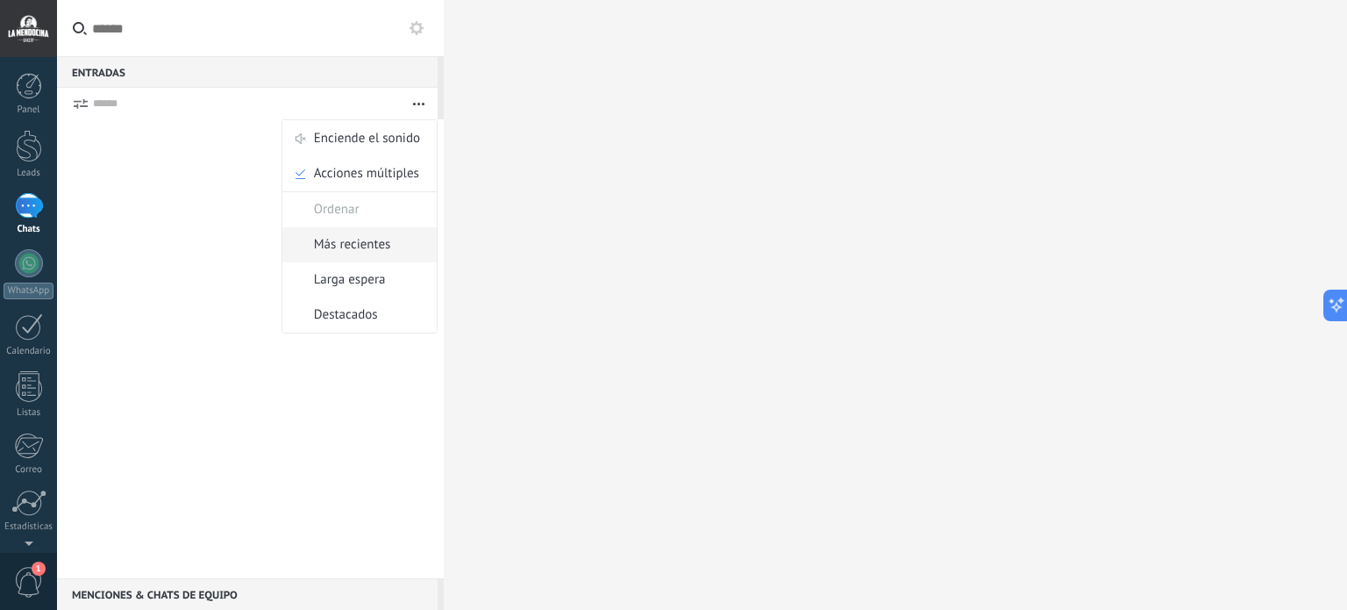
click at [381, 242] on span "Más recientes" at bounding box center [352, 244] width 77 height 35
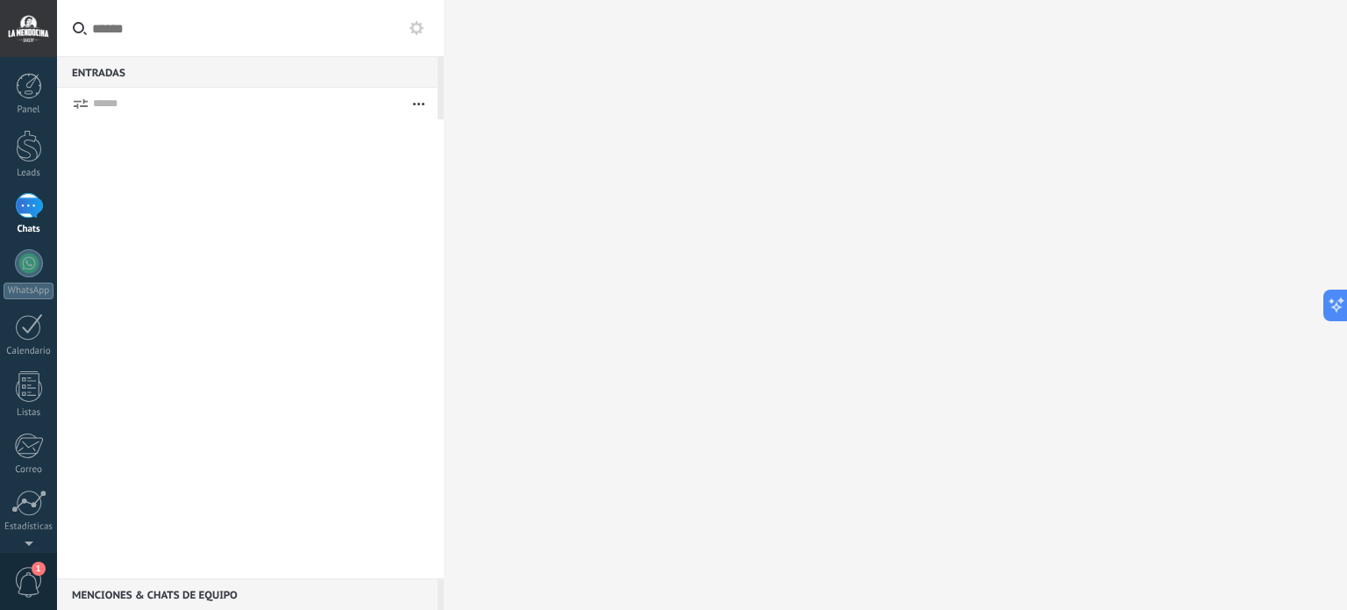
click at [419, 104] on use "button" at bounding box center [418, 104] width 11 height 3
